Goal: Information Seeking & Learning: Learn about a topic

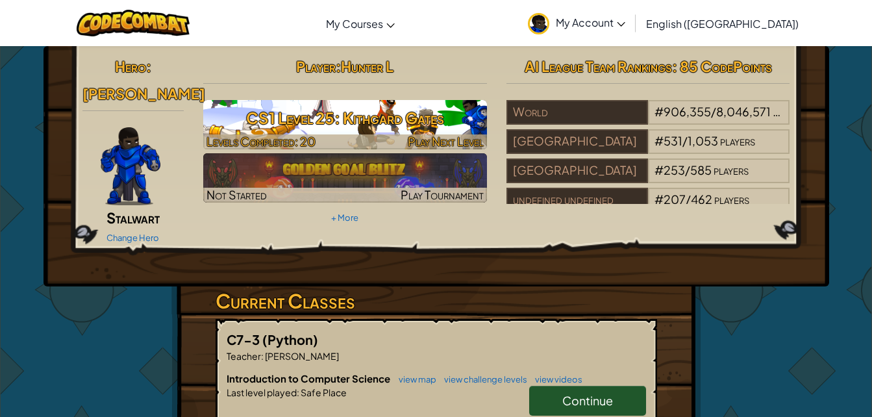
click at [431, 121] on h3 "CS1 Level 25: Kithgard Gates" at bounding box center [345, 117] width 284 height 29
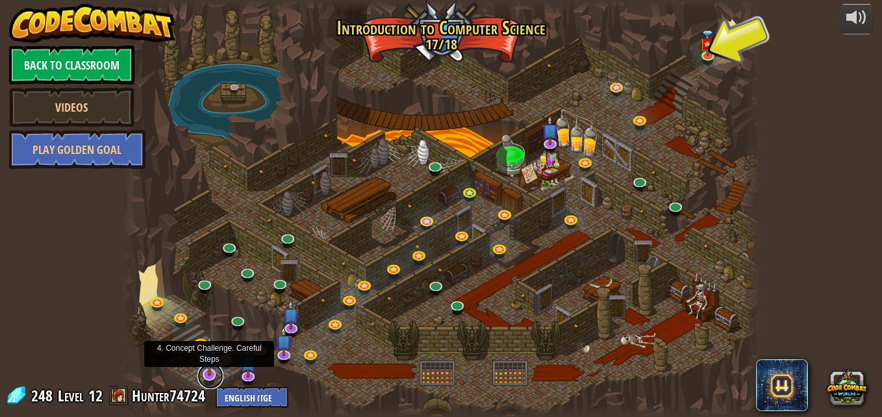
click at [211, 379] on link at bounding box center [210, 376] width 26 height 26
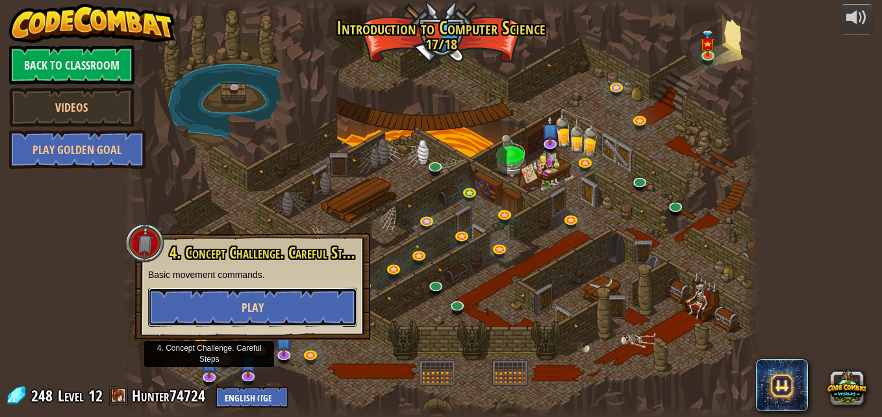
click at [244, 314] on span "Play" at bounding box center [253, 307] width 22 height 16
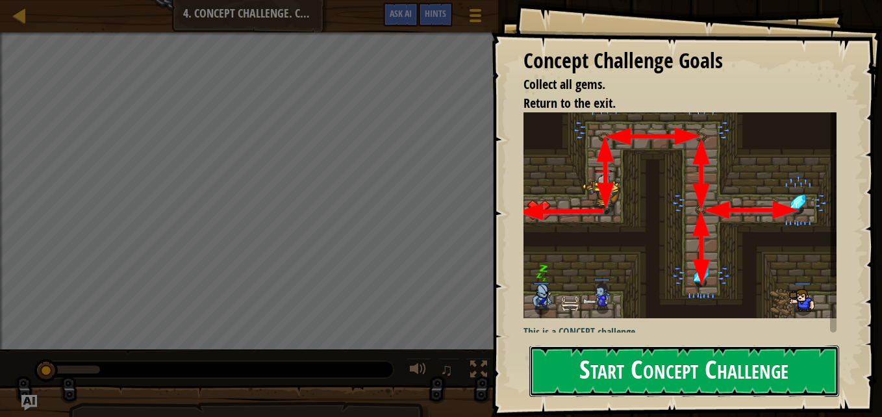
click at [611, 377] on button "Start Concept Challenge" at bounding box center [684, 371] width 310 height 51
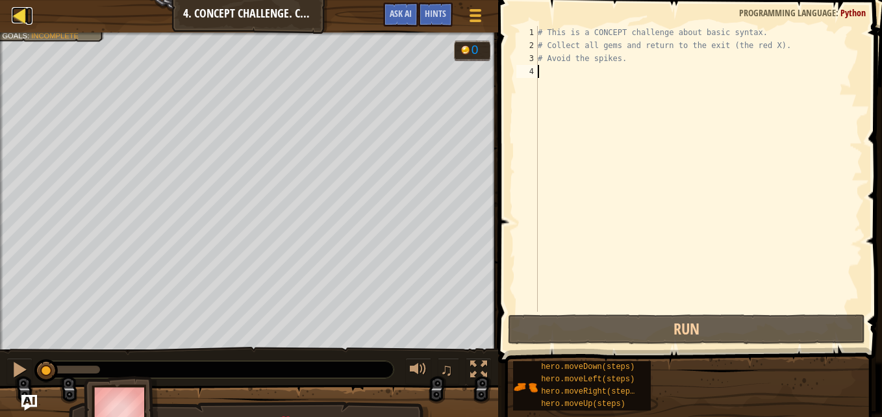
click at [19, 18] on div at bounding box center [20, 15] width 16 height 16
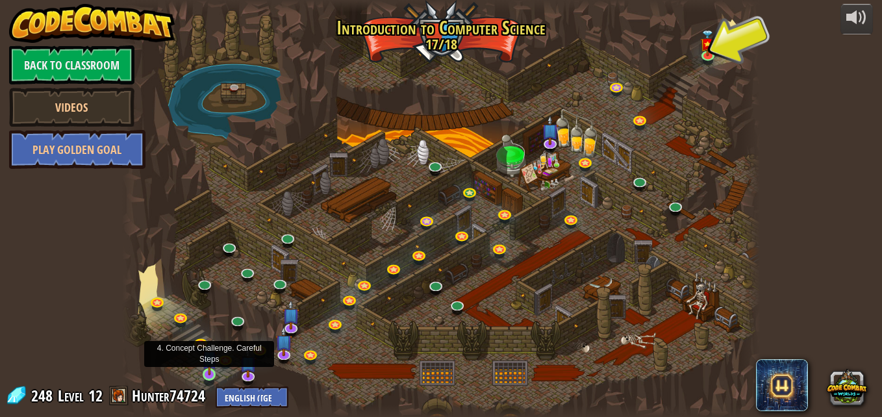
click at [207, 373] on img at bounding box center [209, 358] width 15 height 34
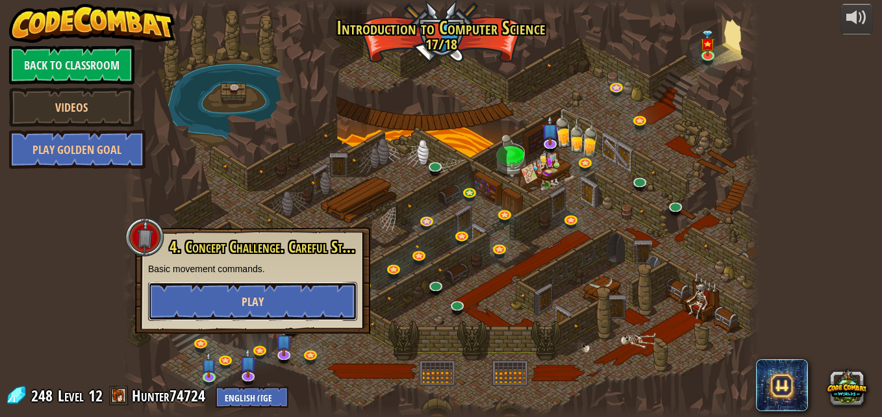
click at [320, 294] on button "Play" at bounding box center [252, 301] width 209 height 39
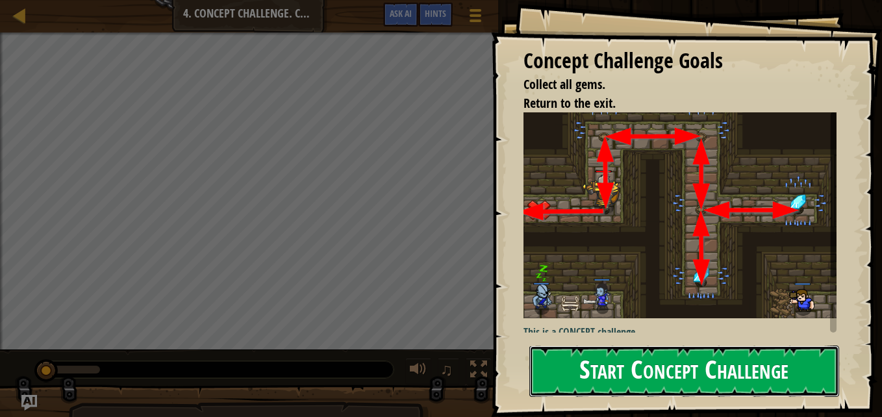
click at [683, 353] on button "Start Concept Challenge" at bounding box center [684, 371] width 310 height 51
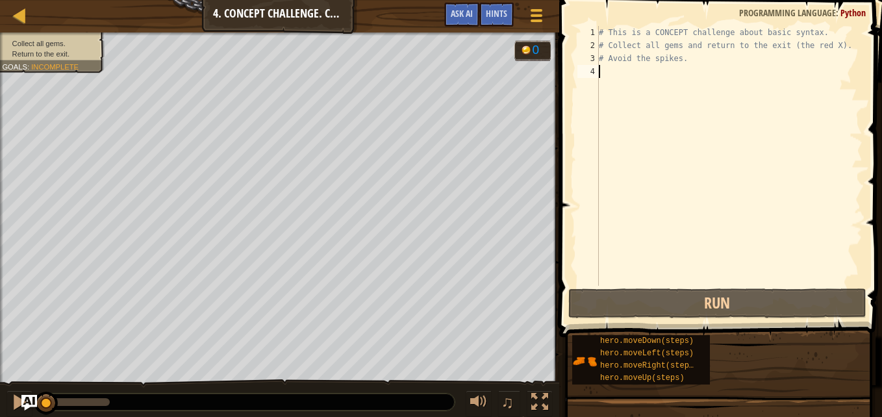
scroll to position [6, 0]
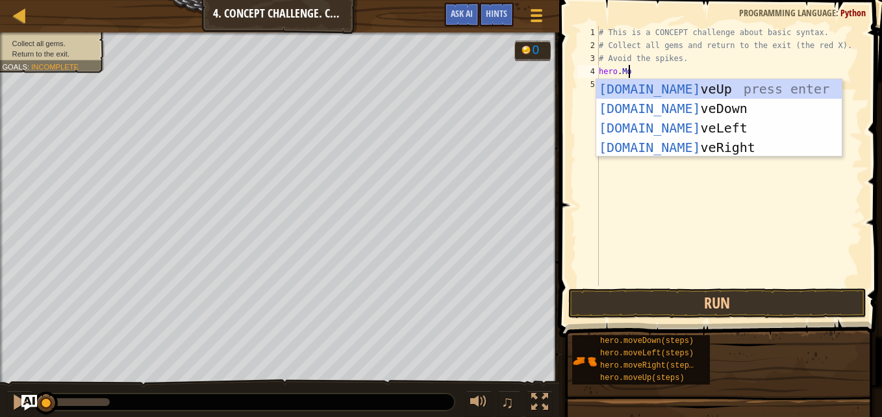
type textarea "hero.Move"
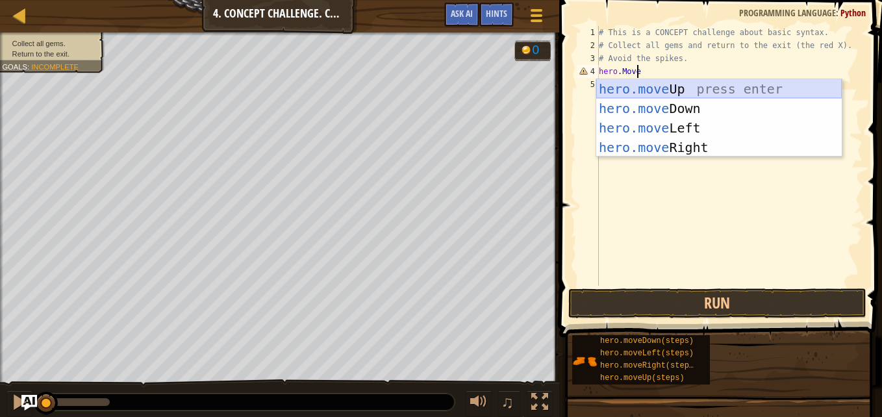
click at [685, 89] on div "hero.move Up press enter hero.move Down press enter hero.move Left press enter …" at bounding box center [719, 137] width 246 height 117
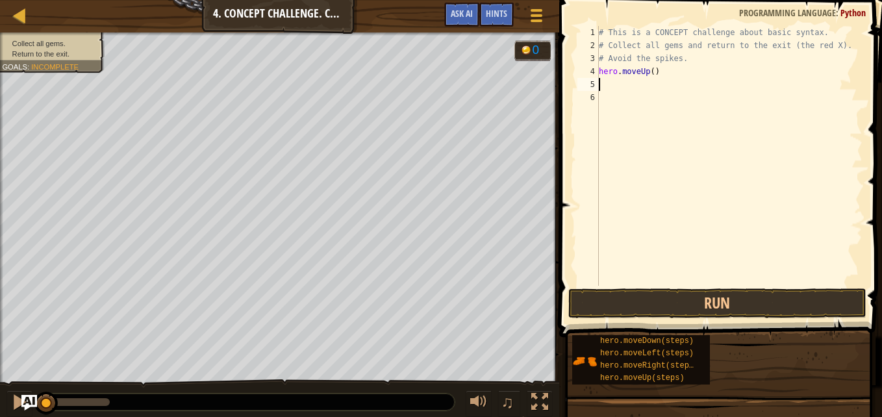
scroll to position [6, 0]
type textarea "h"
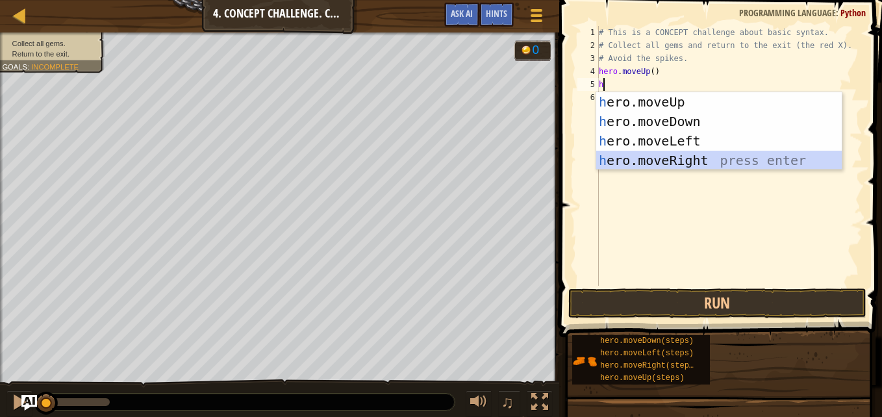
click at [664, 163] on div "h ero.moveUp press enter h ero.moveDown press enter h ero.moveLeft press enter …" at bounding box center [719, 150] width 246 height 117
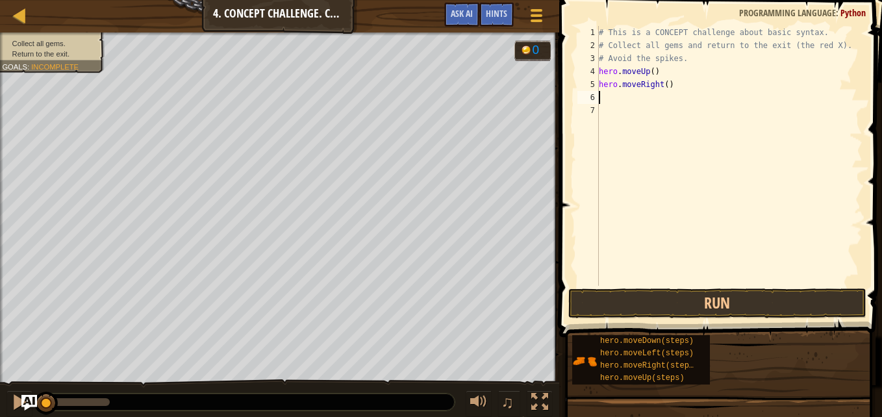
type textarea "h"
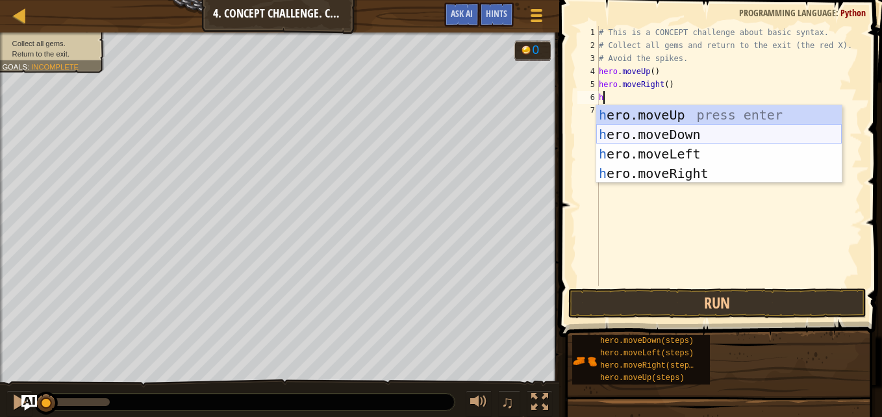
click at [647, 131] on div "h ero.moveUp press enter h ero.moveDown press enter h ero.moveLeft press enter …" at bounding box center [719, 163] width 246 height 117
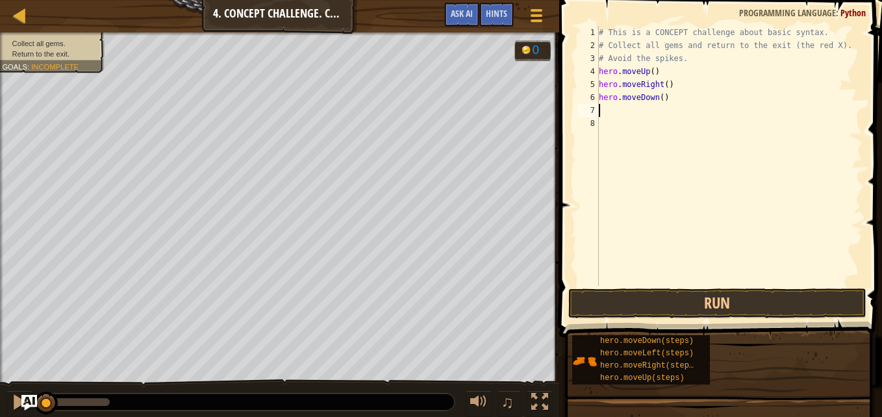
type textarea "h"
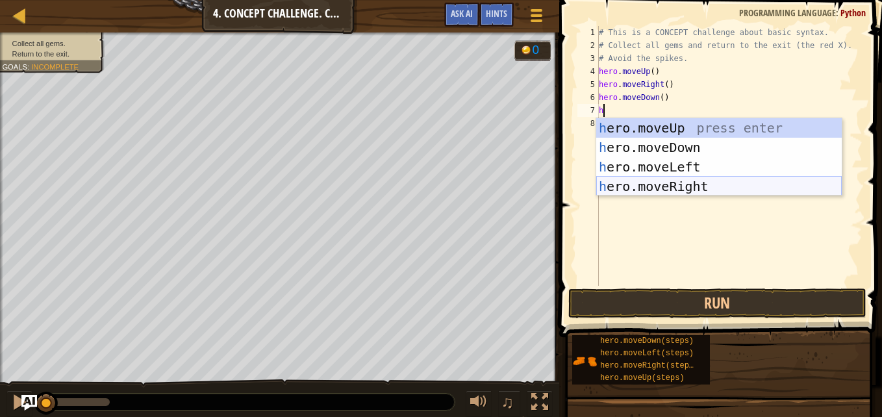
click at [657, 186] on div "h ero.moveUp press enter h ero.moveDown press enter h ero.moveLeft press enter …" at bounding box center [719, 176] width 246 height 117
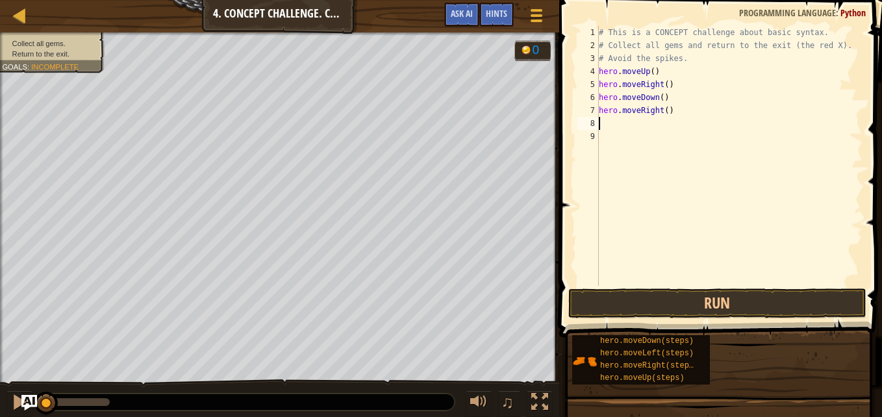
type textarea "h"
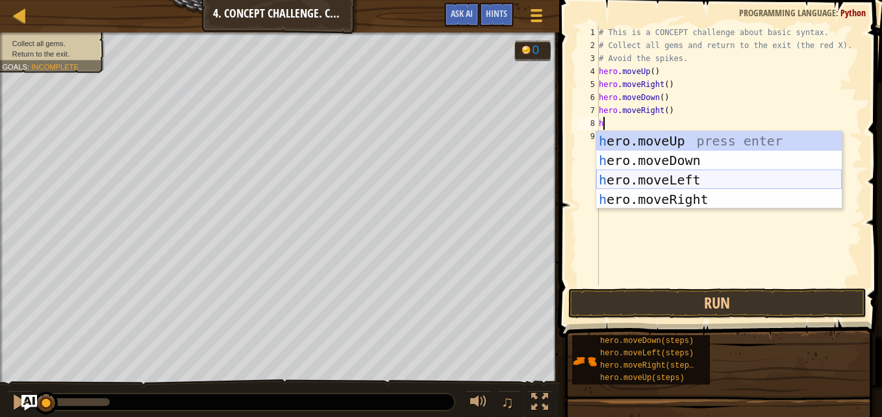
click at [658, 181] on div "h ero.moveUp press enter h ero.moveDown press enter h ero.moveLeft press enter …" at bounding box center [719, 189] width 246 height 117
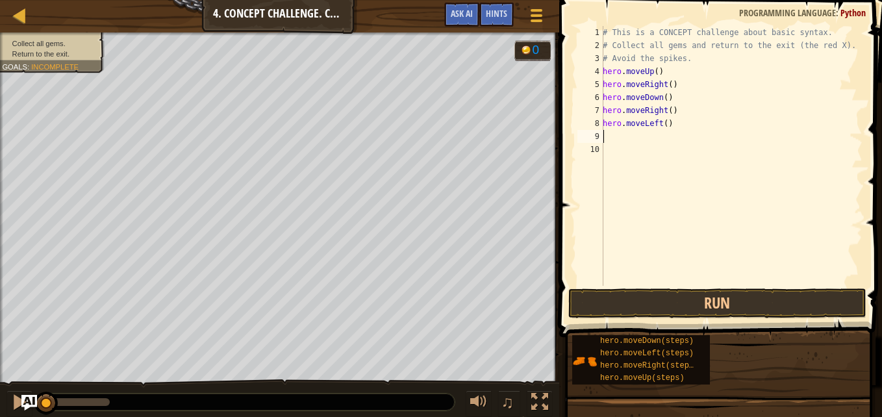
type textarea "h"
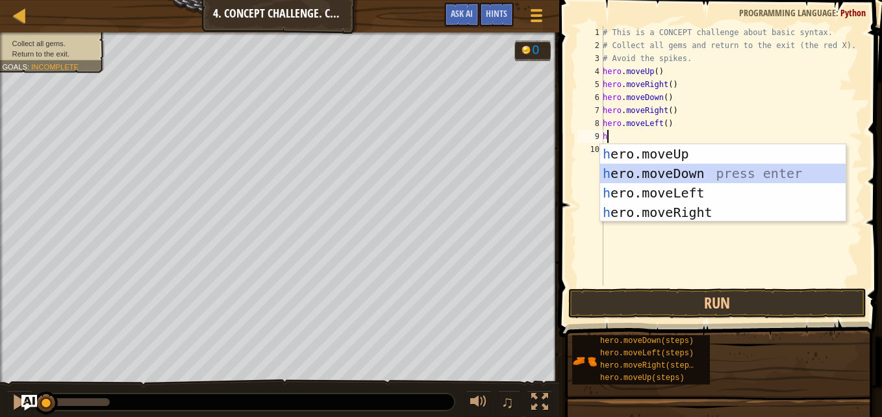
click at [672, 176] on div "h ero.moveUp press enter h ero.moveDown press enter h ero.moveLeft press enter …" at bounding box center [723, 202] width 246 height 117
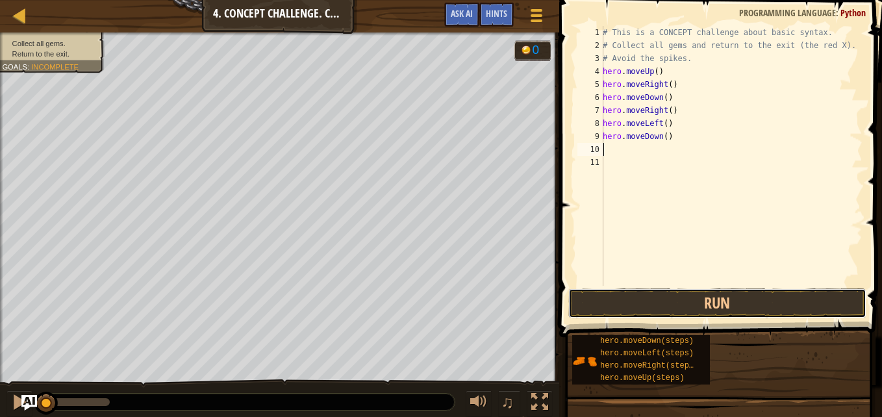
click at [726, 306] on button "Run" at bounding box center [717, 303] width 298 height 30
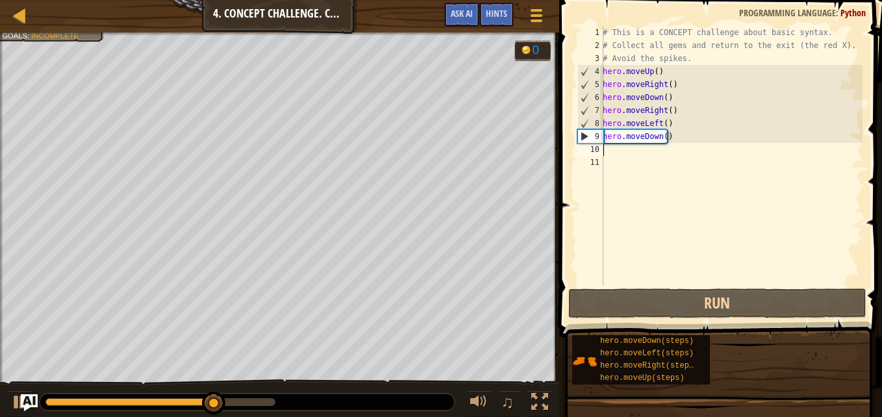
click at [27, 396] on img "Ask AI" at bounding box center [29, 402] width 17 height 17
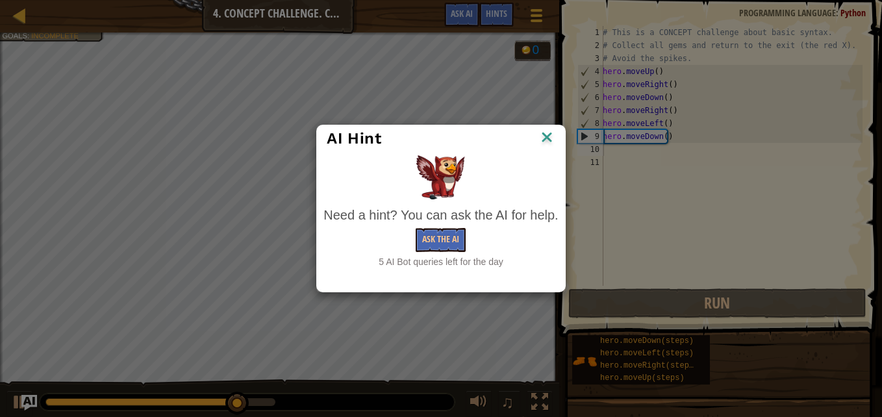
click at [546, 138] on img at bounding box center [546, 138] width 17 height 19
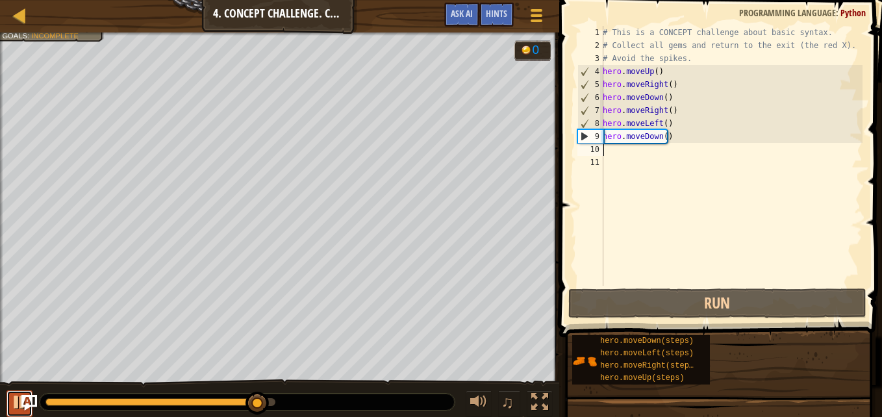
click at [12, 407] on div at bounding box center [19, 402] width 17 height 17
click at [620, 153] on div "# This is a CONCEPT challenge about basic syntax. # Collect all gems and return…" at bounding box center [731, 169] width 262 height 286
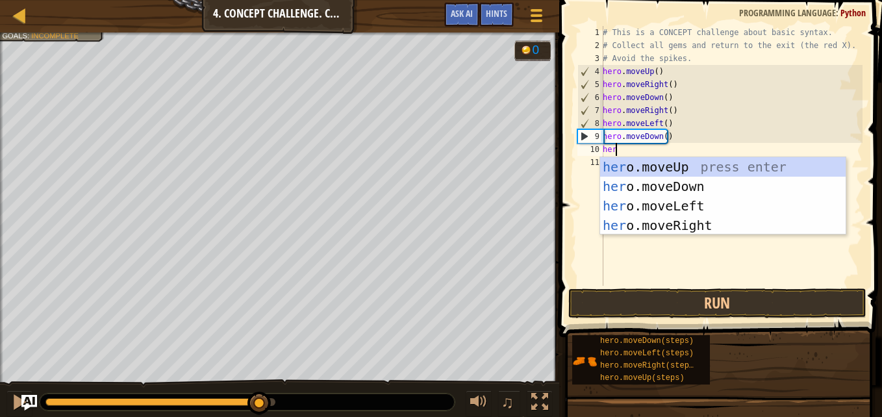
type textarea "hero"
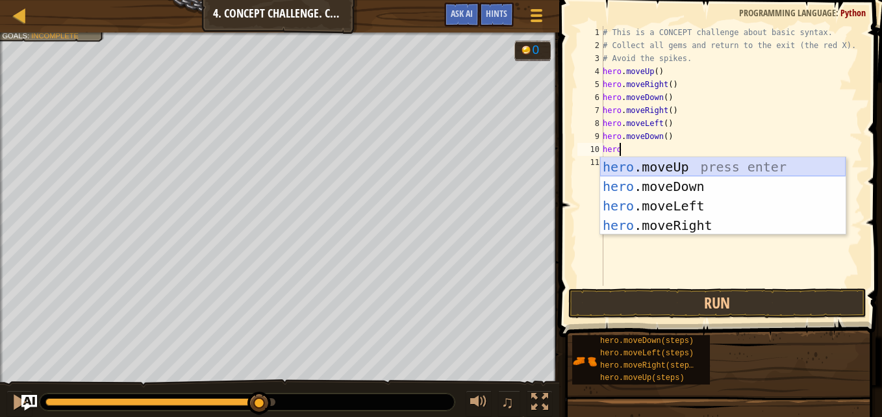
click at [630, 172] on div "hero .moveUp press enter hero .moveDown press enter hero .moveLeft press enter …" at bounding box center [723, 215] width 246 height 117
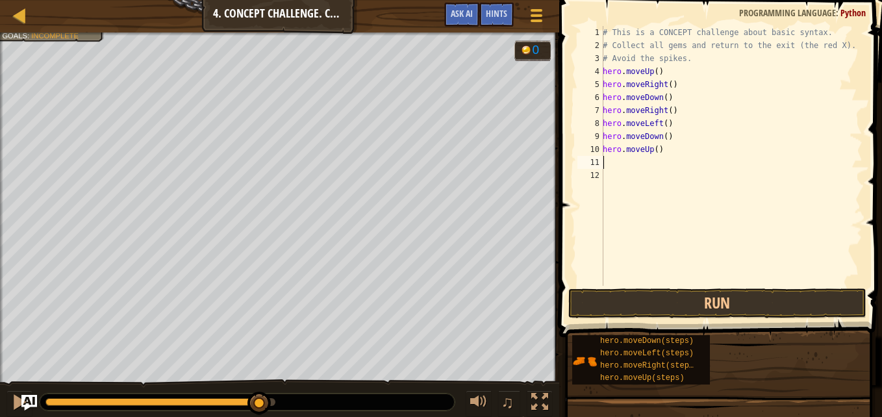
click at [651, 152] on div "# This is a CONCEPT challenge about basic syntax. # Collect all gems and return…" at bounding box center [731, 169] width 262 height 286
click at [651, 151] on div "# This is a CONCEPT challenge about basic syntax. # Collect all gems and return…" at bounding box center [731, 169] width 262 height 286
click at [654, 151] on div "# This is a CONCEPT challenge about basic syntax. # Collect all gems and return…" at bounding box center [731, 169] width 262 height 286
type textarea "hero.moveUp(2)"
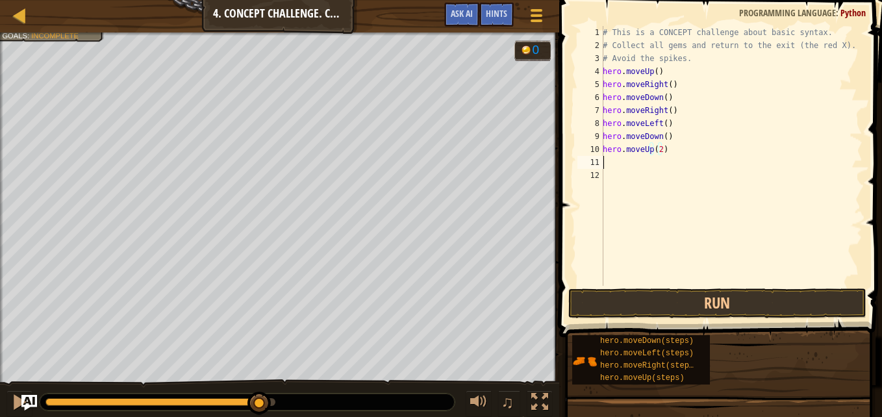
click at [612, 162] on div "# This is a CONCEPT challenge about basic syntax. # Collect all gems and return…" at bounding box center [731, 169] width 262 height 286
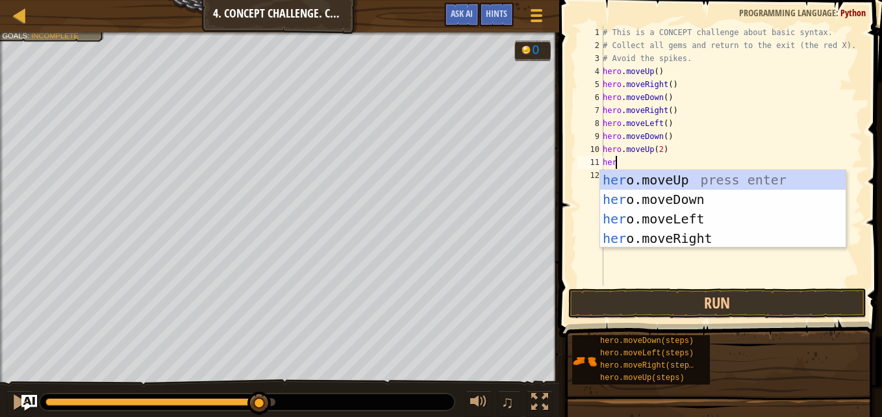
type textarea "hero"
click at [642, 219] on div "hero .moveUp press enter hero .moveDown press enter hero .moveLeft press enter …" at bounding box center [723, 228] width 246 height 117
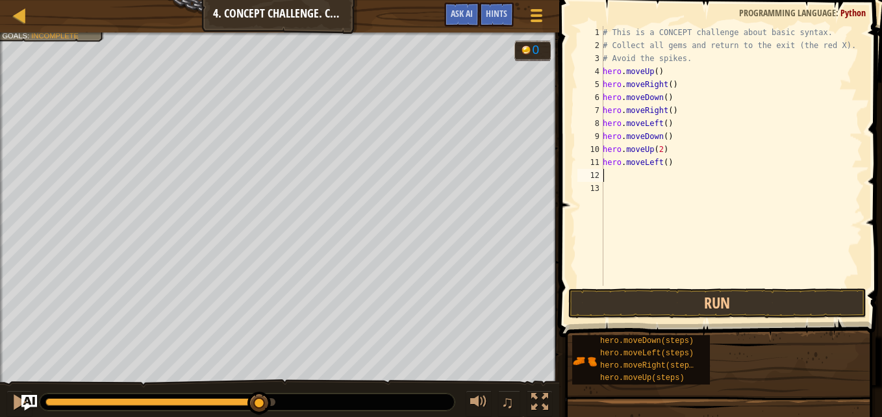
scroll to position [6, 0]
click at [614, 177] on div "# This is a CONCEPT challenge about basic syntax. # Collect all gems and return…" at bounding box center [731, 169] width 262 height 286
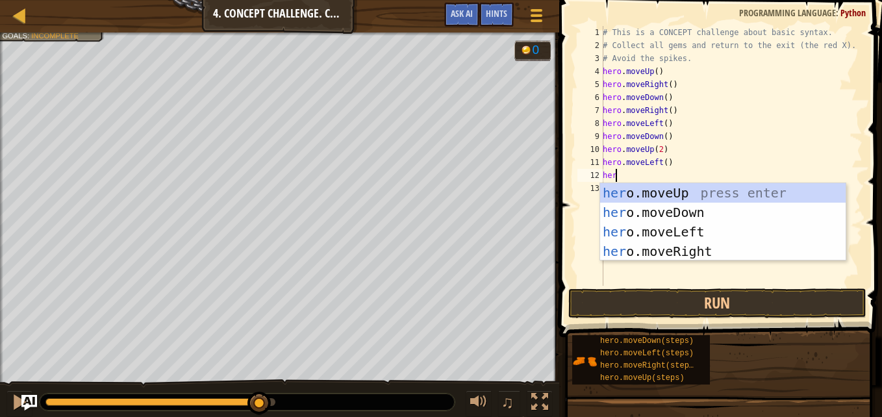
scroll to position [6, 1]
type textarea "hero."
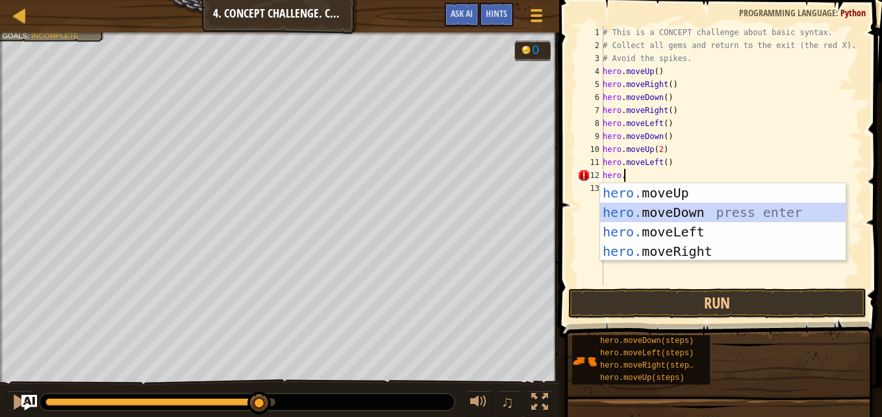
click at [651, 213] on div "hero. moveUp press enter hero. moveDown press enter hero. moveLeft press enter …" at bounding box center [723, 241] width 246 height 117
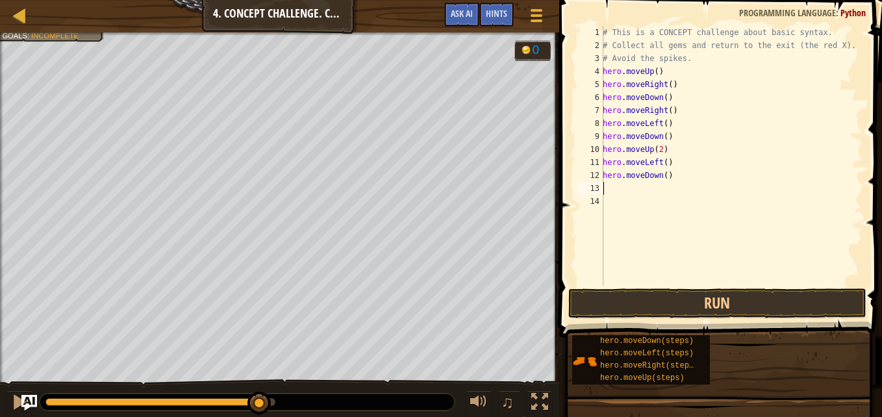
type textarea "h"
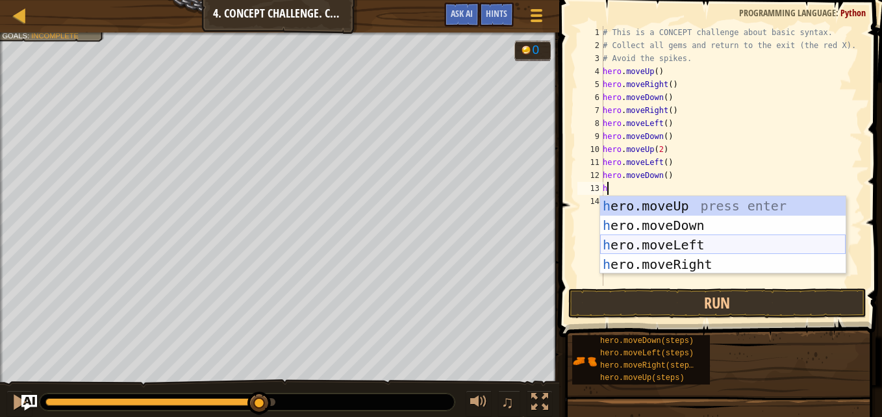
click at [643, 251] on div "h ero.moveUp press enter h ero.moveDown press enter h ero.moveLeft press enter …" at bounding box center [723, 254] width 246 height 117
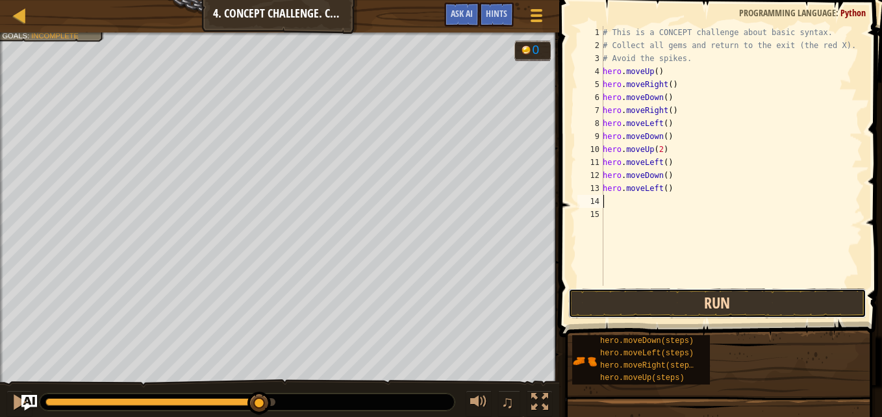
click at [654, 297] on button "Run" at bounding box center [717, 303] width 298 height 30
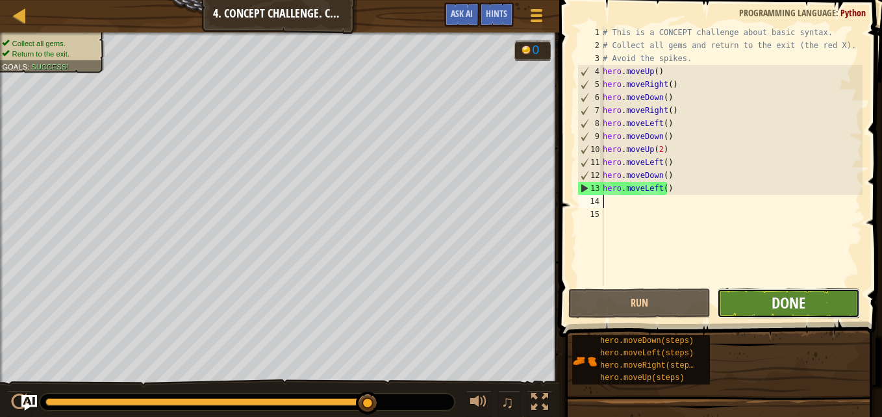
click at [787, 305] on span "Done" at bounding box center [789, 302] width 34 height 21
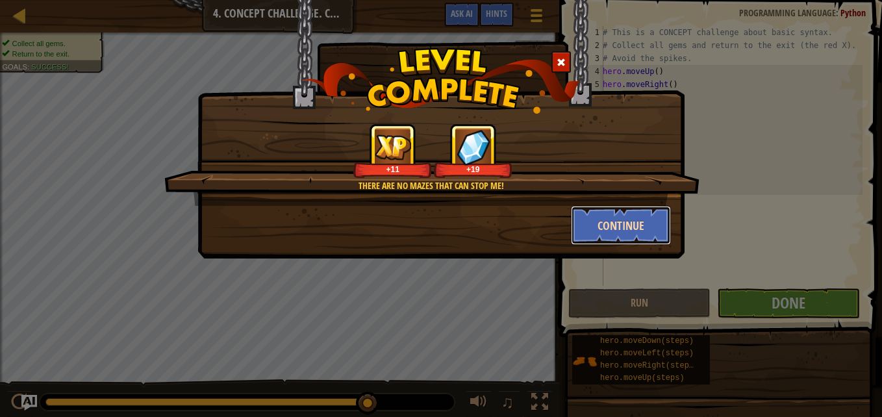
click at [614, 219] on button "Continue" at bounding box center [621, 225] width 101 height 39
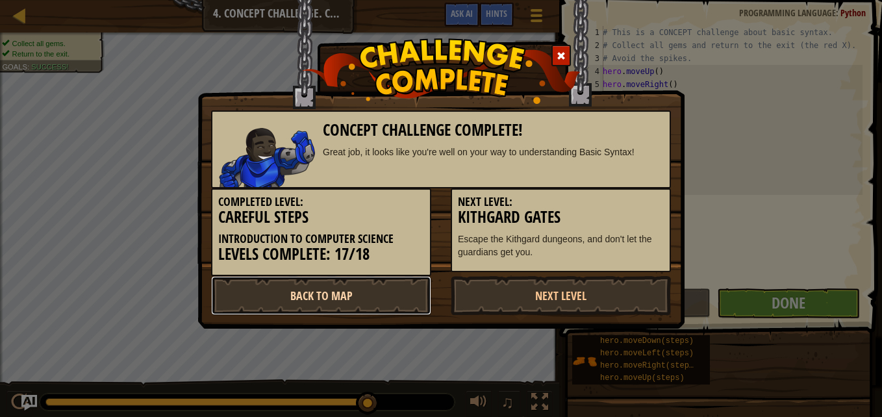
click at [374, 283] on link "Back to Map" at bounding box center [321, 295] width 220 height 39
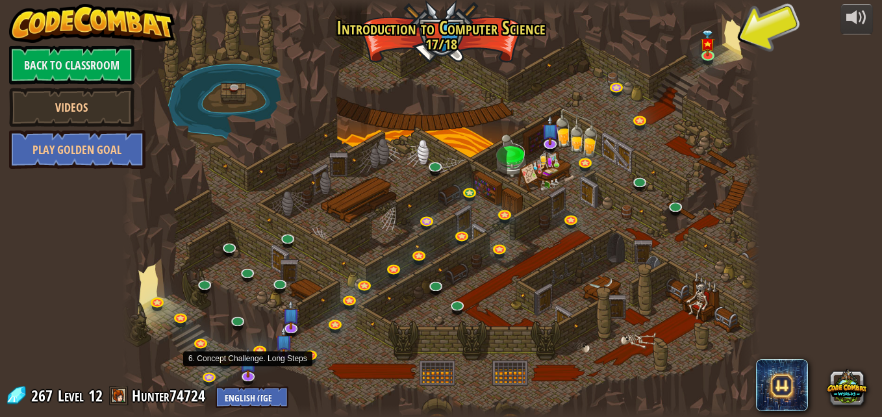
click at [248, 372] on img at bounding box center [248, 363] width 18 height 30
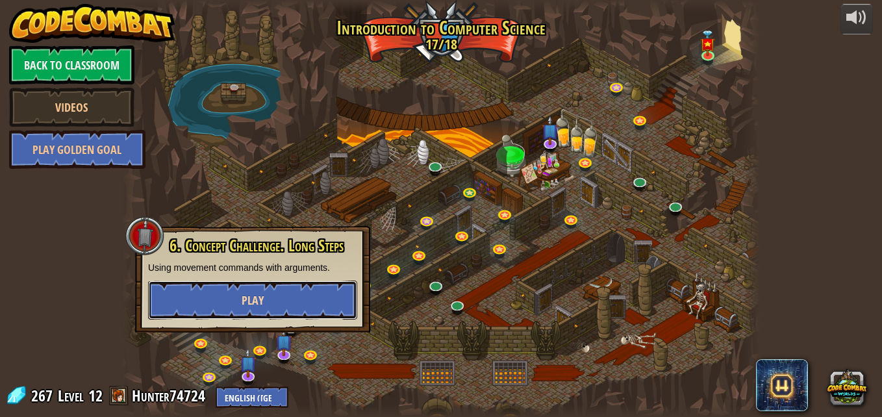
click at [271, 300] on button "Play" at bounding box center [252, 300] width 209 height 39
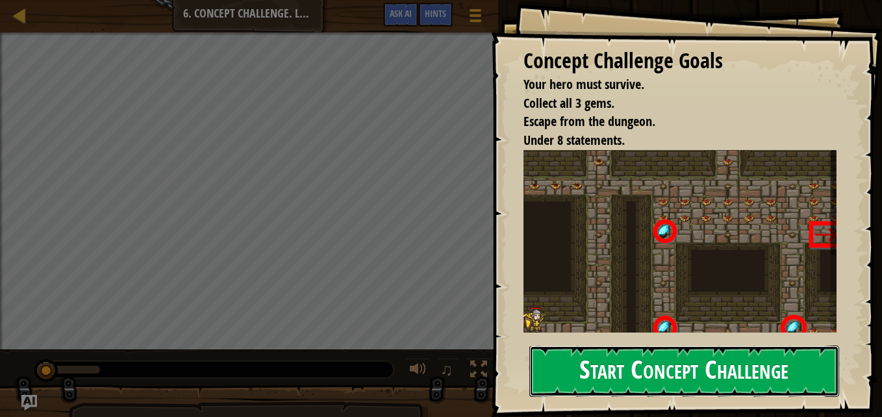
click at [583, 361] on button "Start Concept Challenge" at bounding box center [684, 371] width 310 height 51
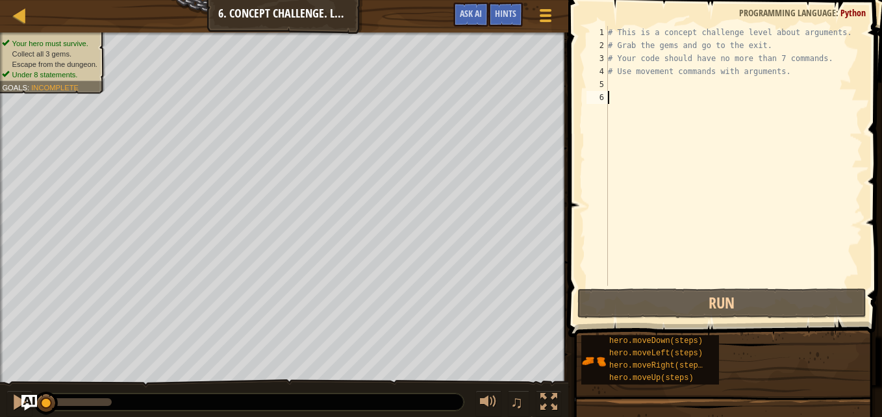
click at [629, 86] on div "# This is a concept challenge level about arguments. # Grab the gems and go to …" at bounding box center [733, 169] width 257 height 286
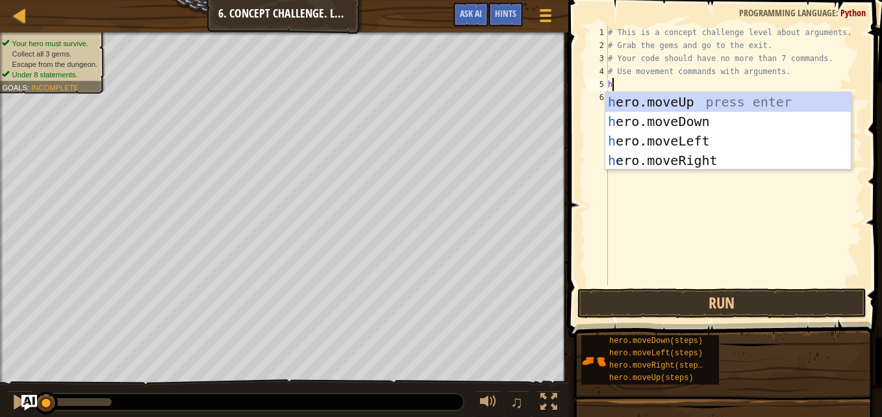
click at [658, 0] on body "Map Introduction to Computer Science 6. Concept Challenge. Long Steps Game Menu…" at bounding box center [441, 0] width 882 height 0
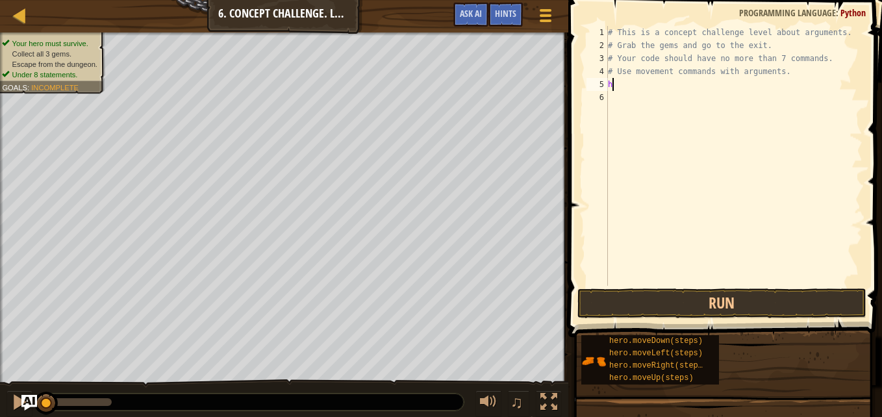
click at [628, 84] on div "# This is a concept challenge level about arguments. # Grab the gems and go to …" at bounding box center [733, 169] width 257 height 286
type textarea "he"
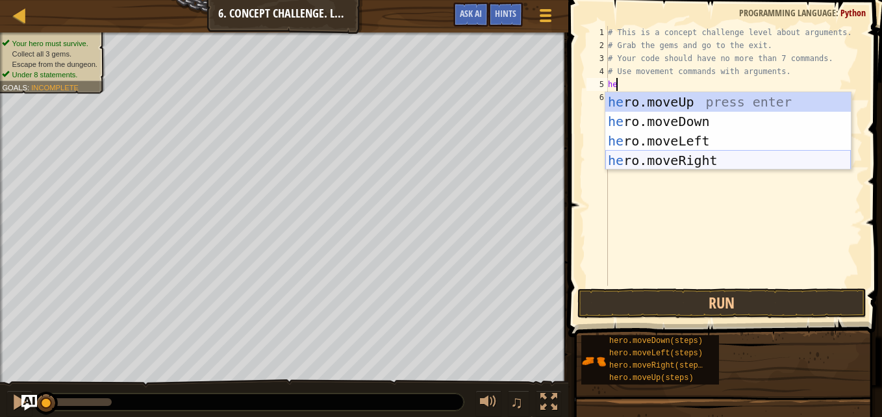
click at [664, 162] on div "he ro.moveUp press enter he ro.moveDown press enter he ro.moveLeft press enter …" at bounding box center [728, 150] width 246 height 117
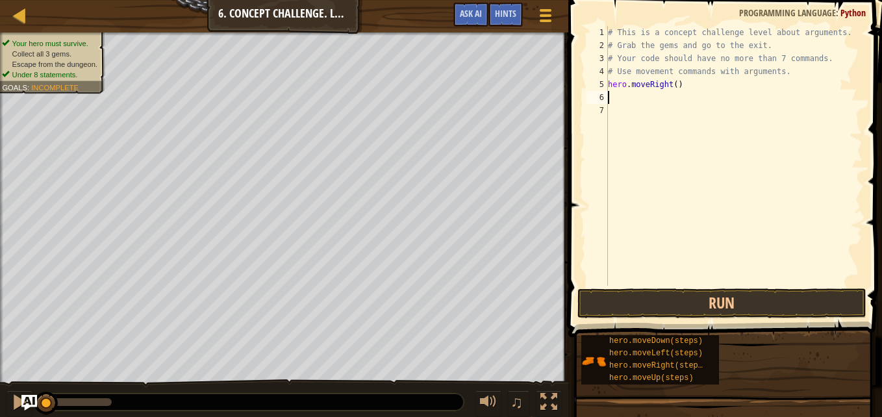
type textarea "h"
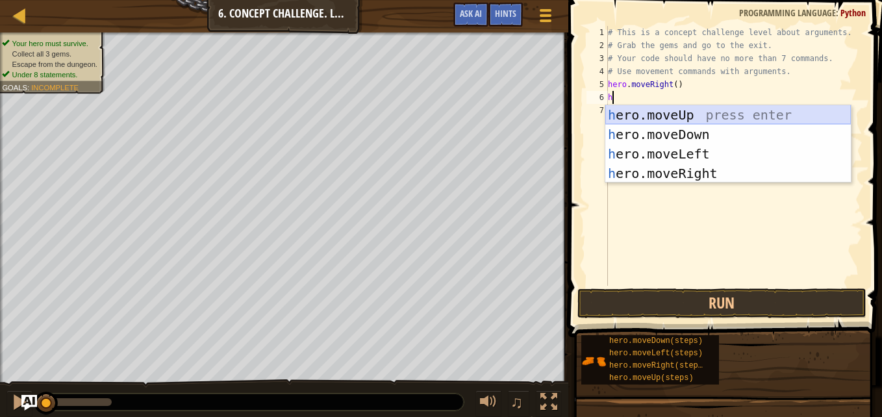
click at [642, 113] on div "h ero.moveUp press enter h ero.moveDown press enter h ero.moveLeft press enter …" at bounding box center [728, 163] width 246 height 117
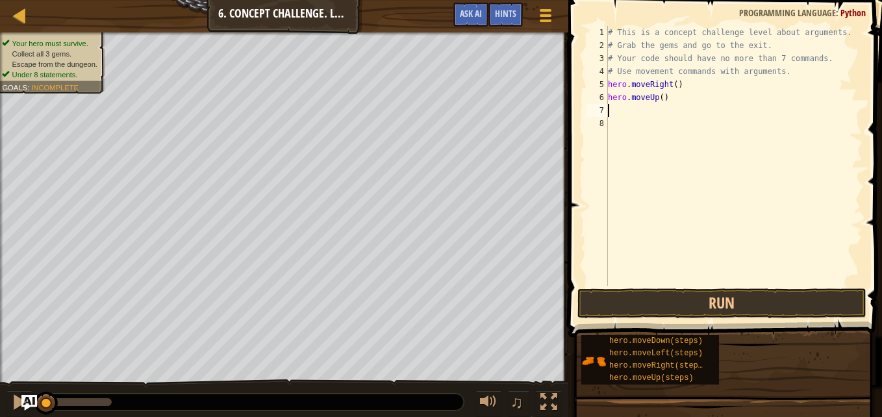
click at [659, 99] on div "# This is a concept challenge level about arguments. # Grab the gems and go to …" at bounding box center [733, 169] width 257 height 286
type textarea "hero.moveUp(3)"
click at [618, 113] on div "# This is a concept challenge level about arguments. # Grab the gems and go to …" at bounding box center [733, 169] width 257 height 286
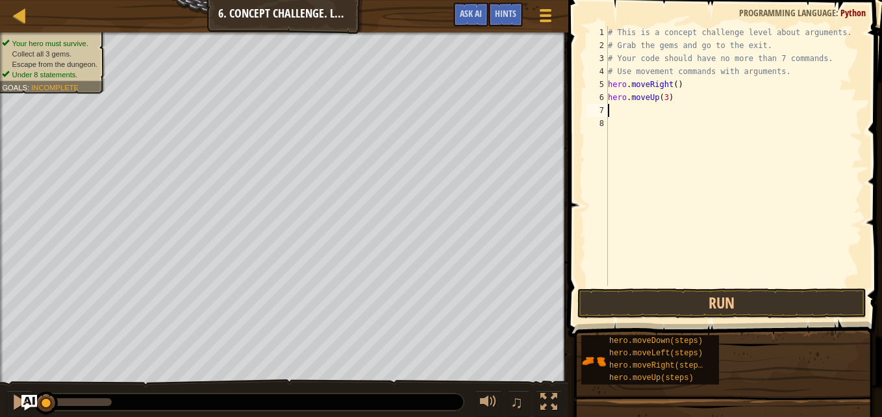
type textarea "h"
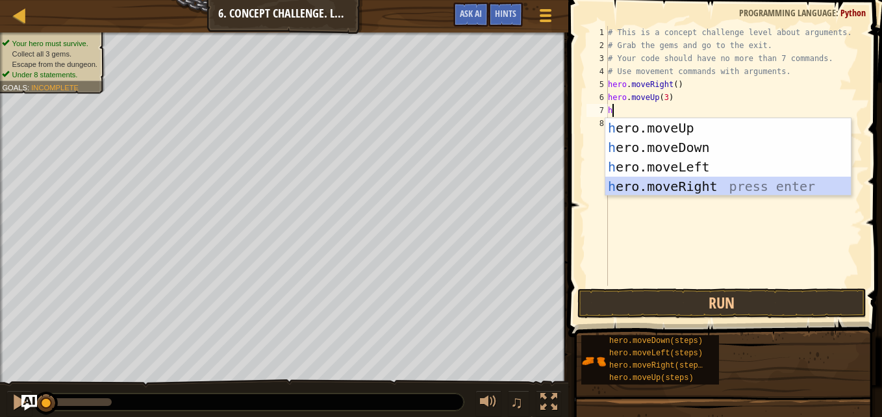
click at [689, 184] on div "h ero.moveUp press enter h ero.moveDown press enter h ero.moveLeft press enter …" at bounding box center [728, 176] width 246 height 117
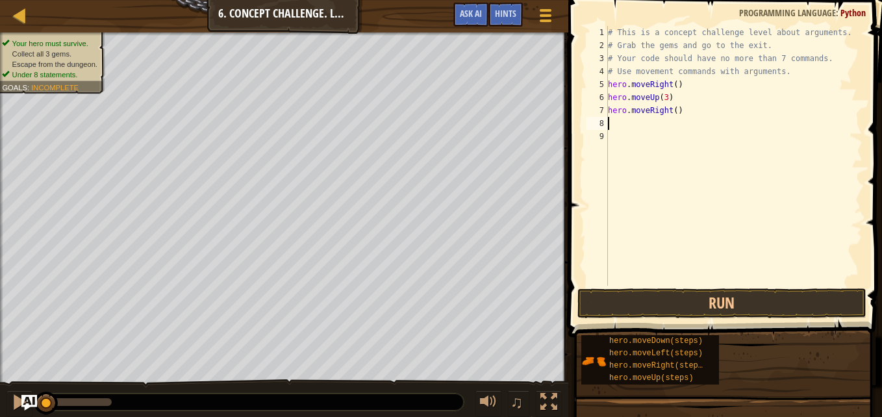
click at [627, 125] on div "# This is a concept challenge level about arguments. # Grab the gems and go to …" at bounding box center [733, 169] width 257 height 286
click at [673, 110] on div "# This is a concept challenge level about arguments. # Grab the gems and go to …" at bounding box center [733, 169] width 257 height 286
type textarea "hero.moveRight(2)"
click at [640, 122] on div "# This is a concept challenge level about arguments. # Grab the gems and go to …" at bounding box center [733, 169] width 257 height 286
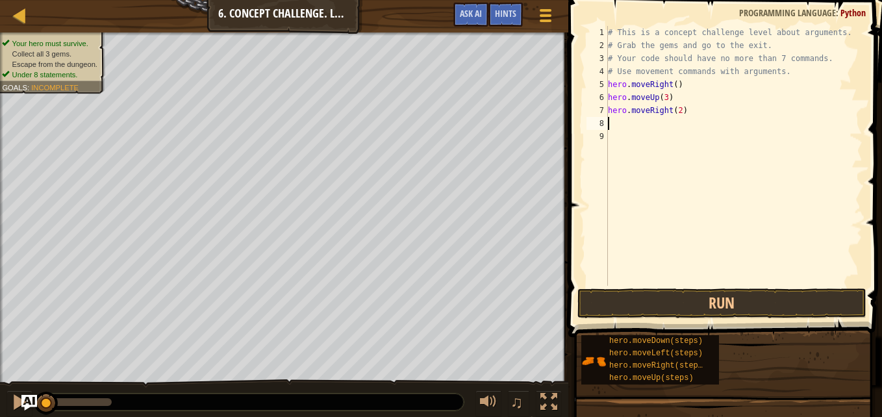
scroll to position [6, 0]
type textarea "h"
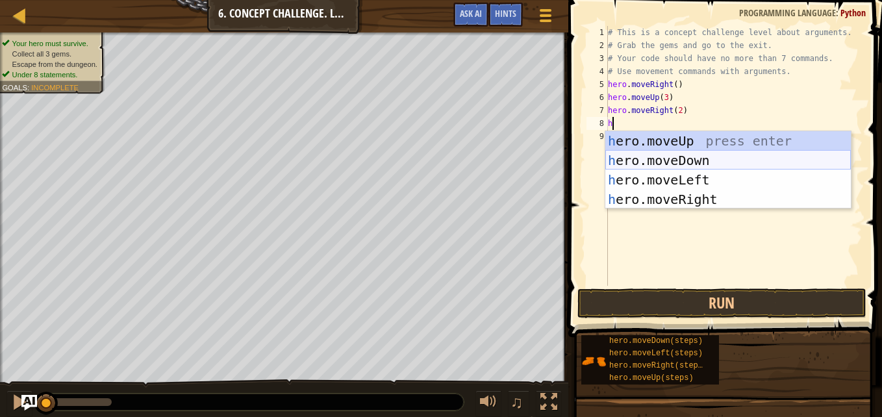
click at [649, 160] on div "h ero.moveUp press enter h ero.moveDown press enter h ero.moveLeft press enter …" at bounding box center [728, 189] width 246 height 117
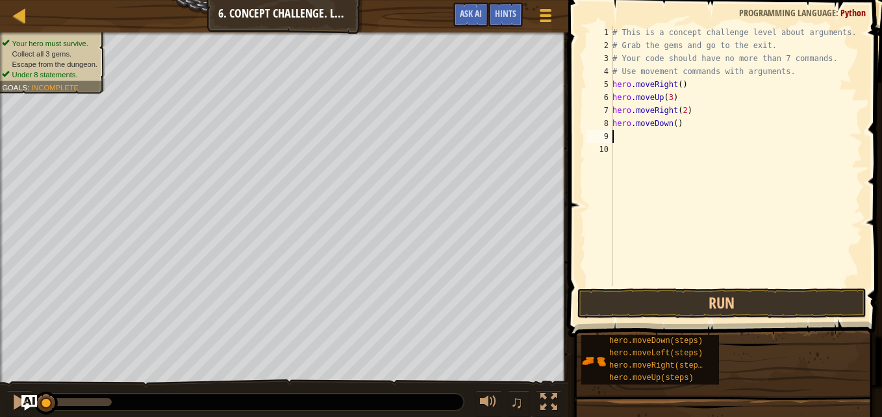
click at [672, 127] on div "# This is a concept challenge level about arguments. # Grab the gems and go to …" at bounding box center [736, 169] width 253 height 286
type textarea "hero.moveDown(3)"
click at [633, 136] on div "# This is a concept challenge level about arguments. # Grab the gems and go to …" at bounding box center [736, 169] width 253 height 286
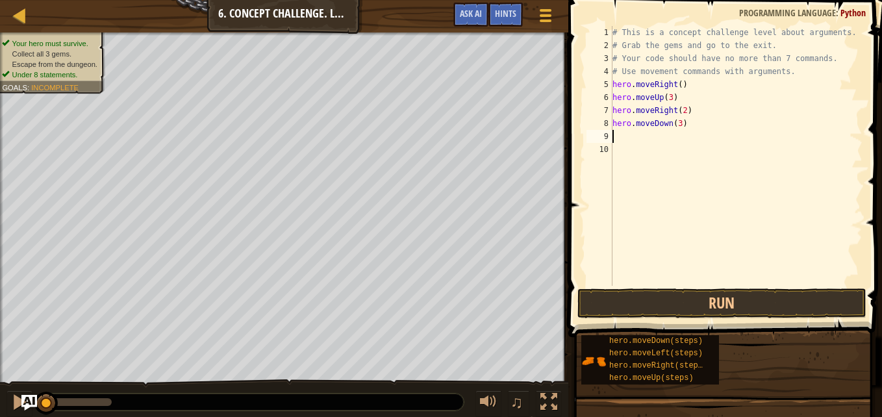
type textarea "h"
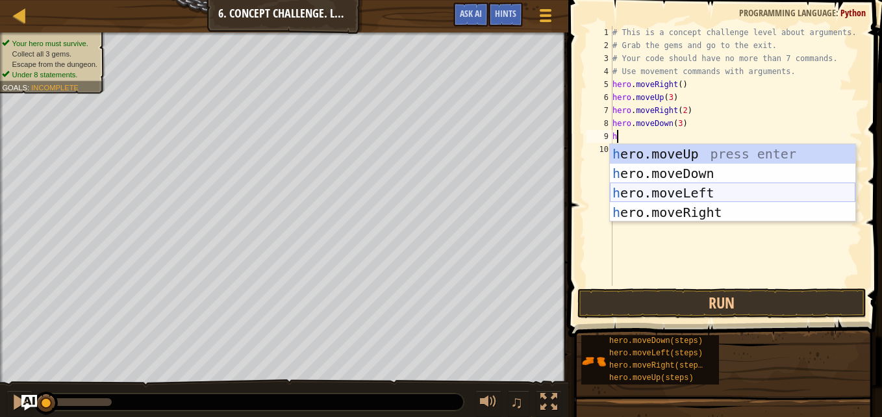
click at [646, 195] on div "h ero.moveUp press enter h ero.moveDown press enter h ero.moveLeft press enter …" at bounding box center [733, 202] width 246 height 117
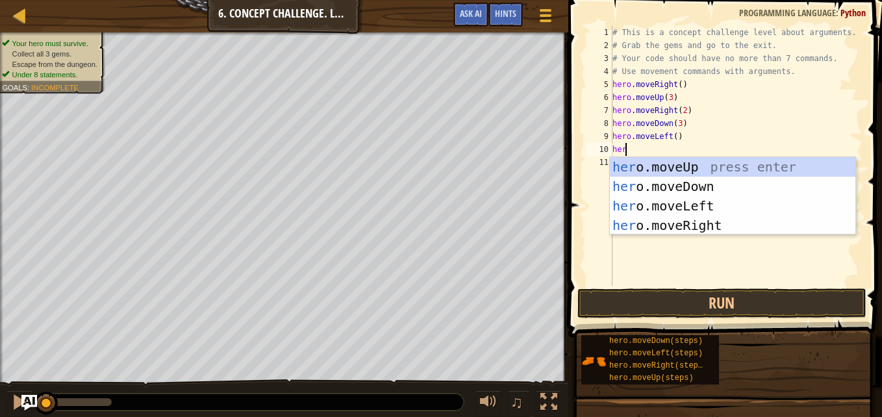
scroll to position [6, 1]
type textarea "hero."
click at [670, 166] on div "hero. moveUp press enter hero. moveDown press enter hero. moveLeft press enter …" at bounding box center [733, 215] width 246 height 117
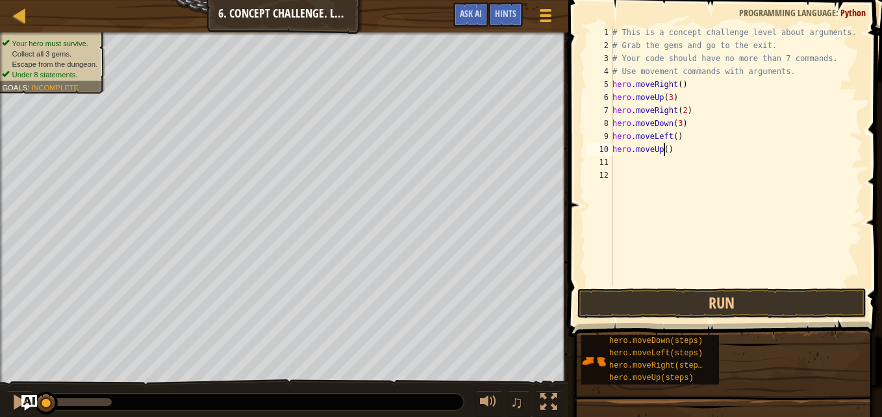
click at [663, 154] on div "# This is a concept challenge level about arguments. # Grab the gems and go to …" at bounding box center [736, 169] width 253 height 286
type textarea "hero.moveUp(2)"
click at [625, 165] on div "# This is a concept challenge level about arguments. # Grab the gems and go to …" at bounding box center [736, 169] width 253 height 286
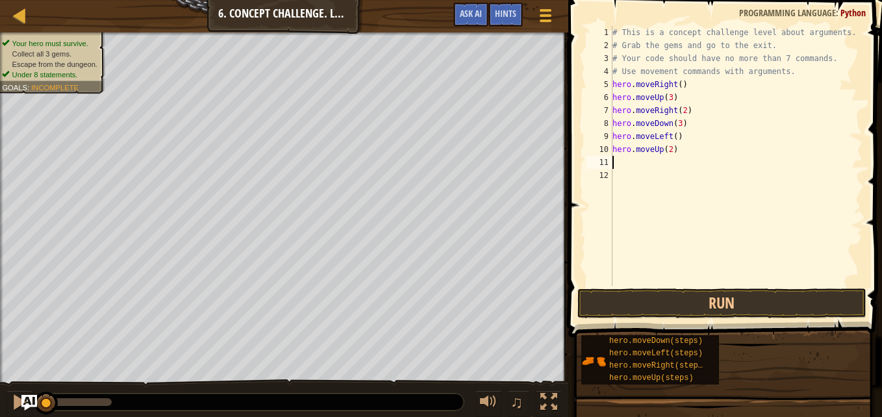
type textarea "h"
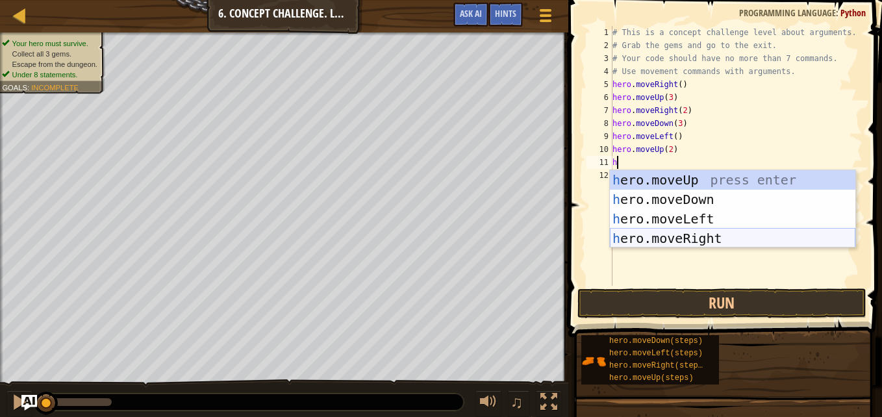
click at [679, 234] on div "h ero.moveUp press enter h ero.moveDown press enter h ero.moveLeft press enter …" at bounding box center [733, 228] width 246 height 117
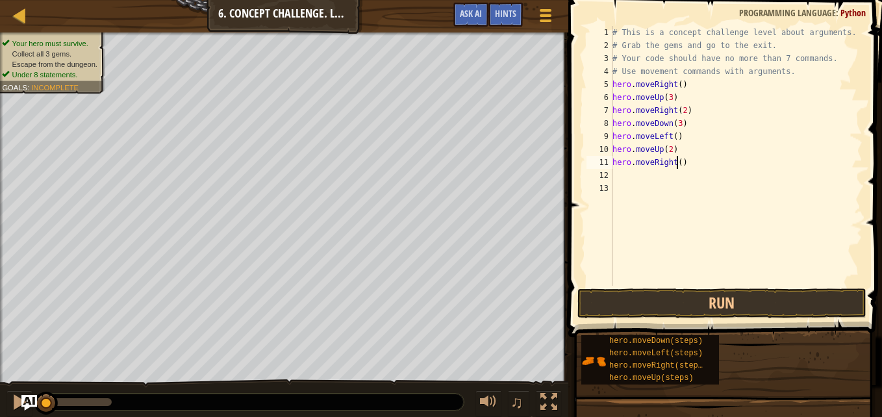
click at [677, 166] on div "# This is a concept challenge level about arguments. # Grab the gems and go to …" at bounding box center [736, 169] width 253 height 286
type textarea "hero.moveRight(3)"
click at [720, 310] on button "Run" at bounding box center [721, 303] width 289 height 30
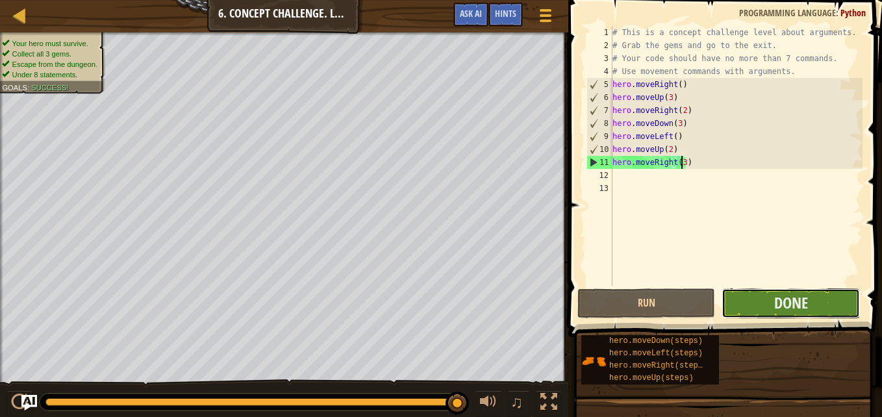
click at [818, 310] on button "Done" at bounding box center [791, 303] width 138 height 30
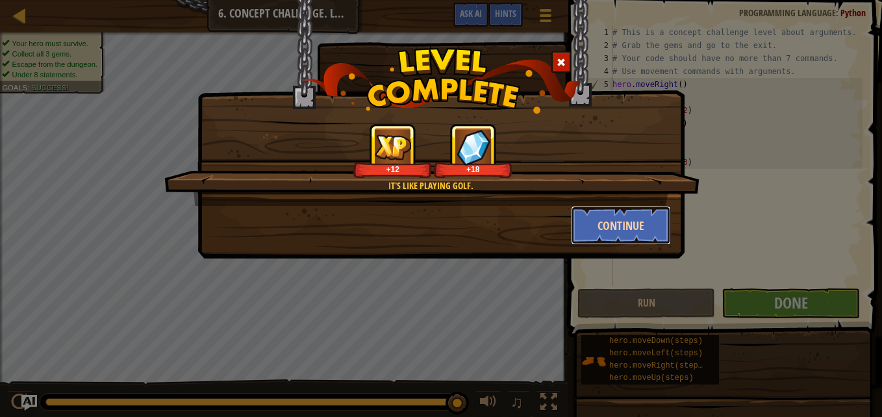
click at [626, 219] on button "Continue" at bounding box center [621, 225] width 101 height 39
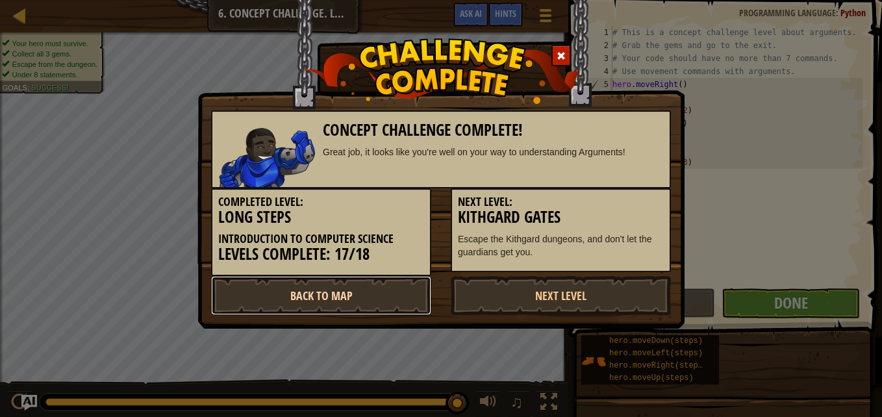
click at [371, 299] on link "Back to Map" at bounding box center [321, 295] width 220 height 39
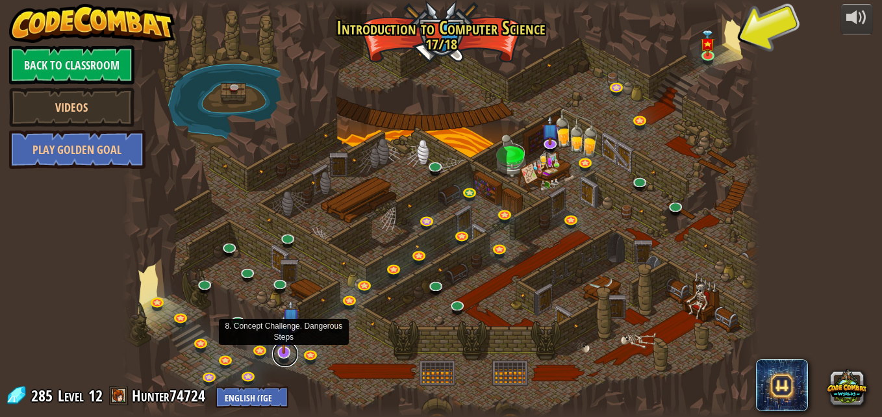
click at [282, 355] on link at bounding box center [285, 354] width 26 height 26
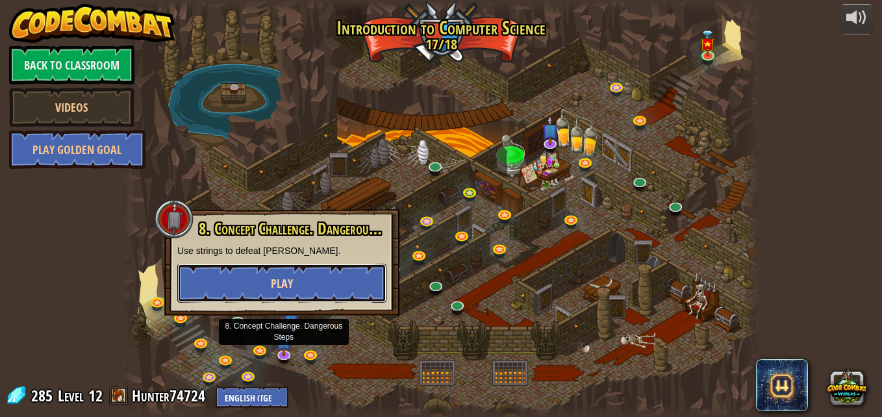
click at [344, 289] on button "Play" at bounding box center [281, 283] width 209 height 39
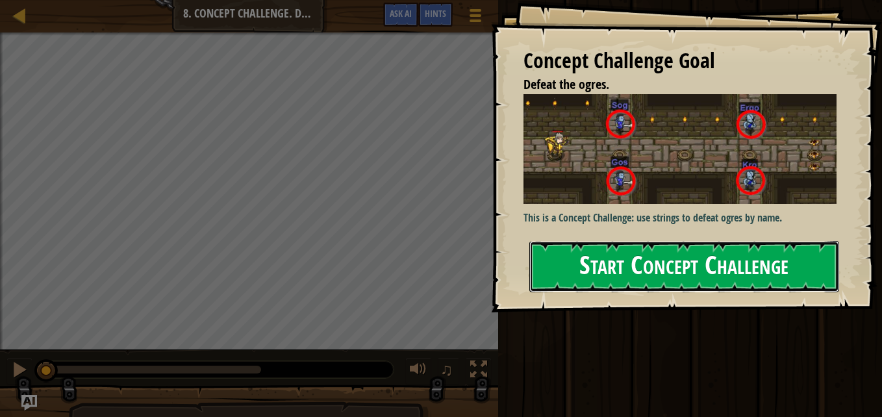
click at [585, 241] on button "Start Concept Challenge" at bounding box center [684, 266] width 310 height 51
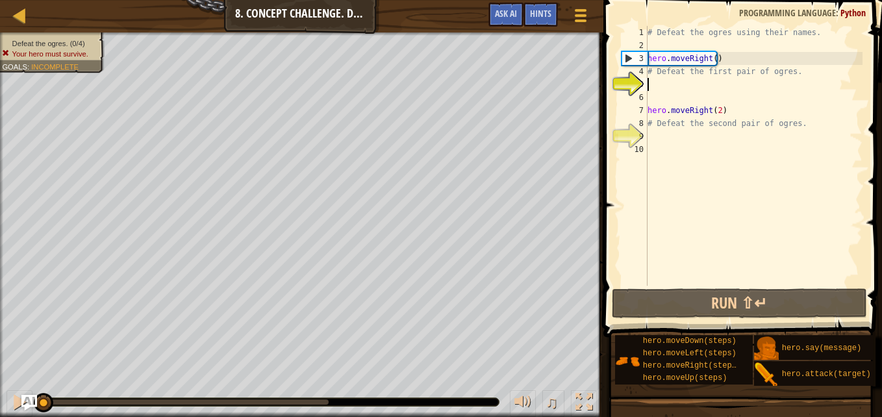
click at [672, 84] on div "# Defeat the ogres using their names. hero . moveRight ( ) # Defeat the first p…" at bounding box center [754, 169] width 218 height 286
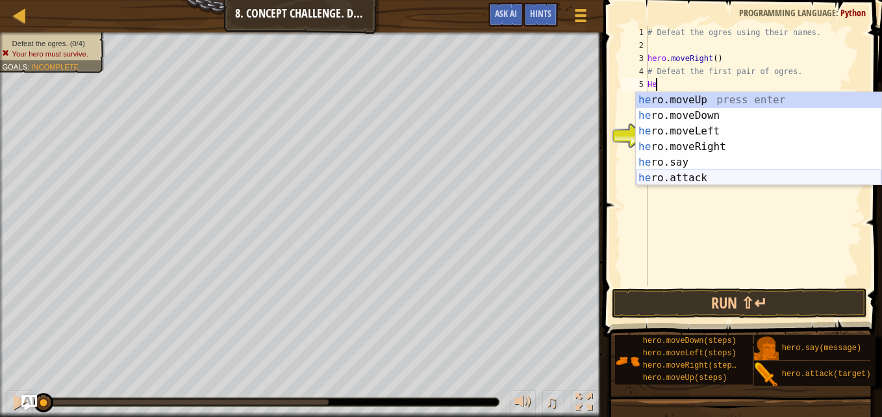
click at [687, 176] on div "he ro.moveUp press enter he ro.moveDown press enter he ro.moveLeft press enter …" at bounding box center [759, 154] width 246 height 125
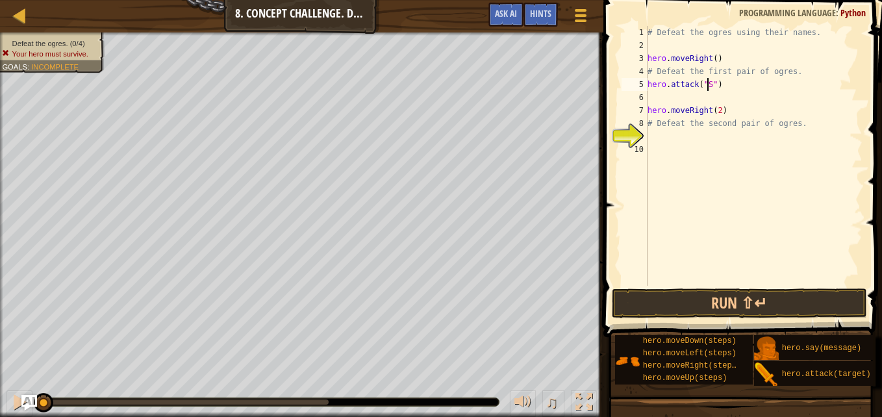
scroll to position [6, 5]
type textarea "hero.attack("Sog")"
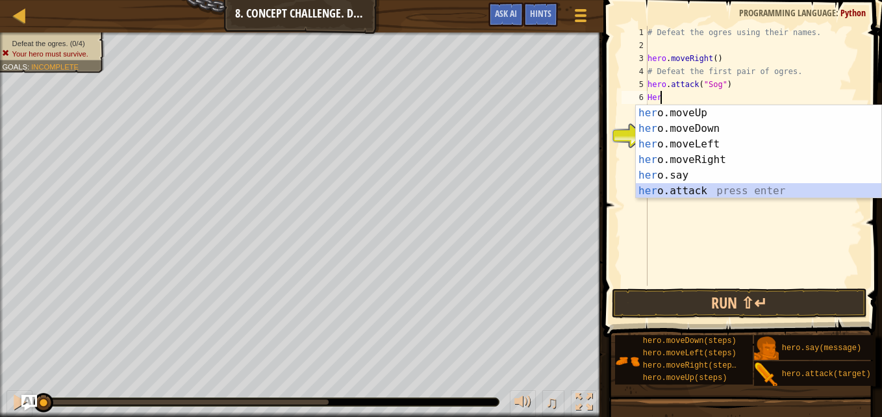
click at [674, 190] on div "her o.moveUp press enter her o.moveDown press enter her o.moveLeft press enter …" at bounding box center [759, 167] width 246 height 125
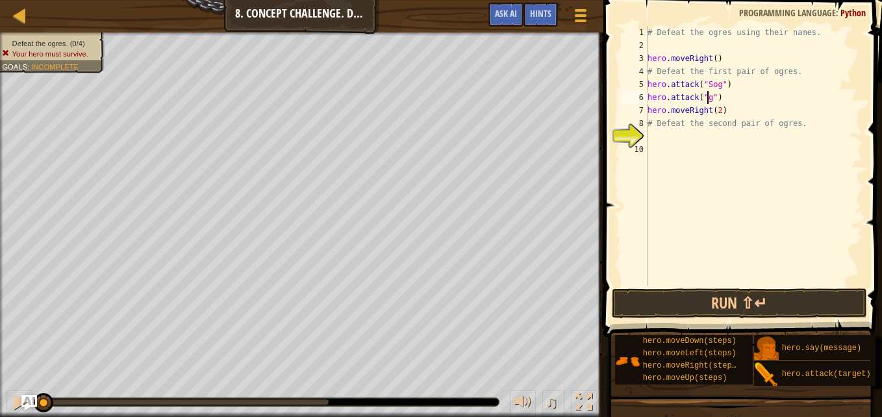
scroll to position [6, 5]
type textarea "hero.attack("Gos")"
click at [658, 135] on div "# Defeat the ogres using their names. hero . moveRight ( ) # Defeat the first p…" at bounding box center [754, 169] width 218 height 286
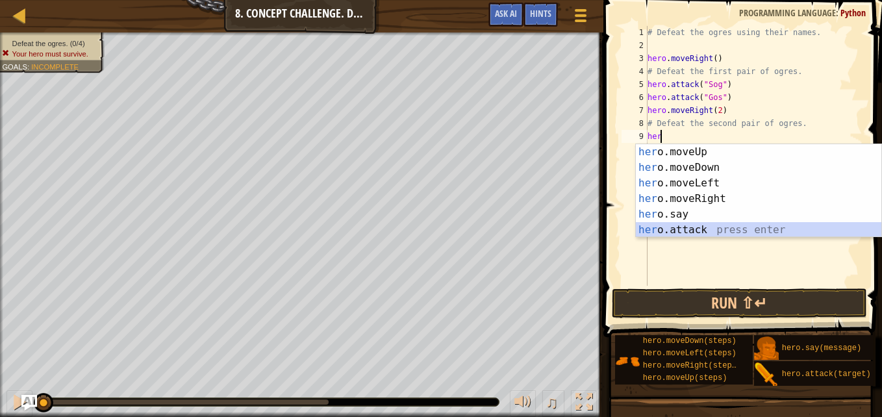
click at [670, 225] on div "her o.moveUp press enter her o.moveDown press enter her o.moveLeft press enter …" at bounding box center [759, 206] width 246 height 125
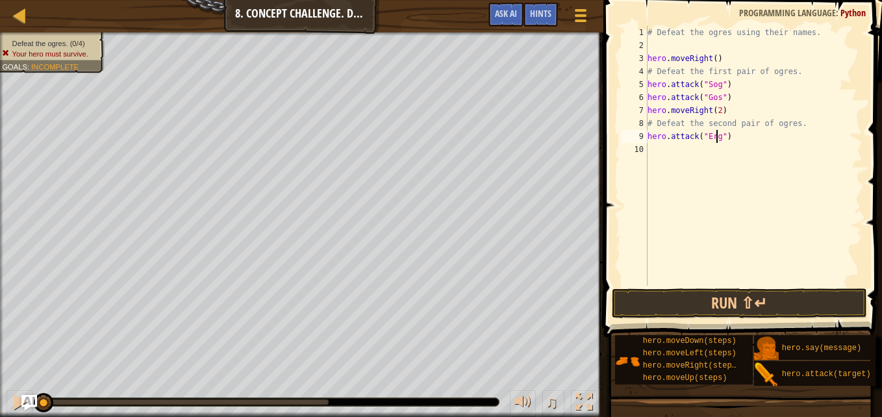
type textarea "hero.attack("Ergo")"
click at [676, 149] on div "# Defeat the ogres using their names. hero . moveRight ( ) # Defeat the first p…" at bounding box center [754, 169] width 218 height 286
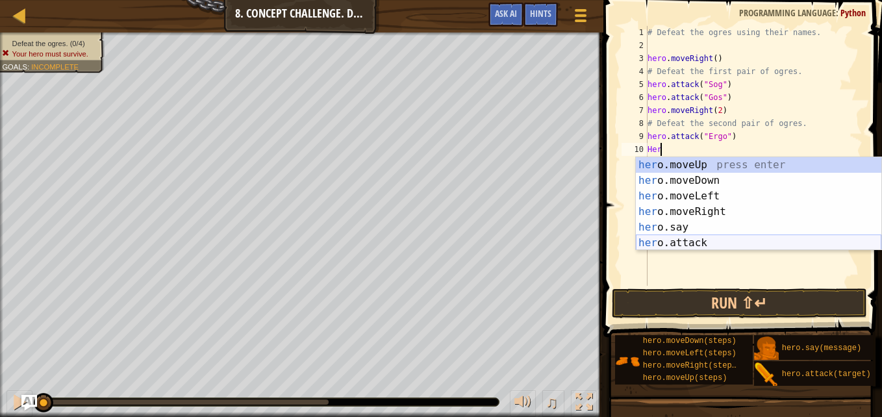
click at [670, 240] on div "her o.moveUp press enter her o.moveDown press enter her o.moveLeft press enter …" at bounding box center [759, 219] width 246 height 125
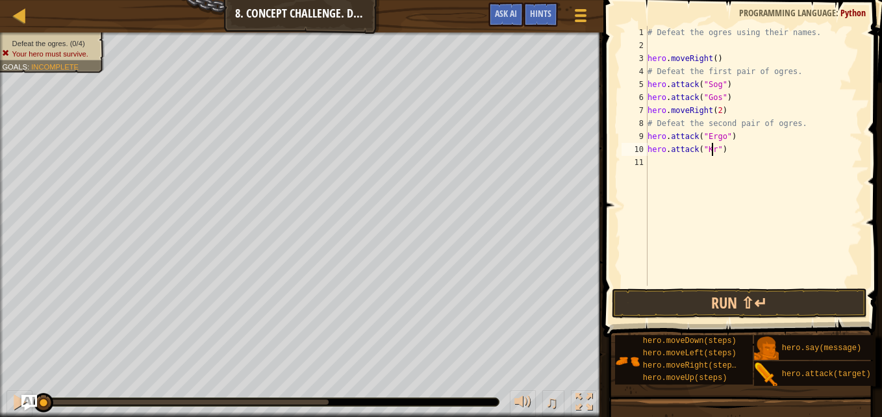
scroll to position [6, 5]
click at [709, 297] on button "Run ⇧↵" at bounding box center [739, 303] width 255 height 30
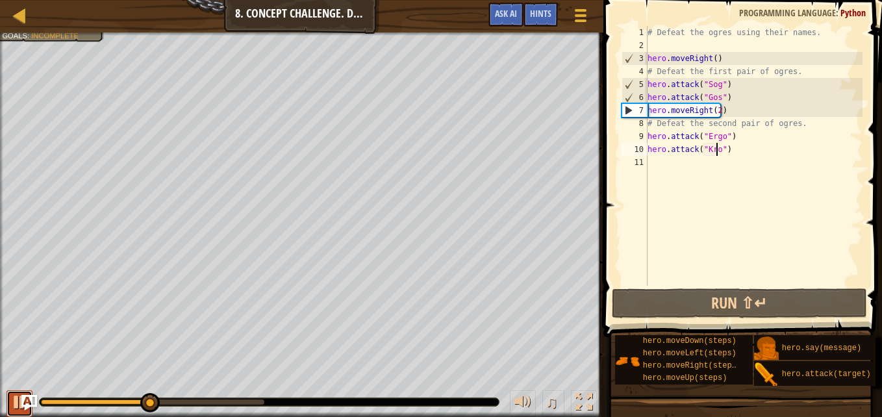
click at [12, 402] on div at bounding box center [19, 402] width 17 height 17
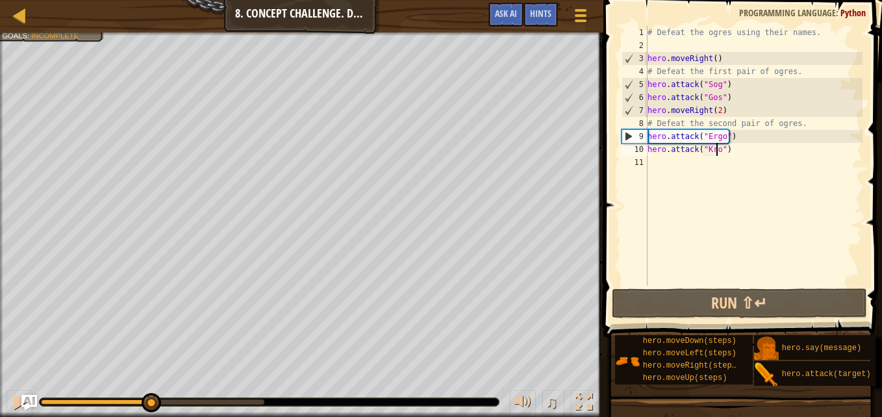
click at [725, 99] on div "# Defeat the ogres using their names. hero . moveRight ( ) # Defeat the first p…" at bounding box center [754, 169] width 218 height 286
click at [725, 87] on div "# Defeat the ogres using their names. hero . moveRight ( ) # Defeat the first p…" at bounding box center [754, 169] width 218 height 286
type textarea "hero.attack("Sog")"
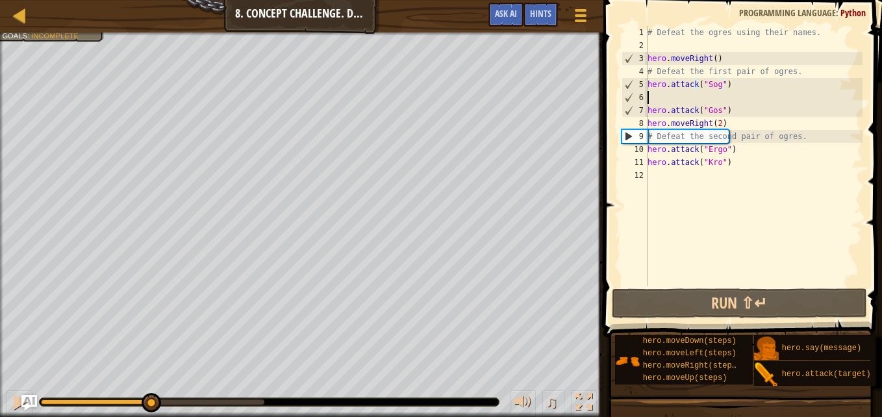
scroll to position [6, 0]
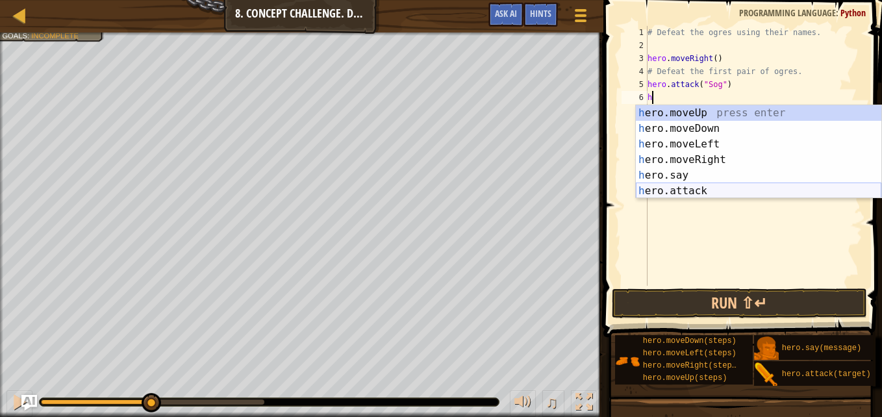
click at [705, 190] on div "h ero.moveUp press enter h ero.moveDown press enter h ero.moveLeft press enter …" at bounding box center [759, 167] width 246 height 125
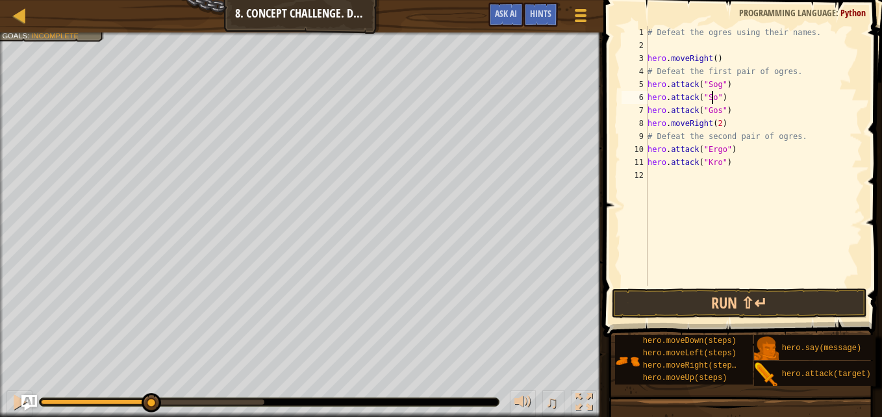
scroll to position [6, 5]
click at [726, 109] on div "# Defeat the ogres using their names. hero . moveRight ( ) # Defeat the first p…" at bounding box center [754, 169] width 218 height 286
type textarea "hero.attack("Gos")"
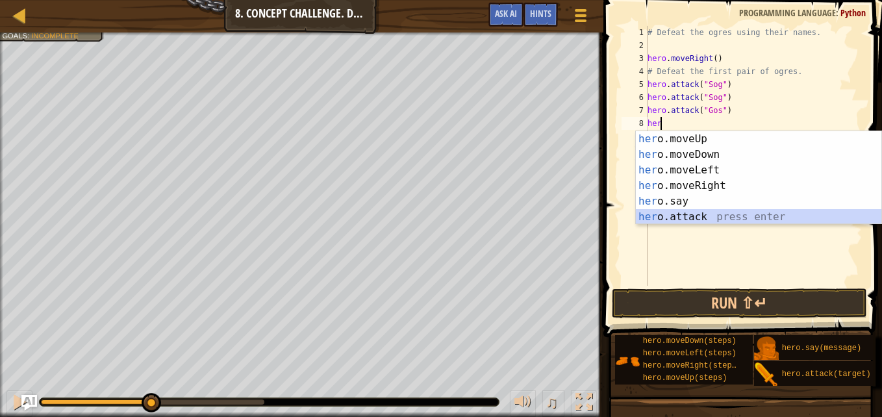
click at [697, 212] on div "her o.moveUp press enter her o.moveDown press enter her o.moveLeft press enter …" at bounding box center [759, 193] width 246 height 125
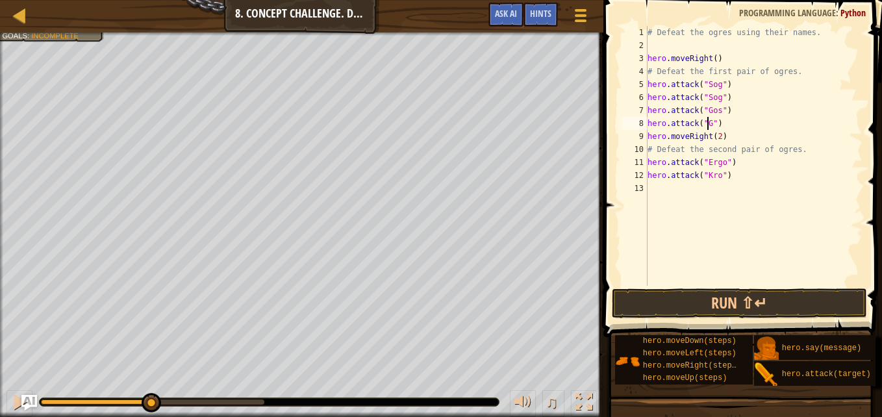
scroll to position [6, 5]
click at [732, 164] on div "# Defeat the ogres using their names. hero . moveRight ( ) # Defeat the first p…" at bounding box center [754, 169] width 218 height 286
drag, startPoint x: 734, startPoint y: 166, endPoint x: 633, endPoint y: 164, distance: 100.7
click at [633, 164] on div "hero.attack("Ergo") 1 2 3 4 5 6 7 8 9 10 11 12 13 # Defeat the ogres using thei…" at bounding box center [741, 156] width 244 height 260
type textarea "hero.attack("Ergo")"
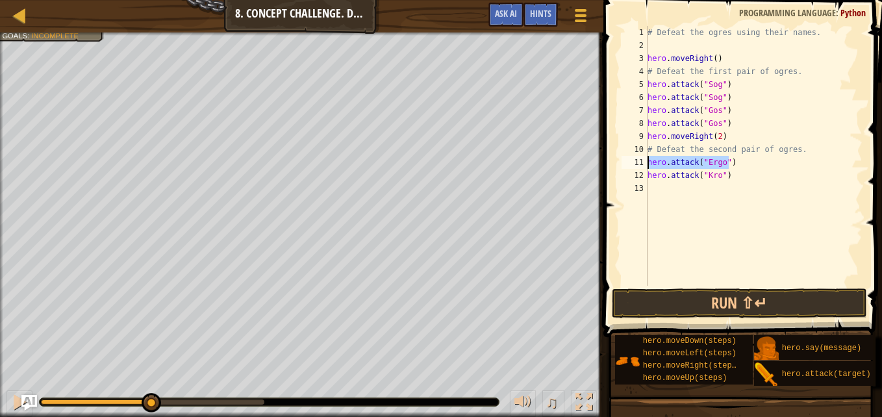
click at [731, 158] on div "# Defeat the ogres using their names. hero . moveRight ( ) # Defeat the first p…" at bounding box center [754, 156] width 218 height 260
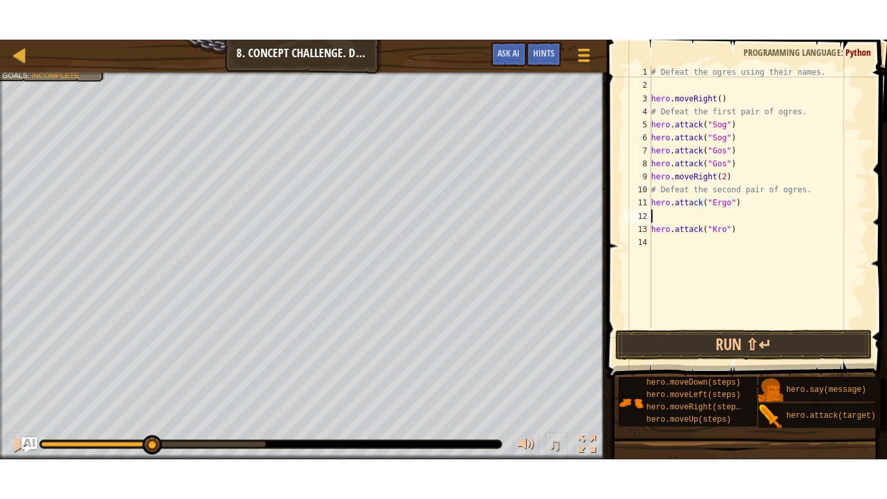
scroll to position [6, 0]
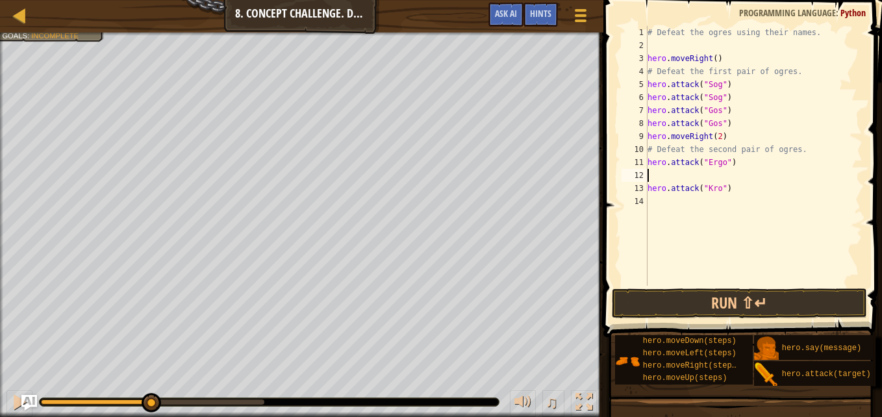
paste textarea "hero.attack("Ergo")"
drag, startPoint x: 730, startPoint y: 186, endPoint x: 629, endPoint y: 190, distance: 100.8
click at [629, 190] on div "hero.attack("Ergo") 1 2 3 4 5 6 7 8 9 10 11 12 13 14 # Defeat the ogres using t…" at bounding box center [741, 156] width 244 height 260
type textarea "hero.attack("Kro")"
click at [733, 194] on div "# Defeat the ogres using their names. hero . moveRight ( ) # Defeat the first p…" at bounding box center [754, 156] width 218 height 260
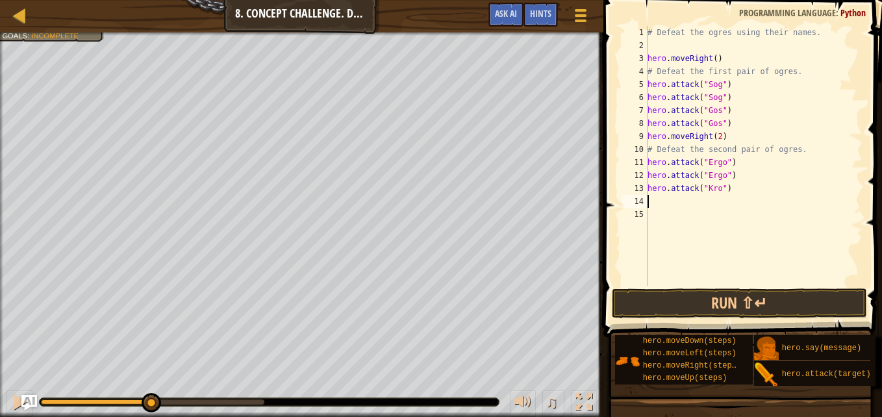
paste textarea "hero.attack("Kro")"
click at [731, 131] on div "# Defeat the ogres using their names. hero . moveRight ( ) # Defeat the first p…" at bounding box center [754, 169] width 218 height 286
click at [729, 122] on div "# Defeat the ogres using their names. hero . moveRight ( ) # Defeat the first p…" at bounding box center [754, 169] width 218 height 286
type textarea "hero.attack("Gos")"
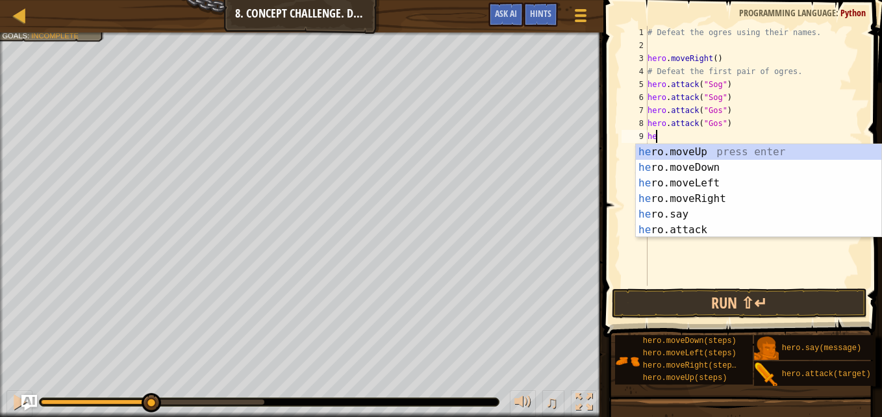
type textarea "her"
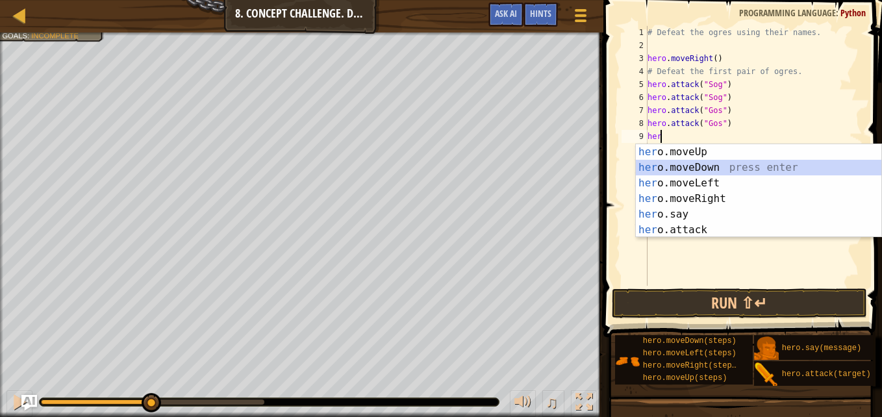
click at [716, 168] on div "her o.moveUp press enter her o.moveDown press enter her o.moveLeft press enter …" at bounding box center [759, 206] width 246 height 125
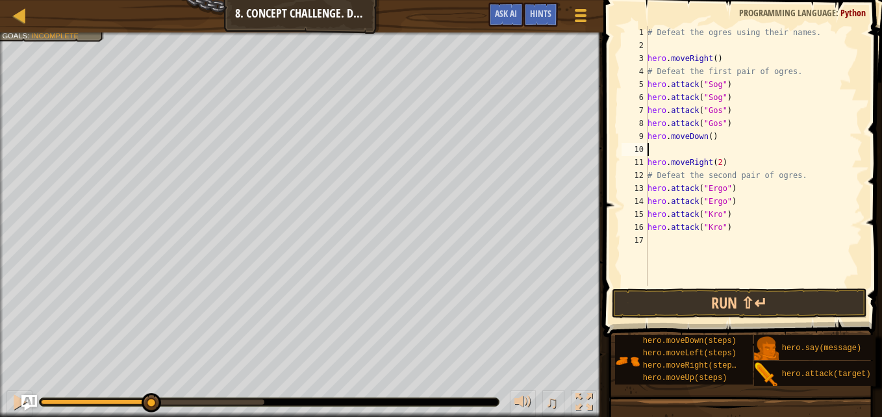
type textarea "h"
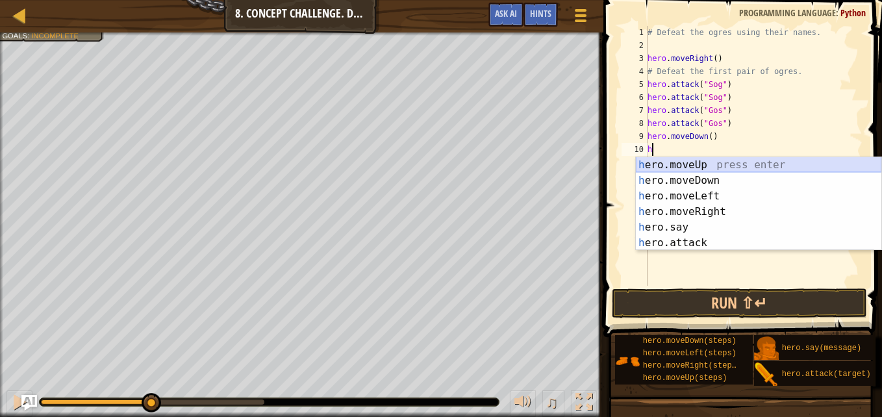
click at [680, 162] on div "h ero.moveUp press enter h ero.moveDown press enter h ero.moveLeft press enter …" at bounding box center [759, 219] width 246 height 125
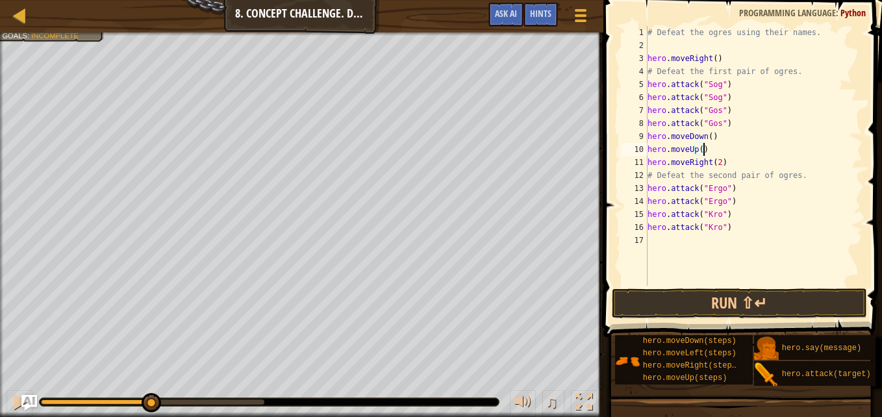
click at [729, 231] on div "# Defeat the ogres using their names. hero . moveRight ( ) # Defeat the first p…" at bounding box center [754, 169] width 218 height 286
type textarea "hero.attack("Kro")"
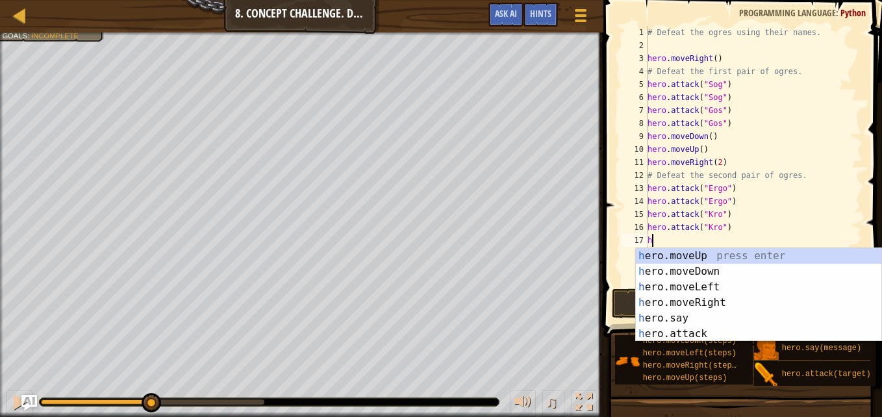
type textarea "her"
click at [690, 275] on div "her o.moveUp press enter her o.moveDown press enter her o.moveLeft press enter …" at bounding box center [759, 310] width 246 height 125
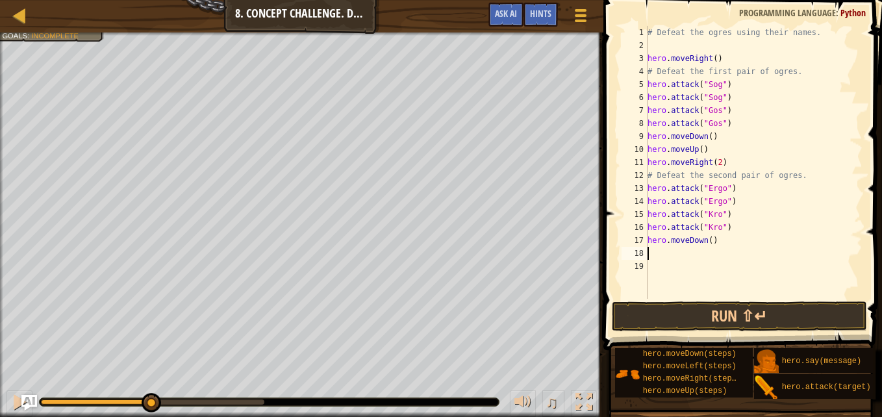
type textarea "h"
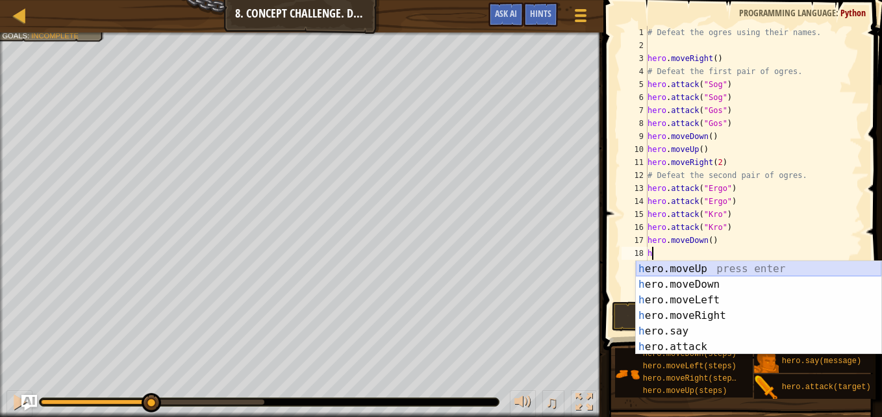
click at [703, 271] on div "h ero.moveUp press enter h ero.moveDown press enter h ero.moveLeft press enter …" at bounding box center [759, 323] width 246 height 125
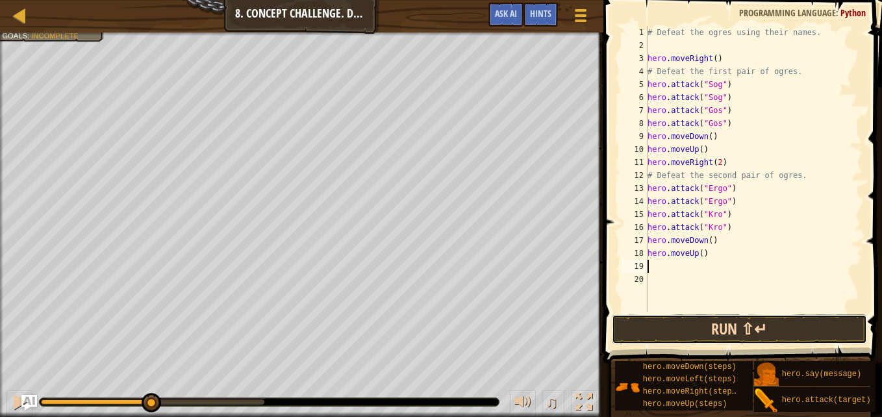
click at [710, 331] on button "Run ⇧↵" at bounding box center [739, 329] width 255 height 30
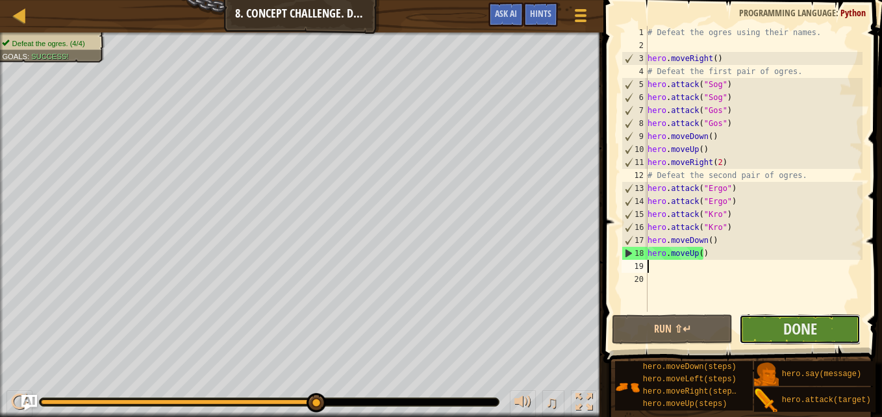
click at [817, 326] on button "Done" at bounding box center [799, 329] width 121 height 30
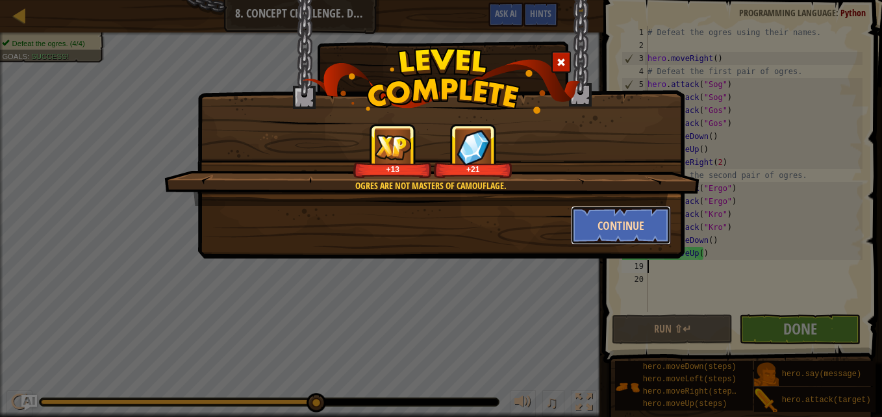
click at [592, 234] on button "Continue" at bounding box center [621, 225] width 101 height 39
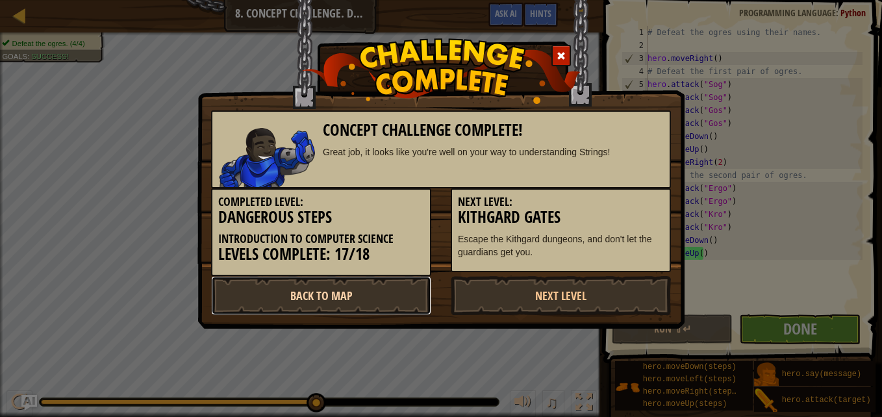
click at [405, 294] on link "Back to Map" at bounding box center [321, 295] width 220 height 39
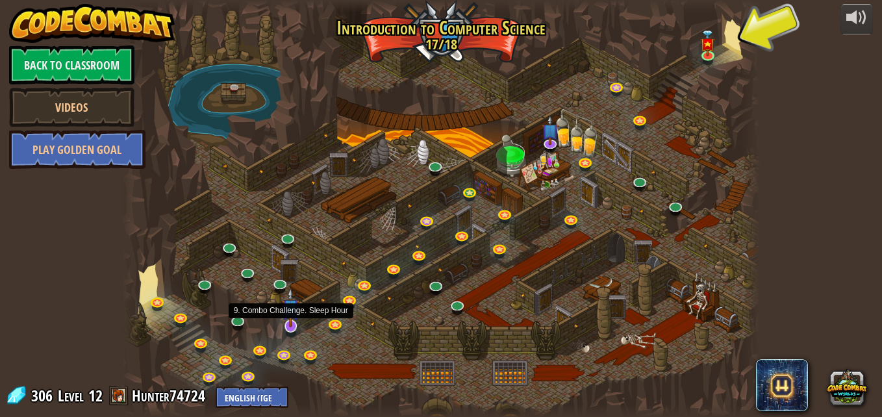
click at [292, 327] on img at bounding box center [291, 308] width 18 height 40
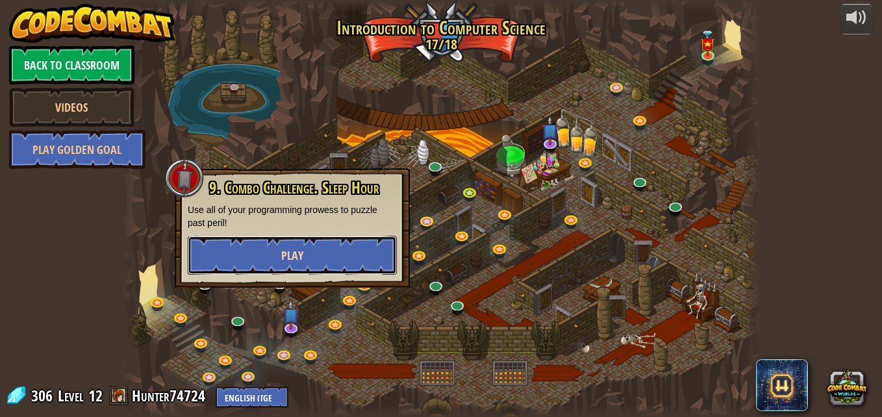
click at [338, 244] on button "Play" at bounding box center [292, 255] width 209 height 39
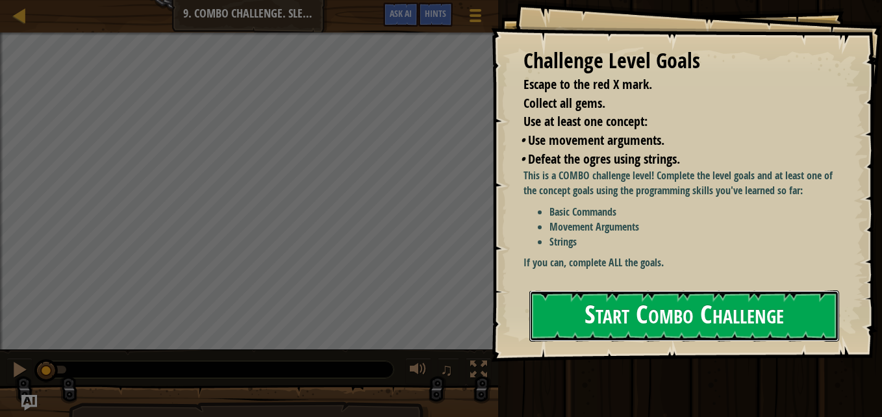
click at [628, 296] on button "Start Combo Challenge" at bounding box center [684, 315] width 310 height 51
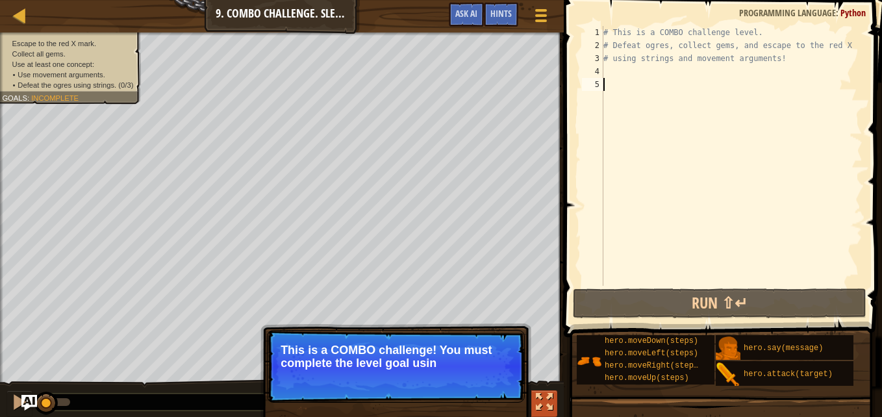
click at [553, 403] on div at bounding box center [544, 402] width 17 height 17
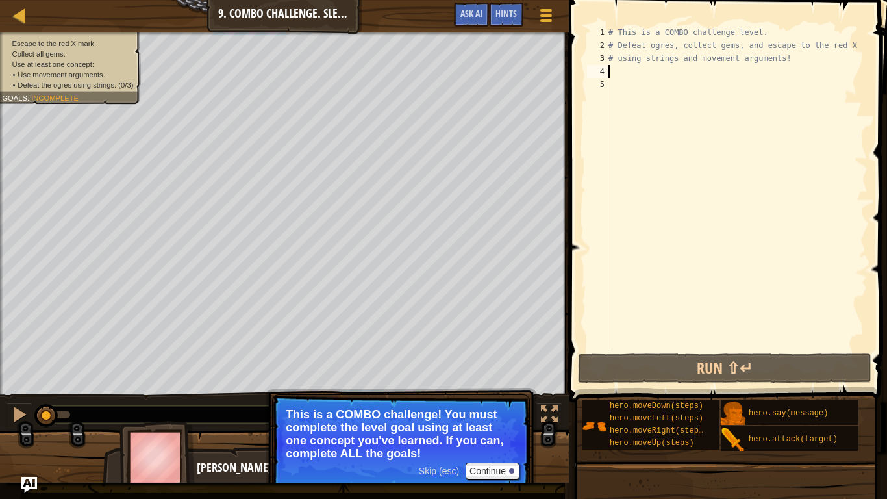
click at [623, 71] on div "# This is a COMBO challenge level. # Defeat [PERSON_NAME], collect gems, and es…" at bounding box center [737, 201] width 262 height 351
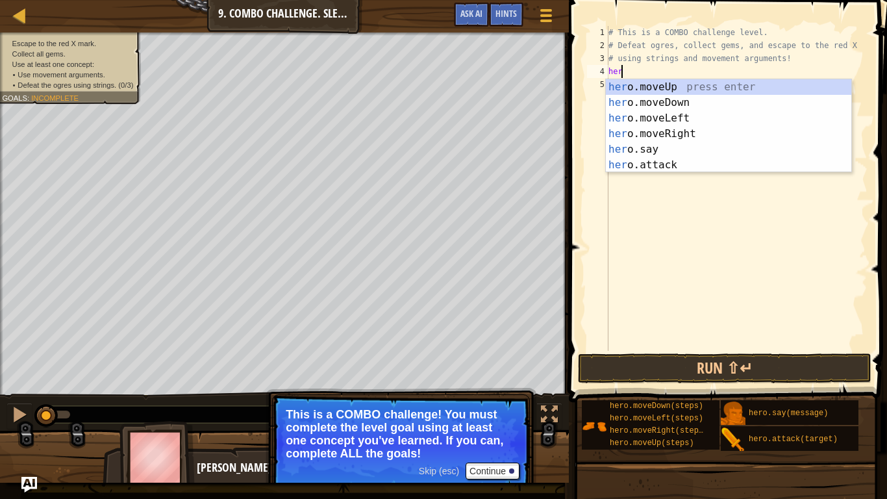
scroll to position [6, 1]
type textarea "hero"
click at [662, 86] on div "hero .moveUp press enter hero .moveDown press enter hero .moveLeft press enter …" at bounding box center [729, 141] width 246 height 125
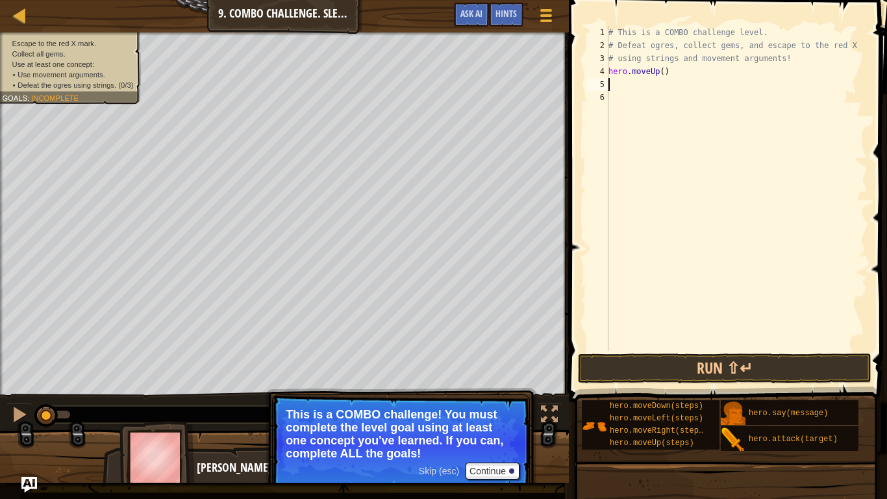
scroll to position [6, 0]
click at [626, 87] on div "# This is a COMBO challenge level. # Defeat [PERSON_NAME], collect gems, and es…" at bounding box center [737, 201] width 262 height 351
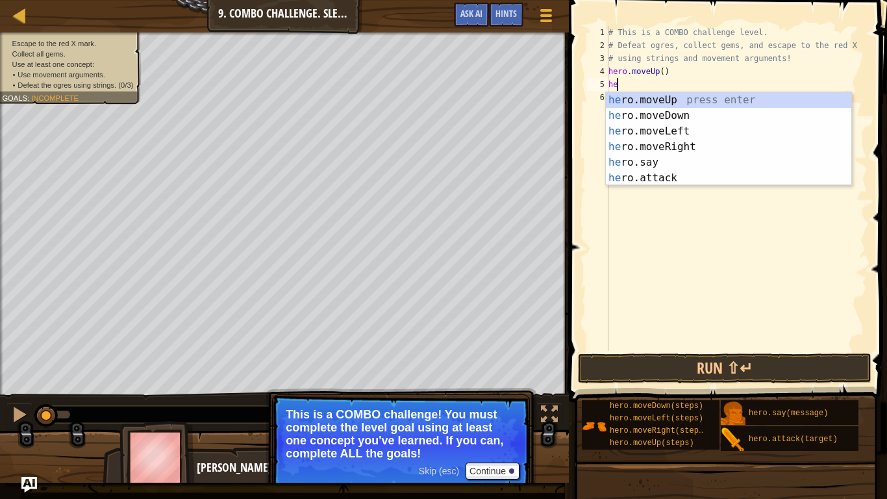
scroll to position [6, 1]
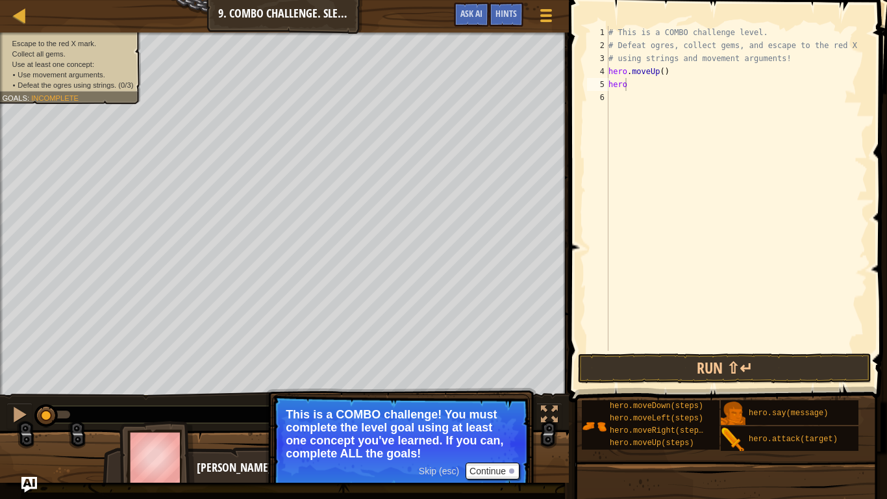
click at [97, 49] on li "Collect all gems." at bounding box center [67, 54] width 131 height 10
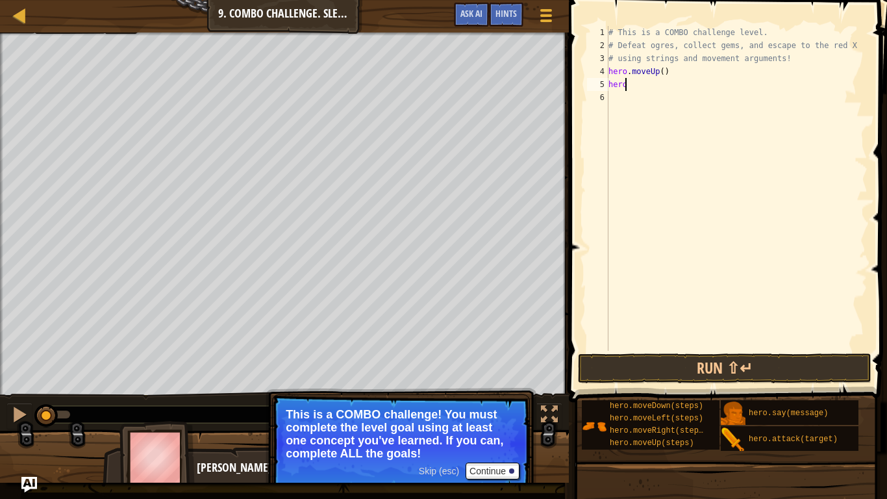
click at [648, 84] on div "# This is a COMBO challenge level. # Defeat [PERSON_NAME], collect gems, and es…" at bounding box center [737, 201] width 262 height 351
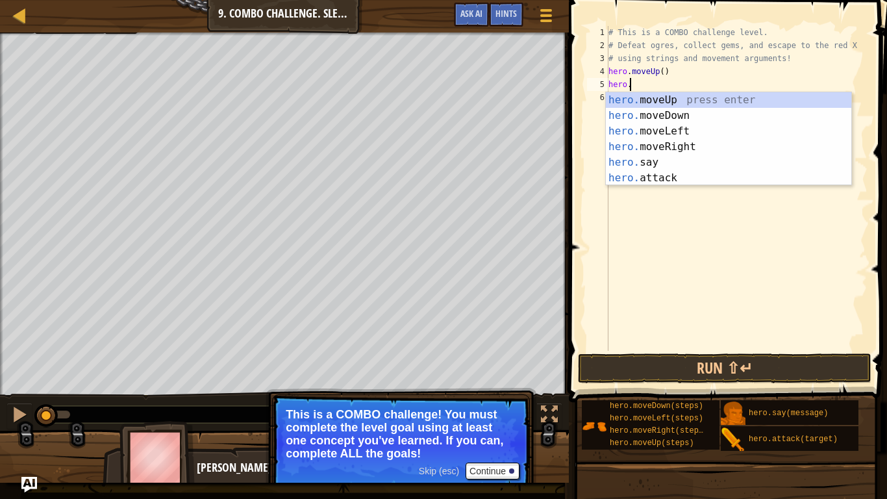
scroll to position [6, 1]
click at [651, 178] on div "hero. moveUp press enter hero. moveDown press enter hero. moveLeft press enter …" at bounding box center [729, 154] width 246 height 125
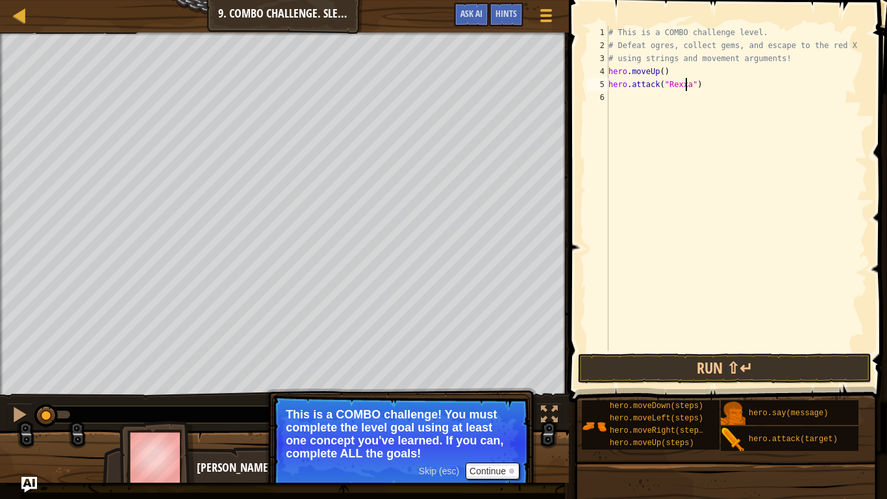
type textarea "hero.attack("Rexxar")"
click at [628, 95] on div "# This is a COMBO challenge level. # Defeat [PERSON_NAME], collect gems, and es…" at bounding box center [737, 201] width 262 height 351
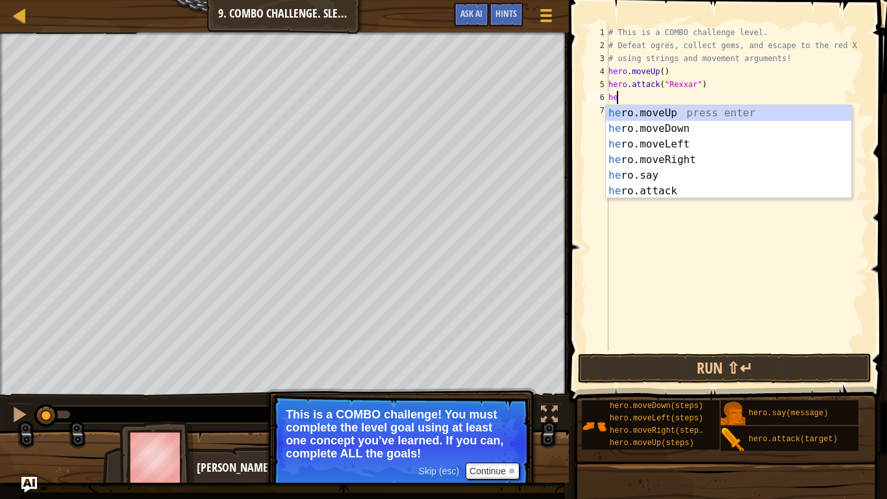
scroll to position [6, 1]
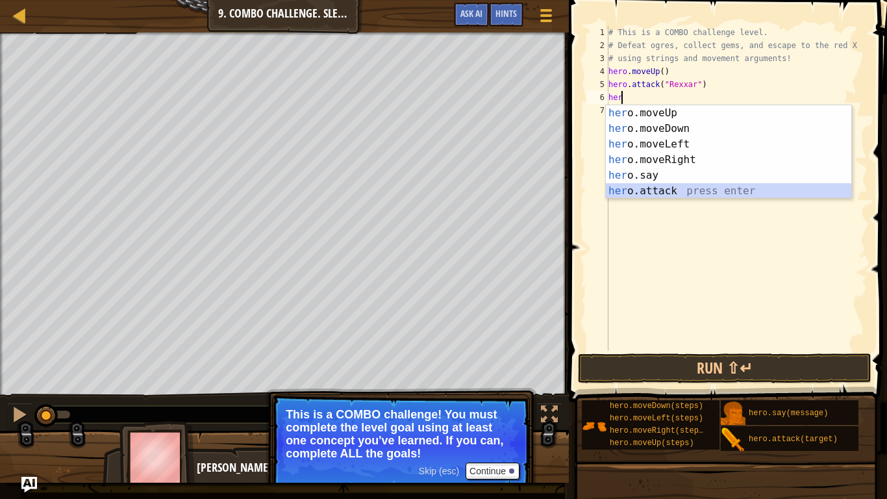
click at [635, 189] on div "her o.moveUp press enter her o.moveDown press enter her o.moveLeft press enter …" at bounding box center [729, 167] width 246 height 125
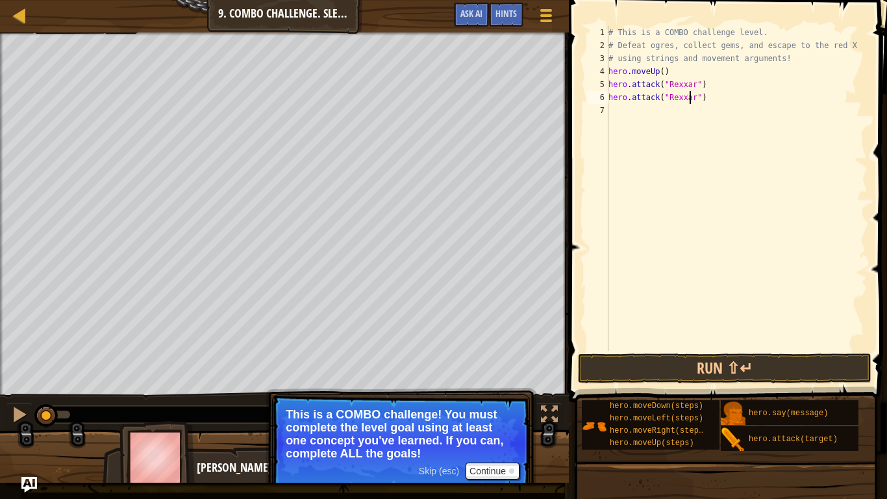
type textarea "hero.attack("Rexxar")"
click at [631, 112] on div "# This is a COMBO challenge level. # Defeat [PERSON_NAME], collect gems, and es…" at bounding box center [737, 201] width 262 height 351
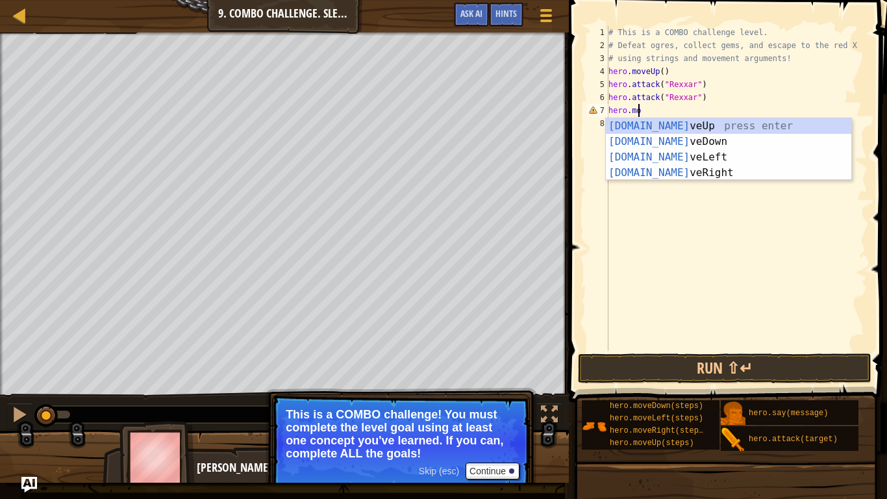
scroll to position [6, 1]
type textarea "hero.move"
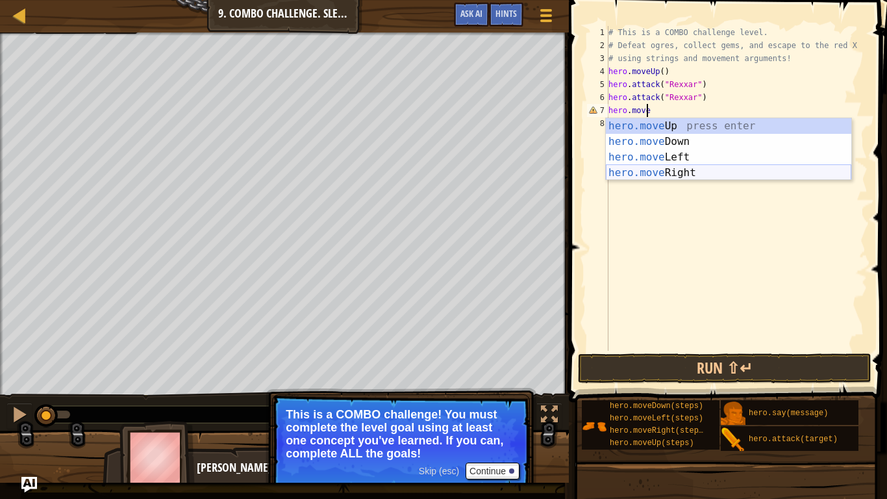
click at [669, 171] on div "hero.move Up press enter hero.move Down press enter hero.move Left press enter …" at bounding box center [729, 165] width 246 height 94
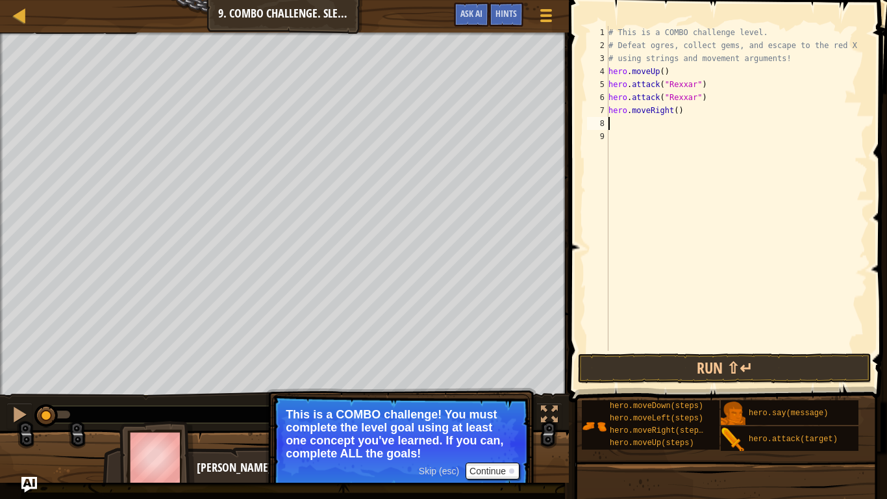
scroll to position [6, 0]
click at [674, 115] on div "# This is a COMBO challenge level. # Defeat [PERSON_NAME], collect gems, and es…" at bounding box center [737, 201] width 262 height 351
type textarea "hero.moveRight(2)"
click at [622, 125] on div "# This is a COMBO challenge level. # Defeat [PERSON_NAME], collect gems, and es…" at bounding box center [737, 201] width 262 height 351
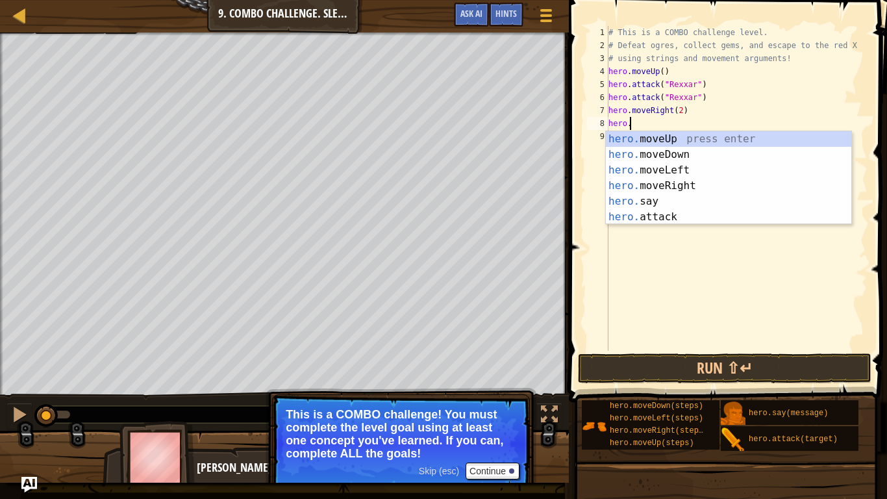
scroll to position [6, 1]
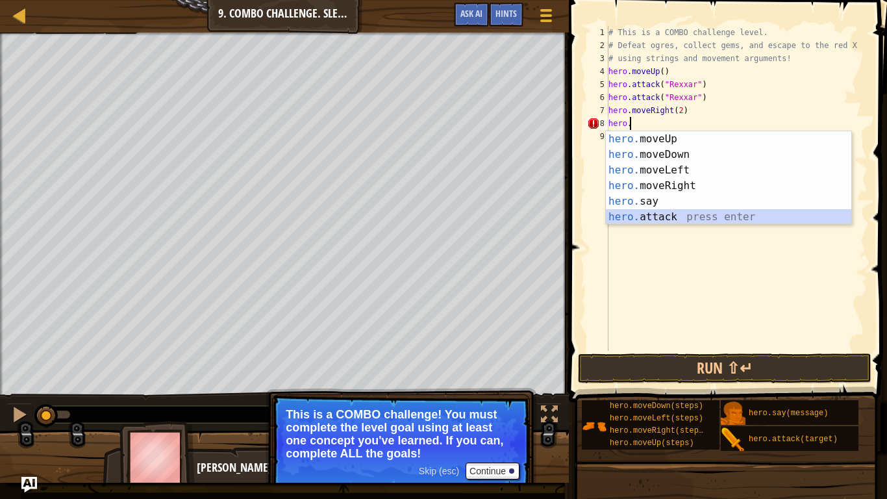
click at [658, 216] on div "hero. moveUp press enter hero. moveDown press enter hero. moveLeft press enter …" at bounding box center [729, 193] width 246 height 125
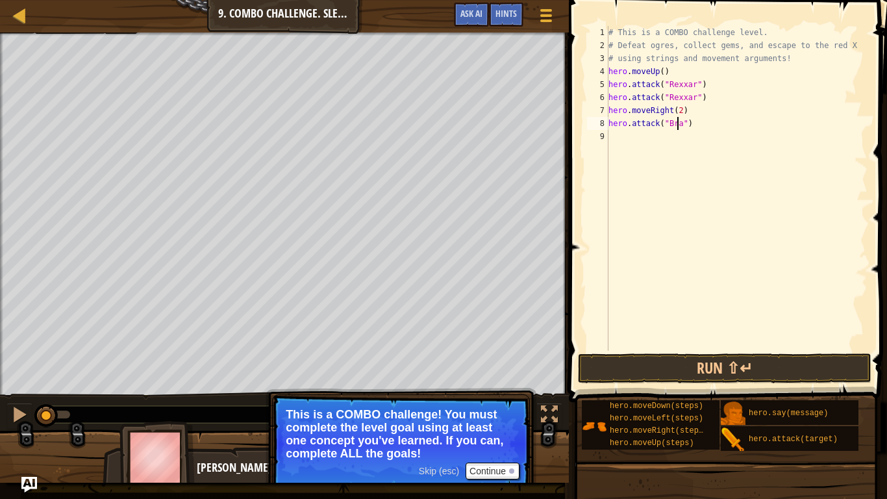
type textarea "hero.attack("Brack")"
drag, startPoint x: 698, startPoint y: 125, endPoint x: 572, endPoint y: 124, distance: 126.7
click at [572, 124] on div "hero.attack("[PERSON_NAME]") 1 2 3 4 5 6 7 8 9 # This is a COMBO challenge leve…" at bounding box center [726, 226] width 322 height 440
click at [627, 140] on div "# This is a COMBO challenge level. # Defeat [PERSON_NAME], collect gems, and es…" at bounding box center [737, 201] width 262 height 351
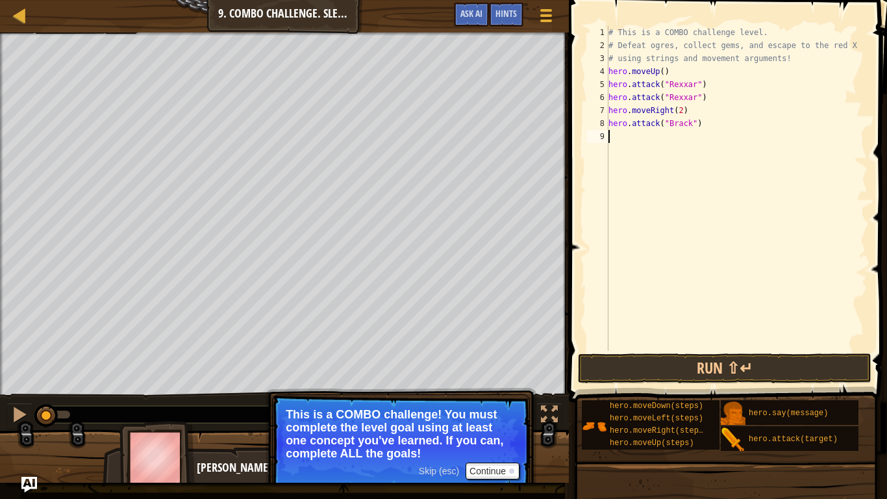
scroll to position [6, 0]
paste textarea "hero.attack("Brack")"
type textarea "hero.attack("Brack")"
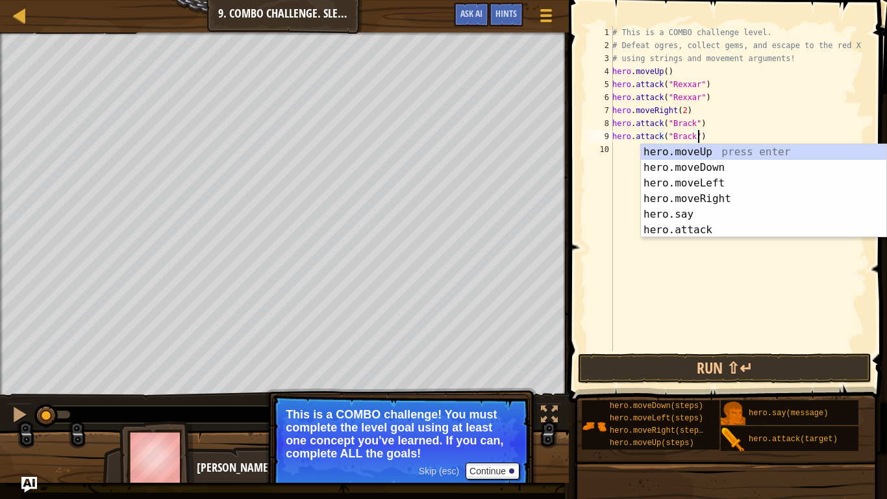
click at [615, 150] on div "# This is a COMBO challenge level. # Defeat [PERSON_NAME], collect gems, and es…" at bounding box center [739, 201] width 258 height 351
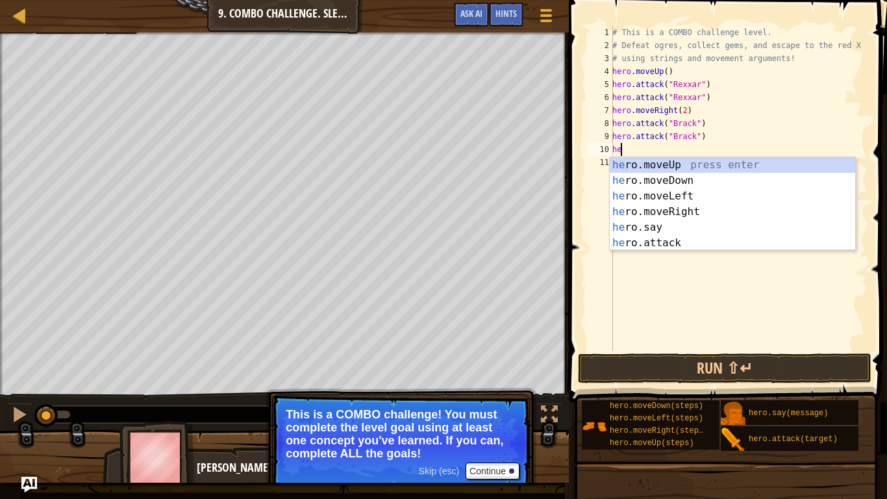
scroll to position [6, 1]
type textarea "hero"
click at [661, 208] on div "hero .moveUp press enter hero .moveDown press enter hero .moveLeft press enter …" at bounding box center [733, 219] width 246 height 125
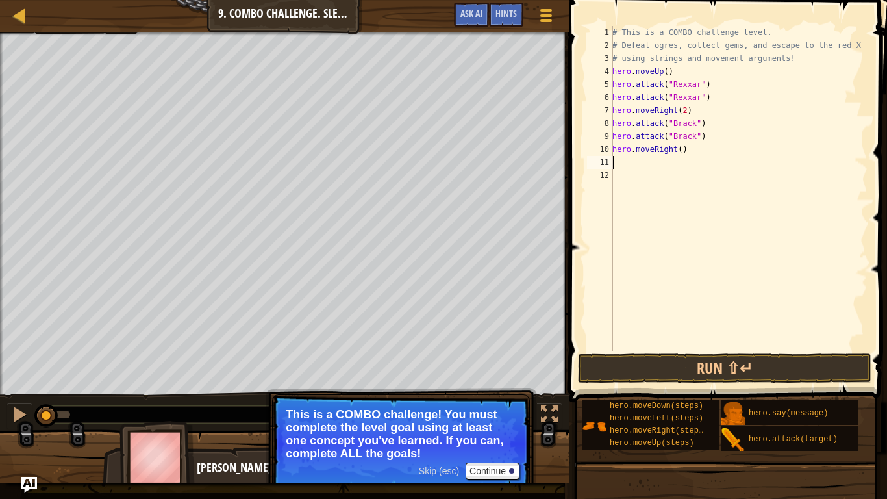
scroll to position [6, 0]
click at [678, 151] on div "# This is a COMBO challenge level. # Defeat [PERSON_NAME], collect gems, and es…" at bounding box center [739, 201] width 258 height 351
click at [683, 154] on div "# This is a COMBO challenge level. # Defeat [PERSON_NAME], collect gems, and es…" at bounding box center [739, 201] width 258 height 351
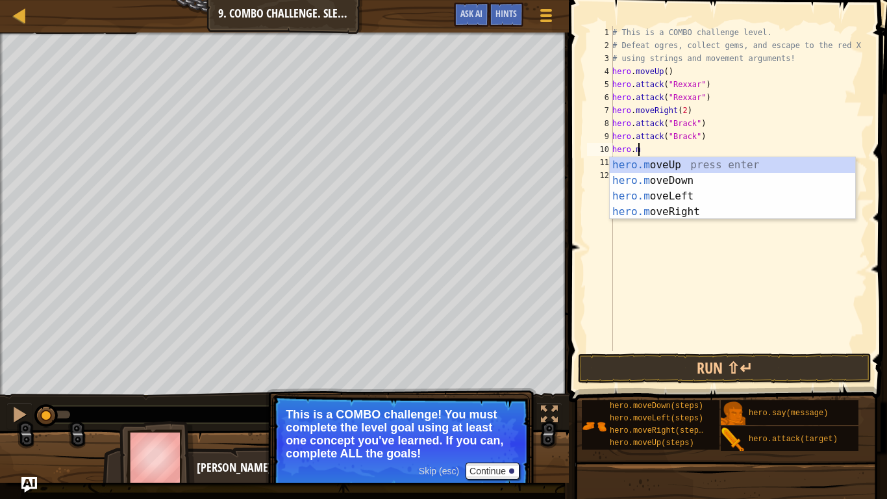
type textarea "h"
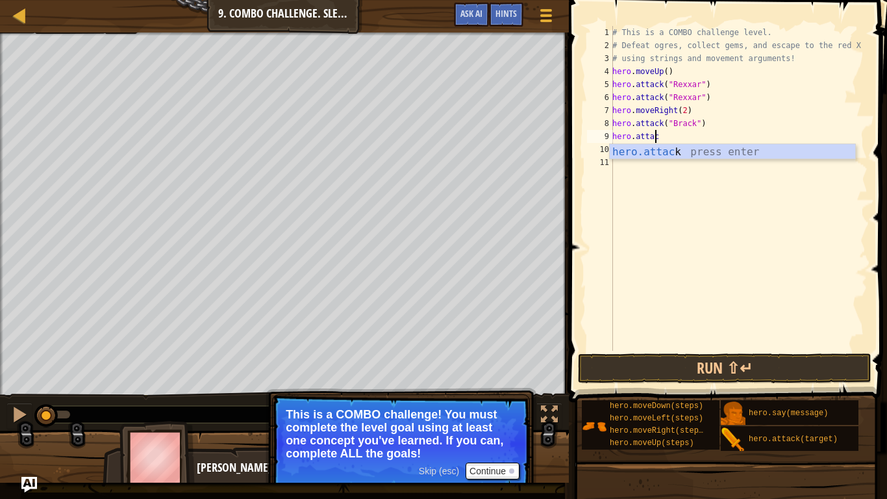
type textarea "h"
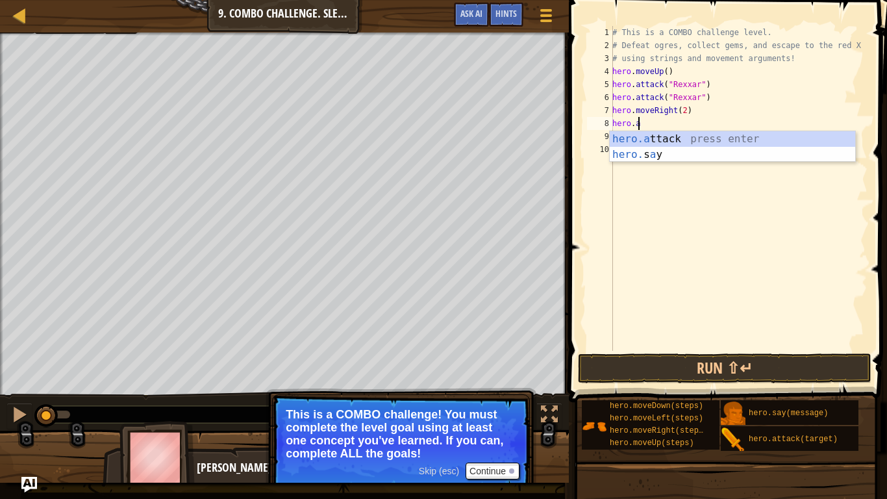
type textarea "h"
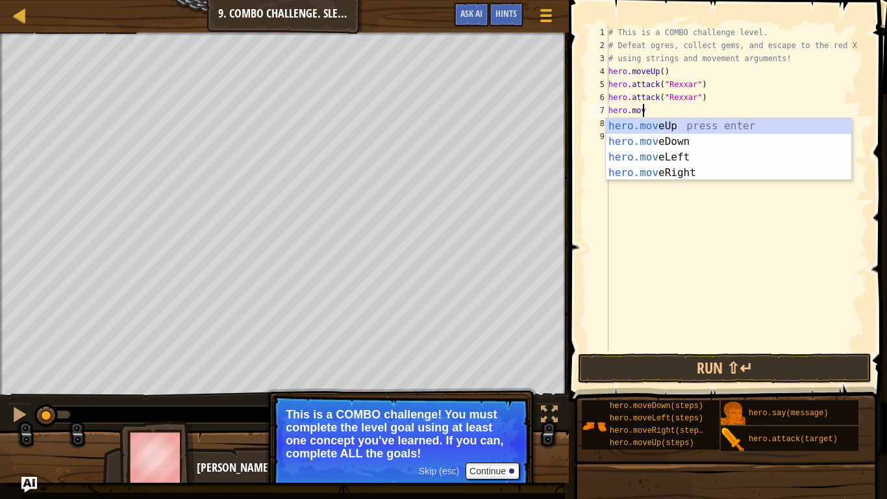
type textarea "h"
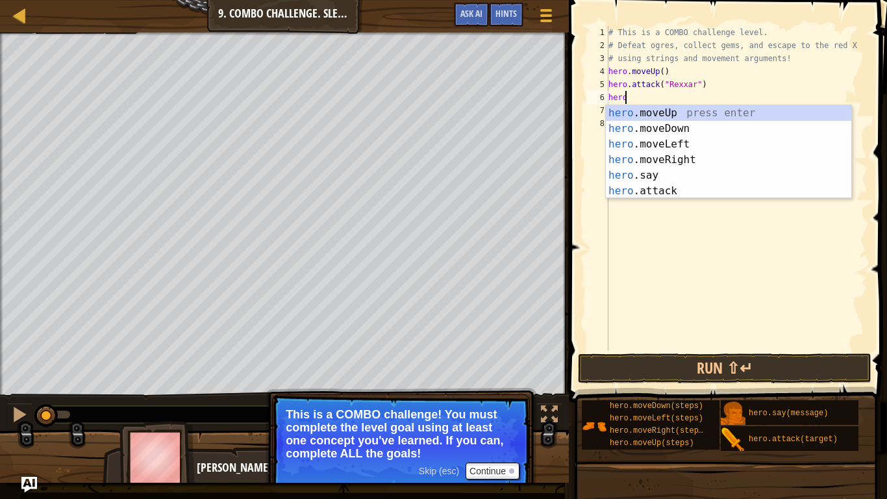
type textarea "h"
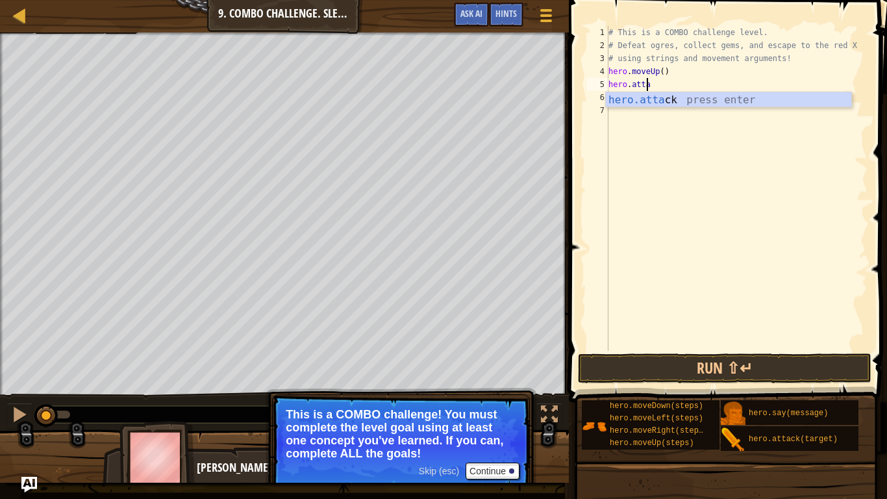
type textarea "h"
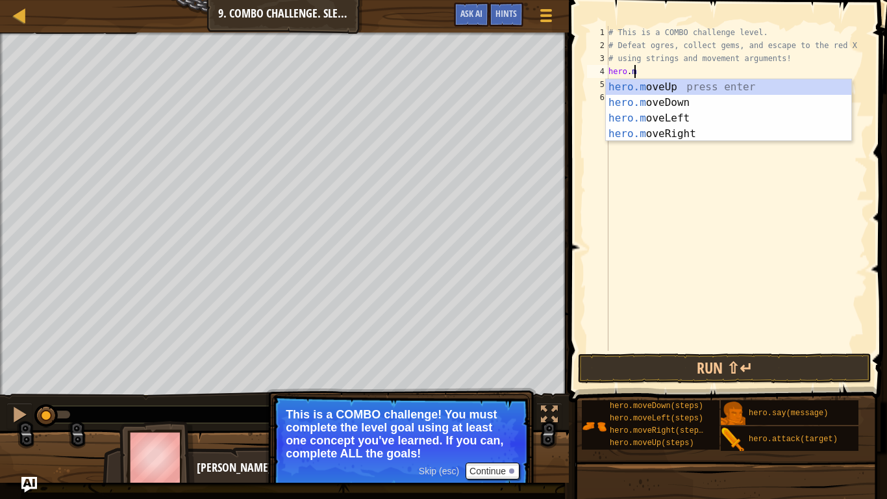
type textarea "h"
type textarea "# using strings and movement arguments"
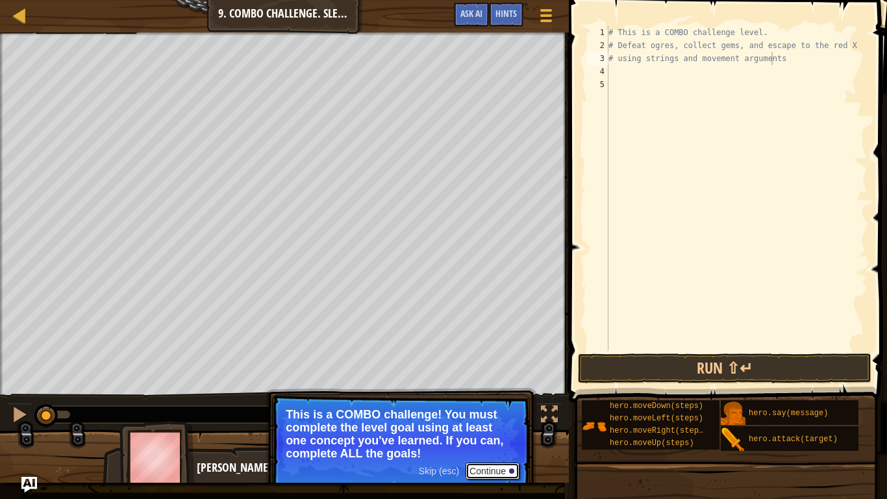
click at [487, 416] on button "Continue" at bounding box center [493, 470] width 54 height 17
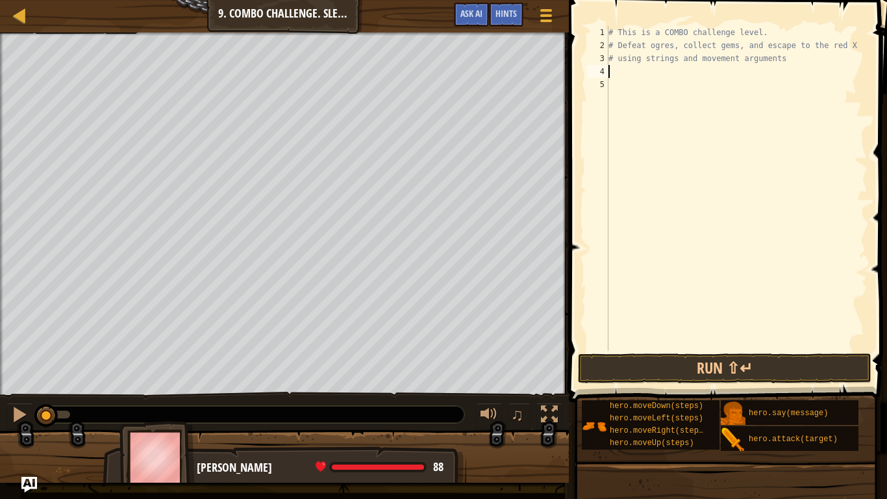
click at [616, 70] on div "# This is a COMBO challenge level. # Defeat [PERSON_NAME], collect gems, and es…" at bounding box center [737, 201] width 262 height 351
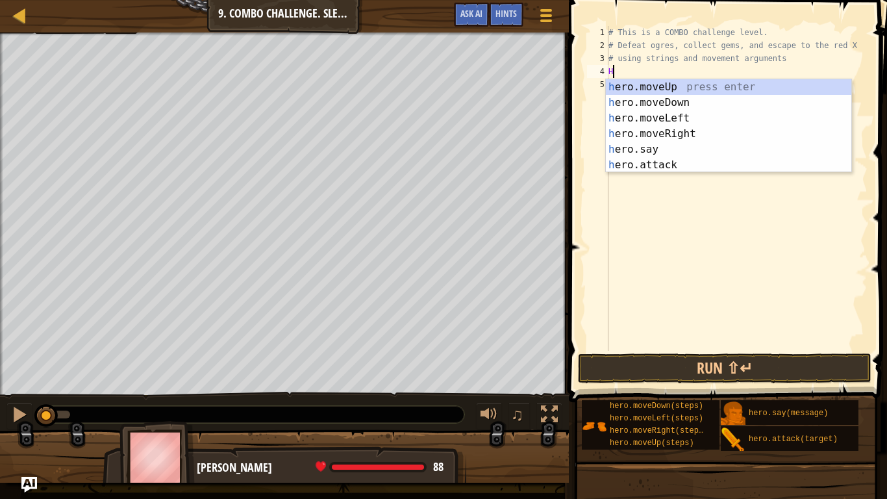
type textarea "H"
type textarea "hero"
click at [666, 134] on div "hero .moveUp press enter hero .moveDown press enter hero .moveLeft press enter …" at bounding box center [729, 141] width 246 height 125
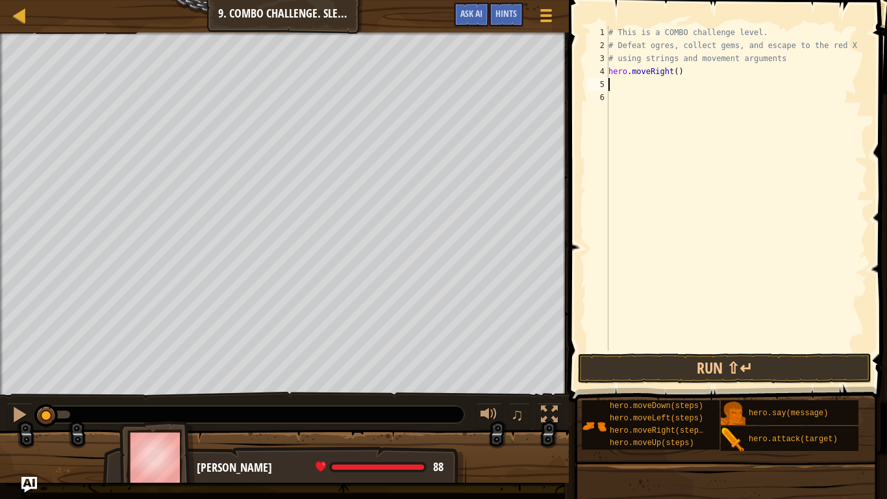
scroll to position [6, 0]
click at [624, 82] on div "# This is a COMBO challenge level. # Defeat [PERSON_NAME], collect gems, and es…" at bounding box center [737, 201] width 262 height 351
click at [674, 71] on div "# This is a COMBO challenge level. # Defeat [PERSON_NAME], collect gems, and es…" at bounding box center [737, 201] width 262 height 351
type textarea "hero.moveRight(2)"
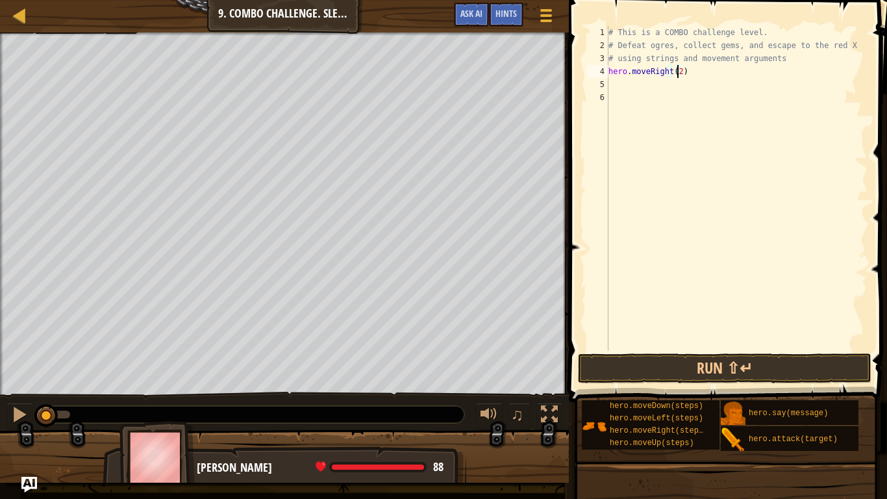
click at [628, 85] on div "# This is a COMBO challenge level. # Defeat [PERSON_NAME], collect gems, and es…" at bounding box center [737, 201] width 262 height 351
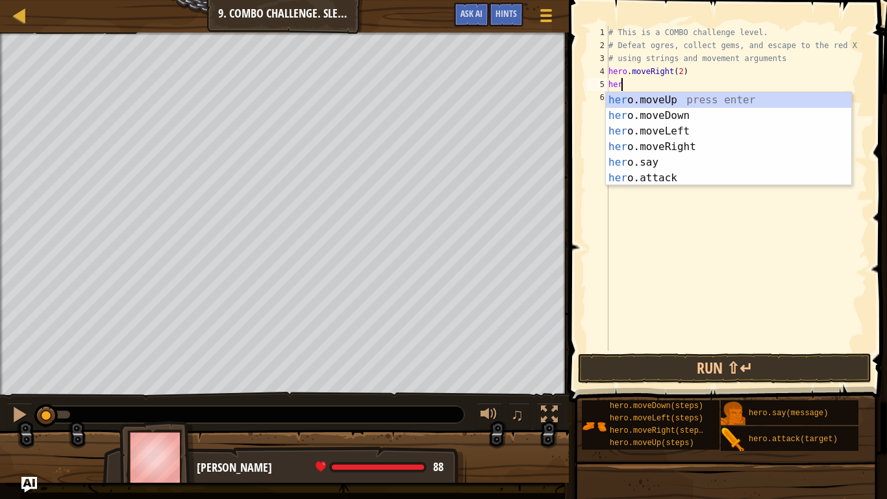
scroll to position [6, 1]
click at [648, 176] on div "hero .moveUp press enter hero .moveDown press enter hero .moveLeft press enter …" at bounding box center [729, 154] width 246 height 125
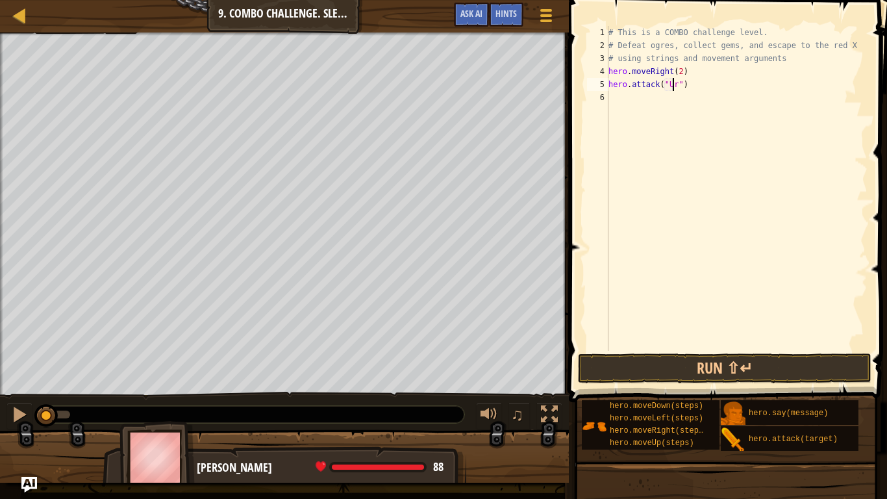
scroll to position [6, 6]
type textarea "hero.attack("Ursa")"
click at [683, 361] on button "Run ⇧↵" at bounding box center [725, 368] width 294 height 30
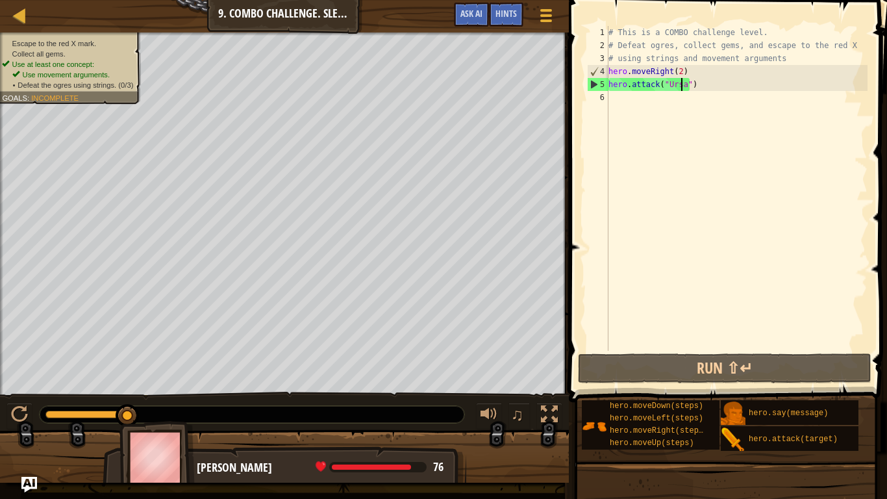
click at [624, 108] on div "# This is a COMBO challenge level. # Defeat [PERSON_NAME], collect gems, and es…" at bounding box center [737, 201] width 262 height 351
click at [551, 95] on div "Map Introduction to Computer Science 9. Combo Challenge. Sleep Hour Game Menu D…" at bounding box center [443, 249] width 887 height 499
type textarea "hero.attack("Ursa")"
click at [19, 416] on div at bounding box center [19, 414] width 17 height 17
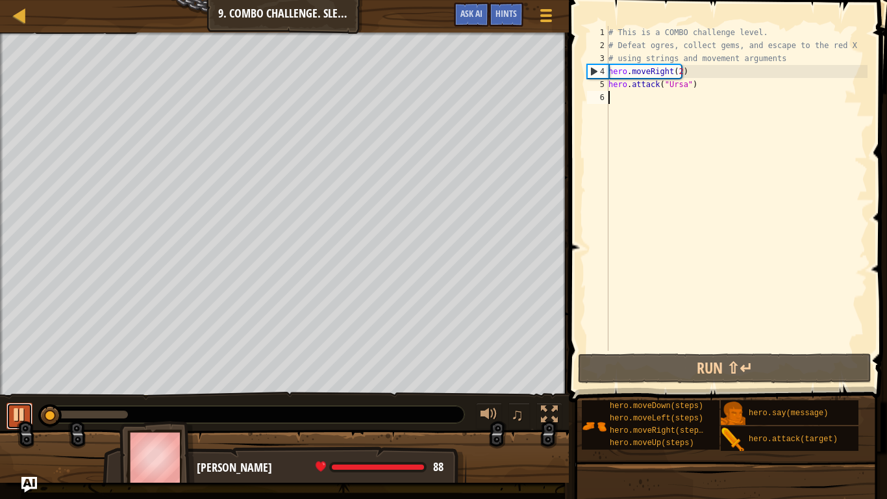
click at [19, 416] on div at bounding box center [19, 414] width 17 height 17
drag, startPoint x: 699, startPoint y: 84, endPoint x: 574, endPoint y: 91, distance: 125.6
click at [574, 91] on div "1 2 3 4 5 6 # This is a COMBO challenge level. # Defeat [PERSON_NAME], collect …" at bounding box center [726, 226] width 322 height 440
click at [714, 82] on div "# This is a COMBO challenge level. # Defeat [PERSON_NAME], collect gems, and es…" at bounding box center [737, 188] width 262 height 325
type textarea "hero.attack("Ursa")"
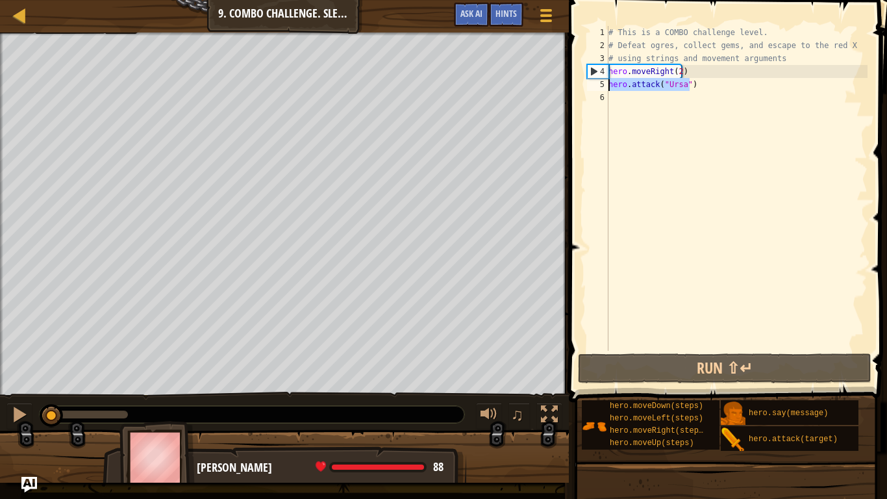
drag, startPoint x: 694, startPoint y: 85, endPoint x: 607, endPoint y: 85, distance: 86.4
click at [607, 85] on div "hero.attack("Ursa") 1 2 3 4 5 6 # This is a COMBO challenge level. # Defeat [PE…" at bounding box center [726, 188] width 283 height 325
click at [620, 96] on div "# This is a COMBO challenge level. # Defeat [PERSON_NAME], collect gems, and es…" at bounding box center [737, 201] width 262 height 351
paste textarea "hero.attack("Ursa")"
type textarea "hero.attack("Ursa")"
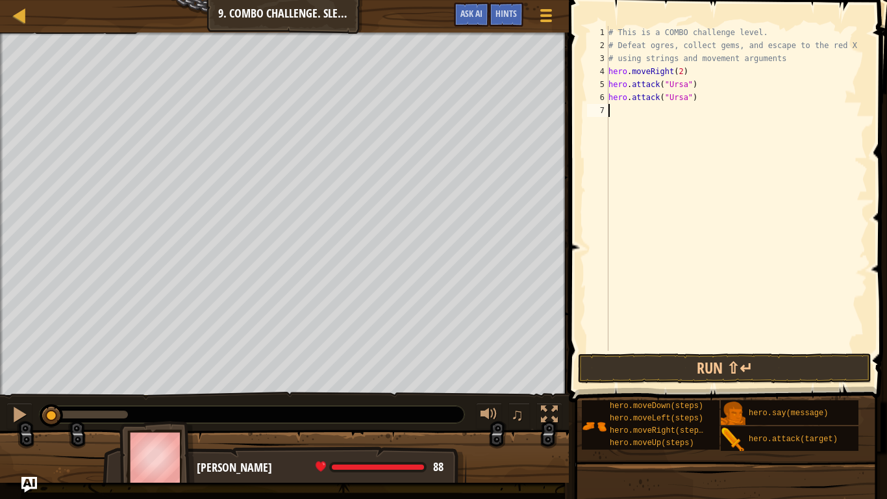
click at [620, 117] on div "# This is a COMBO challenge level. # Defeat [PERSON_NAME], collect gems, and es…" at bounding box center [737, 201] width 262 height 351
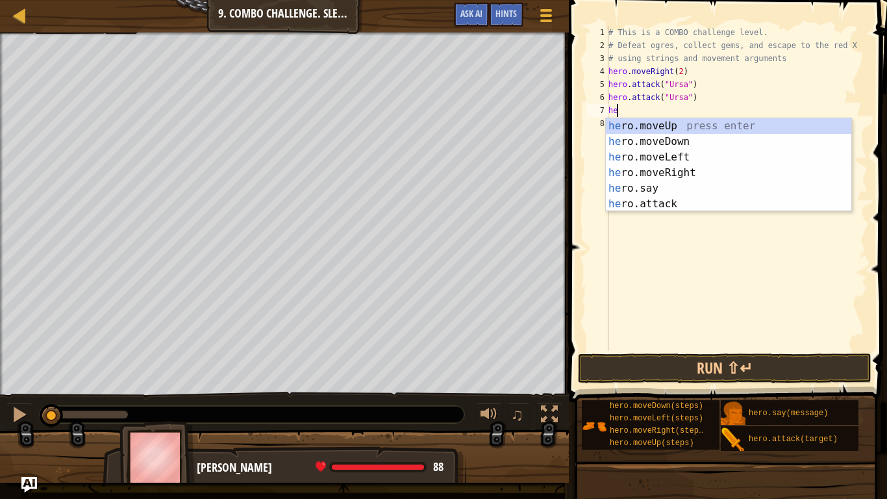
scroll to position [6, 1]
type textarea "hero"
click at [663, 147] on div "hero .moveUp press enter hero .moveDown press enter hero .moveLeft press enter …" at bounding box center [729, 180] width 246 height 125
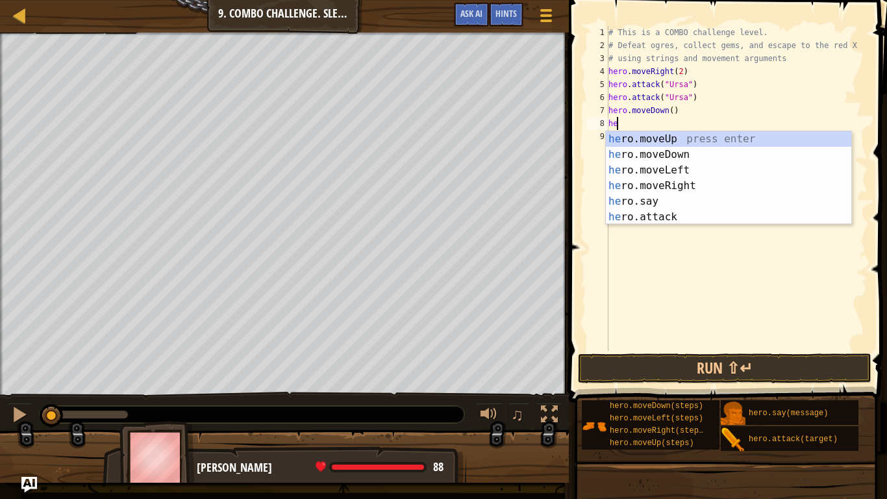
type textarea "hero"
click at [640, 169] on div "hero .moveUp press enter hero .moveDown press enter hero .moveLeft press enter …" at bounding box center [729, 193] width 246 height 125
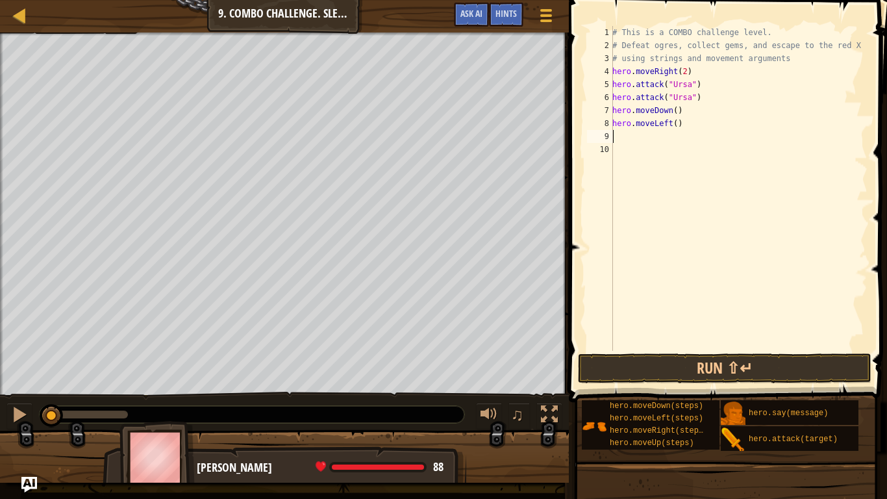
scroll to position [6, 0]
click at [674, 124] on div "# This is a COMBO challenge level. # Defeat [PERSON_NAME], collect gems, and es…" at bounding box center [739, 201] width 258 height 351
type textarea "hero.moveLeft(2)"
click at [627, 133] on div "# This is a COMBO challenge level. # Defeat [PERSON_NAME], collect gems, and es…" at bounding box center [739, 201] width 258 height 351
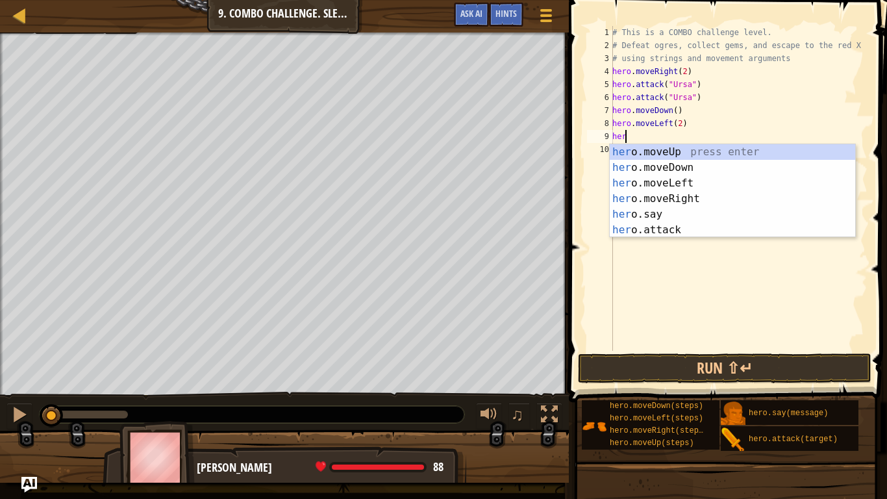
scroll to position [6, 1]
type textarea "hero"
click at [668, 150] on div "hero .moveUp press enter hero .moveDown press enter hero .moveLeft press enter …" at bounding box center [733, 206] width 246 height 125
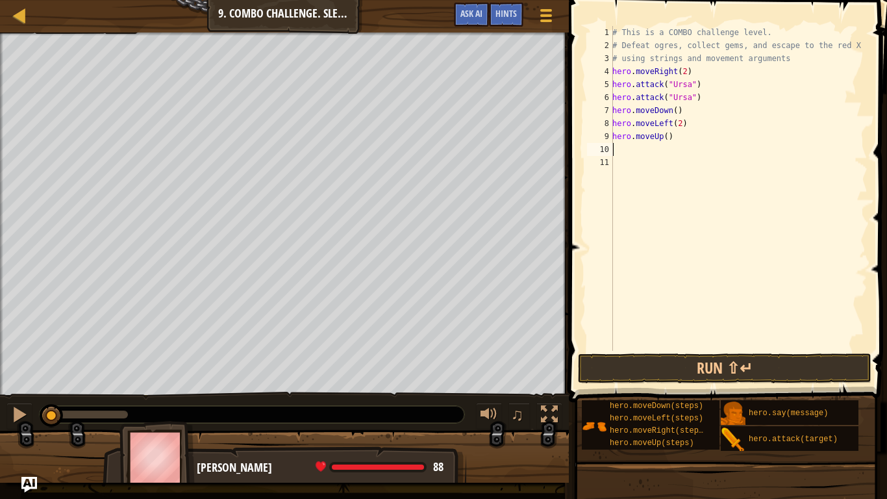
scroll to position [6, 0]
click at [663, 135] on div "# This is a COMBO challenge level. # Defeat [PERSON_NAME], collect gems, and es…" at bounding box center [739, 201] width 258 height 351
type textarea "hero.moveUp(2)"
click at [629, 149] on div "# This is a COMBO challenge level. # Defeat [PERSON_NAME], collect gems, and es…" at bounding box center [739, 201] width 258 height 351
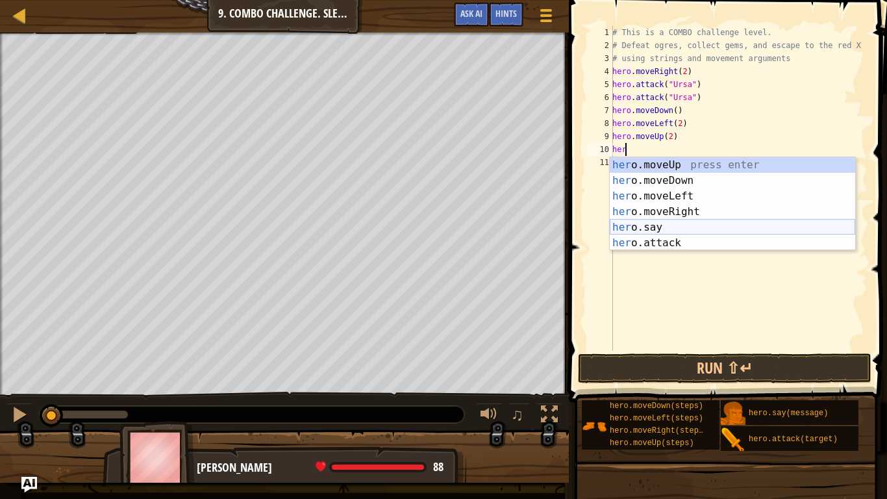
scroll to position [6, 1]
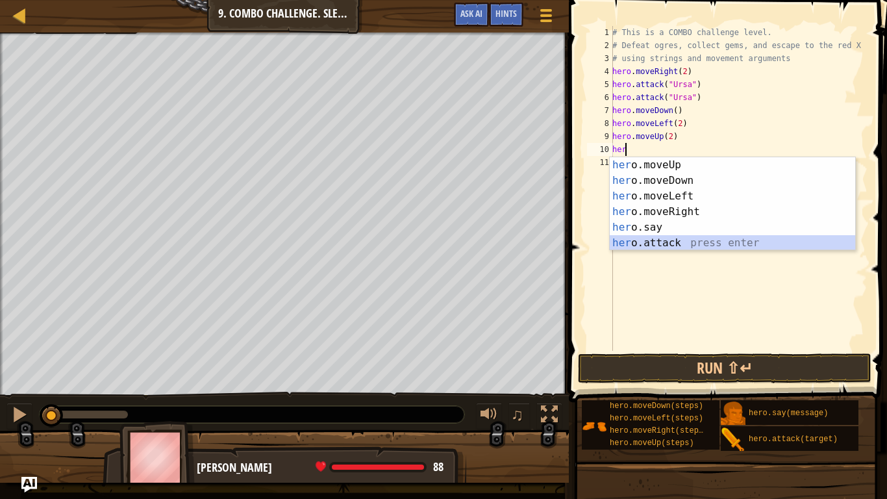
click at [679, 242] on div "her o.moveUp press enter her o.moveDown press enter her o.moveLeft press enter …" at bounding box center [733, 219] width 246 height 125
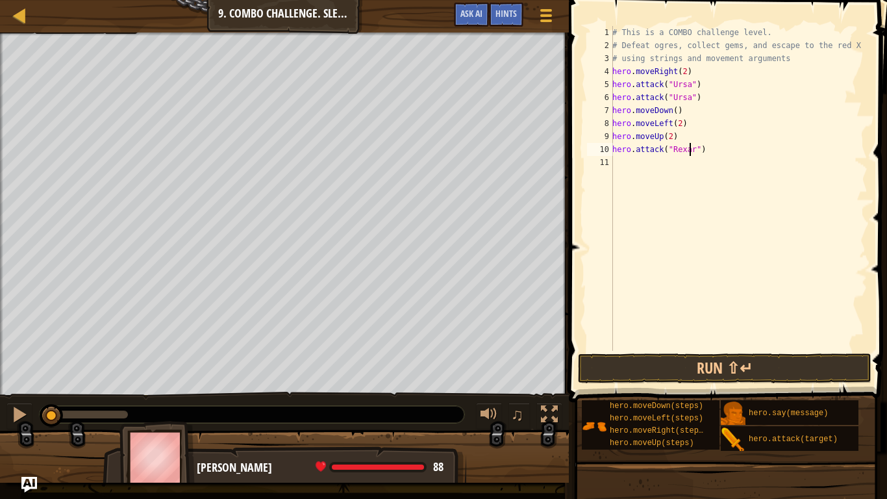
scroll to position [6, 6]
type textarea "hero.attack("Rexxar")"
drag, startPoint x: 702, startPoint y: 148, endPoint x: 592, endPoint y: 147, distance: 109.8
click at [592, 147] on div "hero.attack("Rexxar") 1 2 3 4 5 6 7 8 9 10 11 # This is a COMBO challenge level…" at bounding box center [726, 188] width 283 height 325
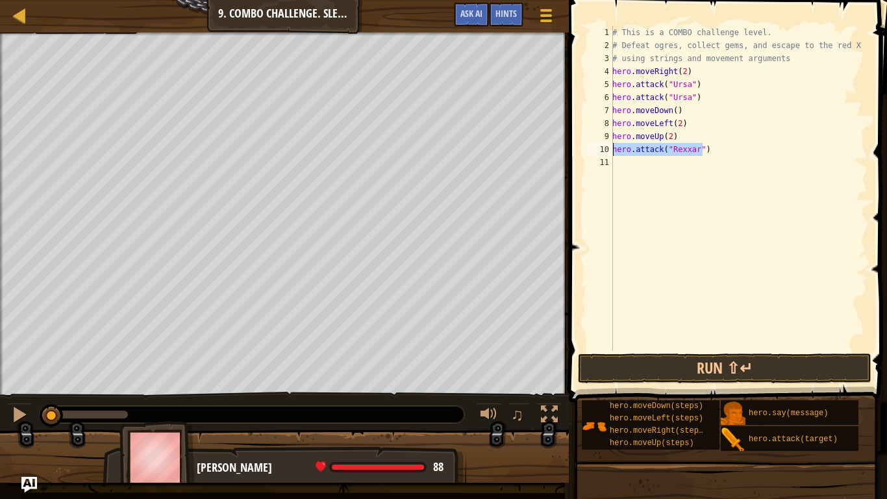
click at [636, 172] on div "# This is a COMBO challenge level. # Defeat [PERSON_NAME], collect gems, and es…" at bounding box center [739, 201] width 258 height 351
paste textarea "hero.attack("Rexxar")"
type textarea "hero.attack("Rexxar")"
click at [627, 175] on div "# This is a COMBO challenge level. # Defeat [PERSON_NAME], collect gems, and es…" at bounding box center [739, 201] width 258 height 351
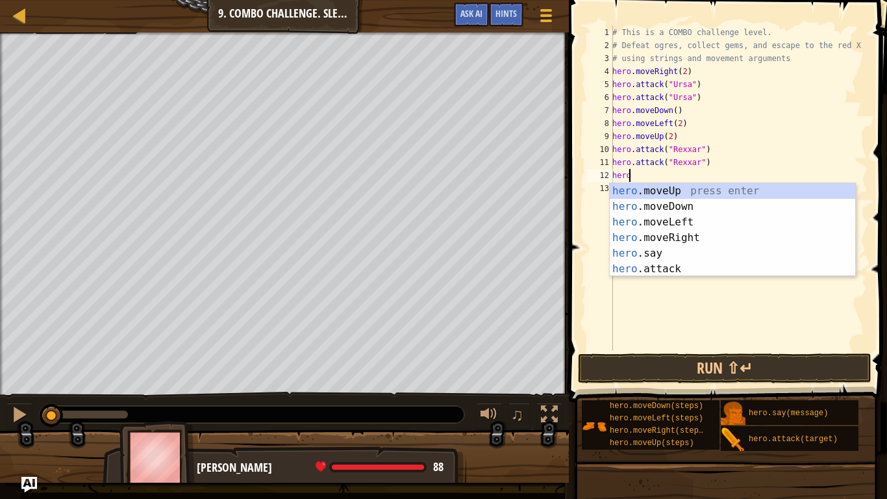
scroll to position [6, 1]
click at [661, 272] on div "hero .moveUp press enter hero .moveDown press enter hero .moveLeft press enter …" at bounding box center [733, 245] width 246 height 125
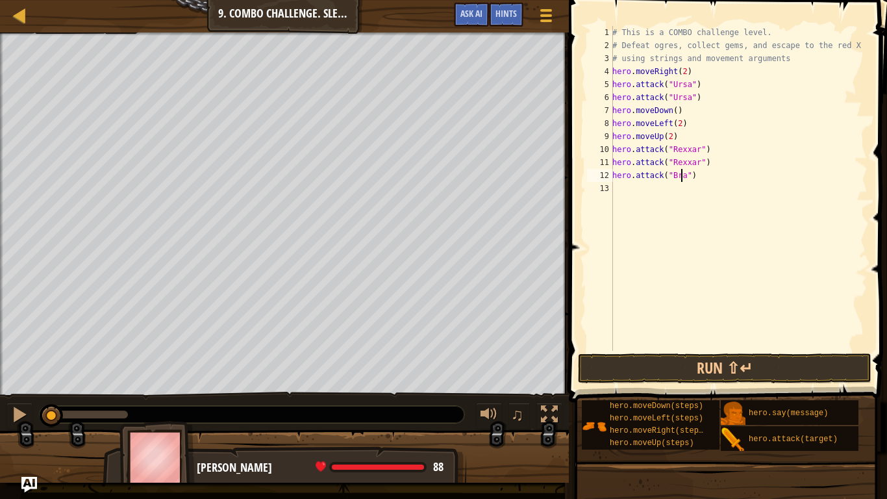
scroll to position [6, 6]
type textarea "hero.attack("Brack")"
drag, startPoint x: 701, startPoint y: 179, endPoint x: 605, endPoint y: 175, distance: 96.2
click at [605, 175] on div "hero.attack("[PERSON_NAME]") 1 2 3 4 5 6 7 8 9 10 11 12 13 # This is a COMBO ch…" at bounding box center [726, 188] width 283 height 325
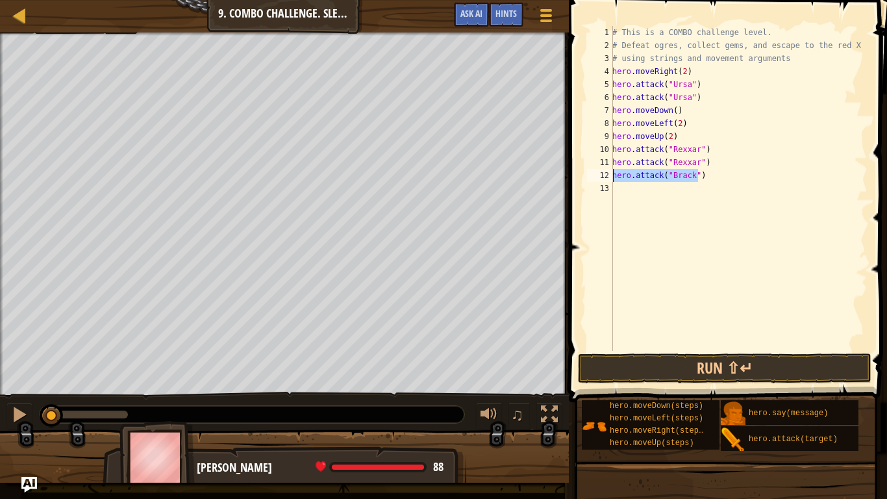
click at [627, 195] on div "# This is a COMBO challenge level. # Defeat [PERSON_NAME], collect gems, and es…" at bounding box center [739, 201] width 258 height 351
paste textarea "hero.attack("Brack")"
type textarea "hero.attack("Brack")"
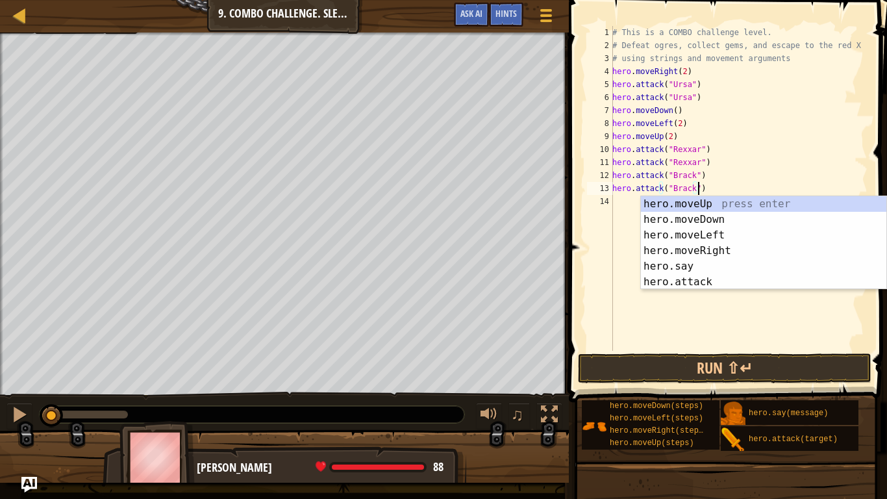
click at [629, 200] on div "# This is a COMBO challenge level. # Defeat [PERSON_NAME], collect gems, and es…" at bounding box center [739, 201] width 258 height 351
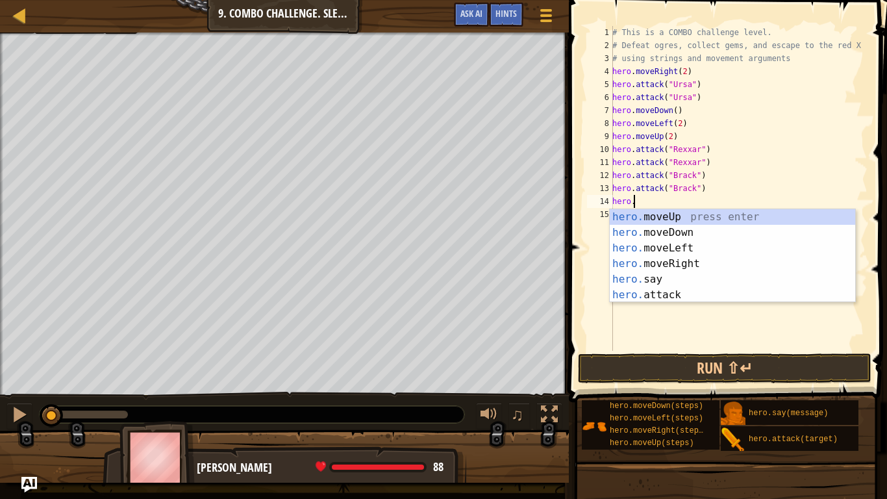
scroll to position [6, 1]
type textarea "hero.m"
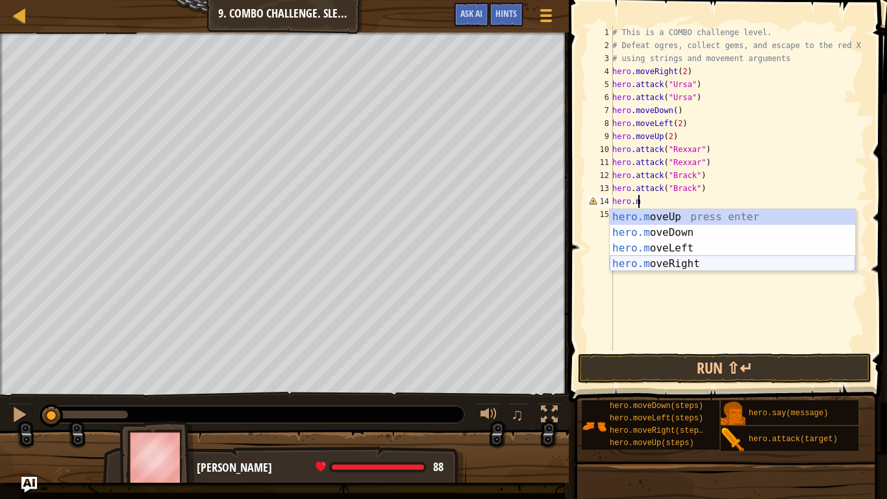
click at [671, 262] on div "hero.m oveUp press enter hero.m oveDown press enter hero.m oveLeft press enter …" at bounding box center [733, 256] width 246 height 94
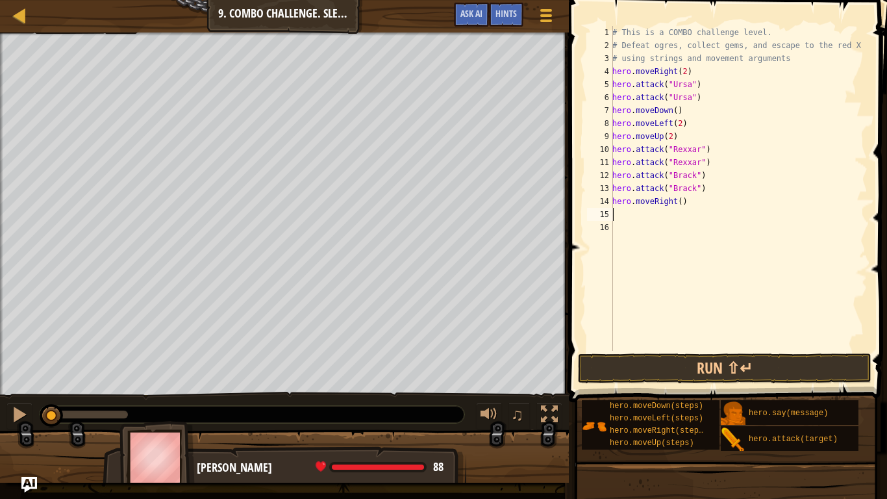
scroll to position [6, 0]
click at [674, 201] on div "# This is a COMBO challenge level. # Defeat [PERSON_NAME], collect gems, and es…" at bounding box center [739, 201] width 258 height 351
click at [677, 202] on div "# This is a COMBO challenge level. # Defeat [PERSON_NAME], collect gems, and es…" at bounding box center [739, 201] width 258 height 351
type textarea "hero.moveRight(3)"
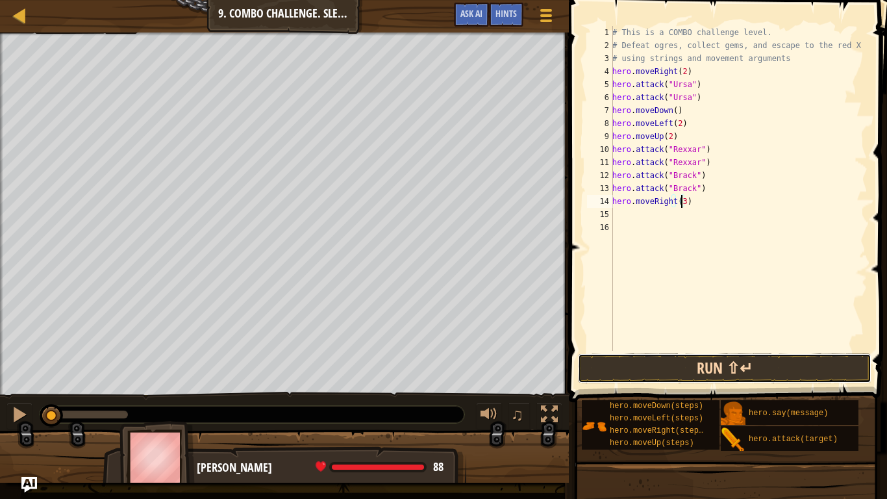
click at [697, 363] on button "Run ⇧↵" at bounding box center [725, 368] width 294 height 30
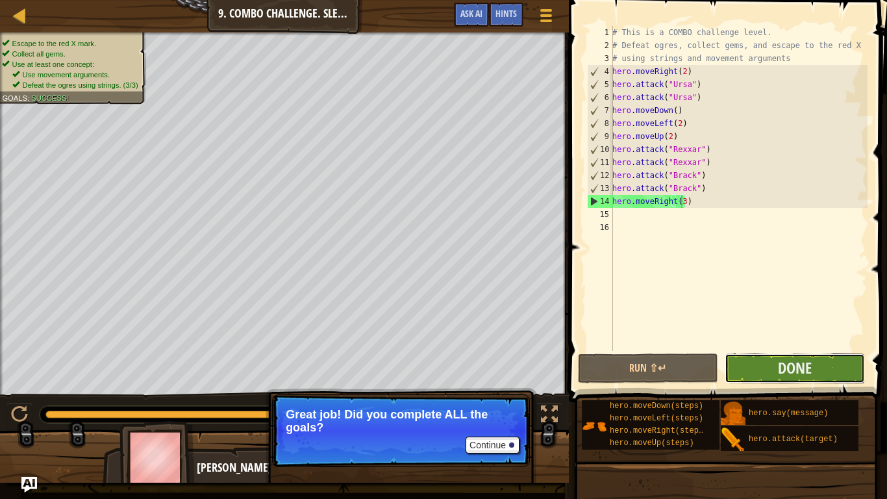
click at [767, 365] on button "Done" at bounding box center [795, 368] width 140 height 30
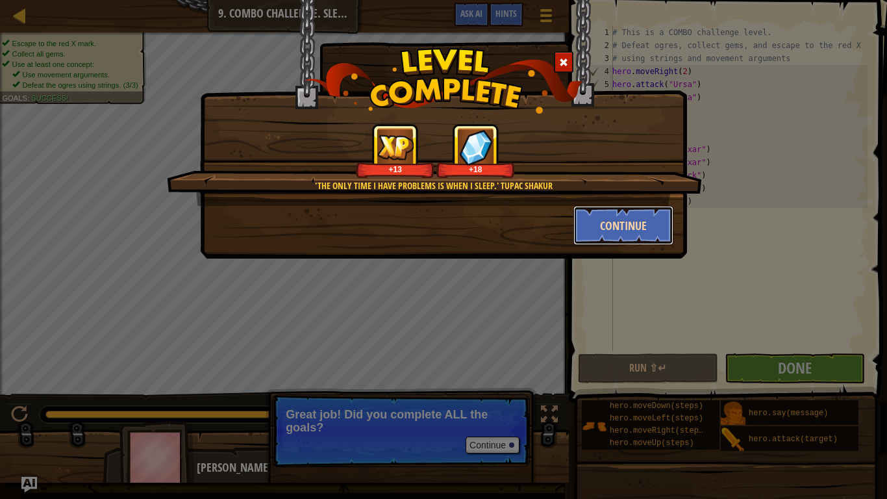
click at [595, 225] on button "Continue" at bounding box center [624, 225] width 101 height 39
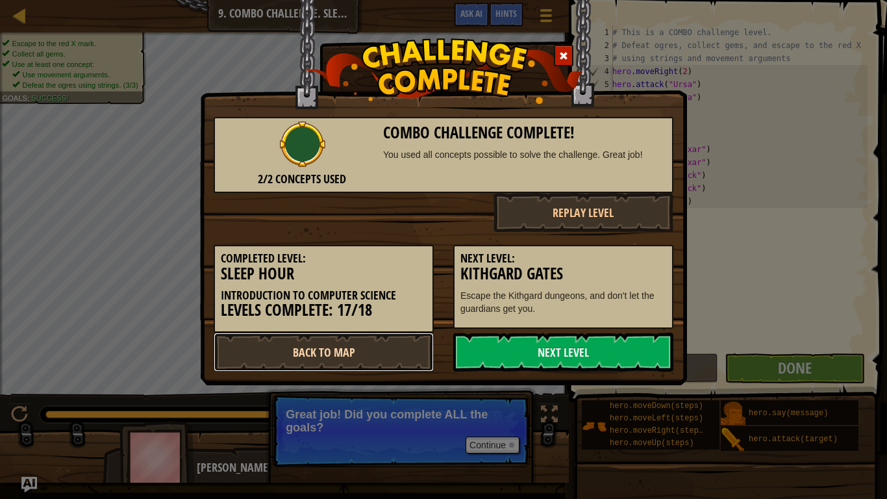
click at [407, 350] on link "Back to Map" at bounding box center [324, 352] width 220 height 39
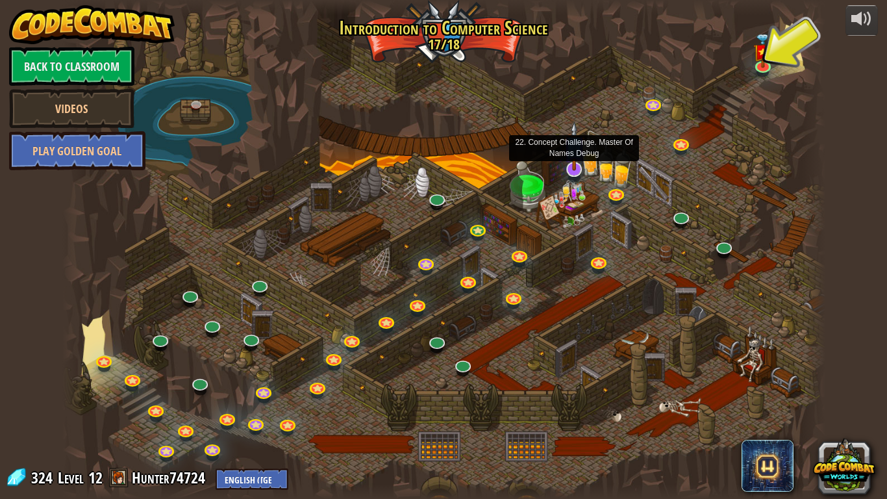
click at [574, 169] on img at bounding box center [574, 145] width 21 height 49
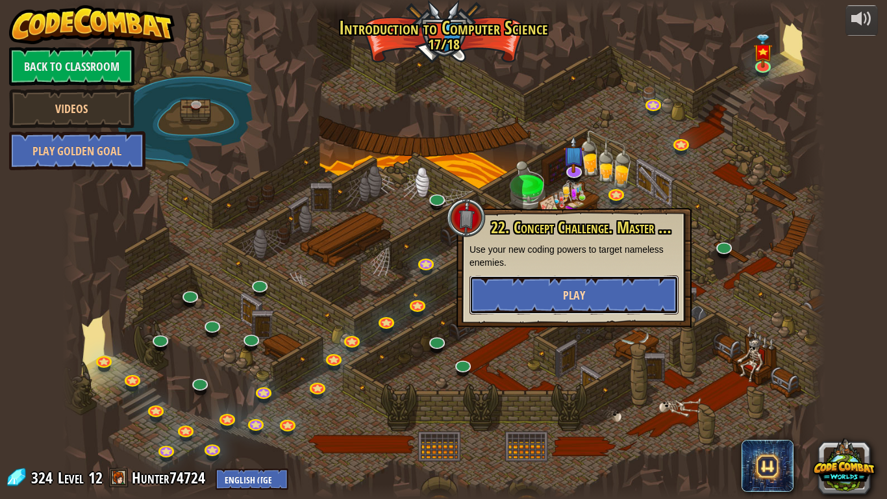
click at [566, 301] on span "Play" at bounding box center [574, 295] width 22 height 16
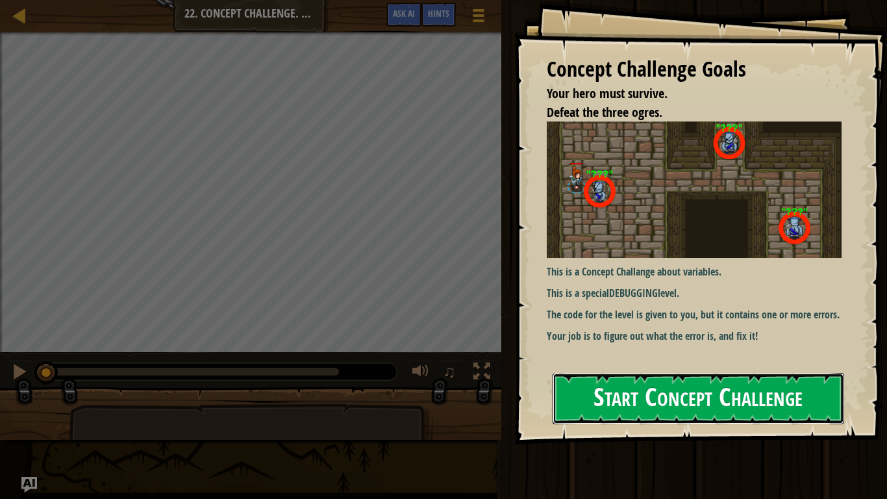
click at [636, 389] on button "Start Concept Challenge" at bounding box center [699, 398] width 292 height 51
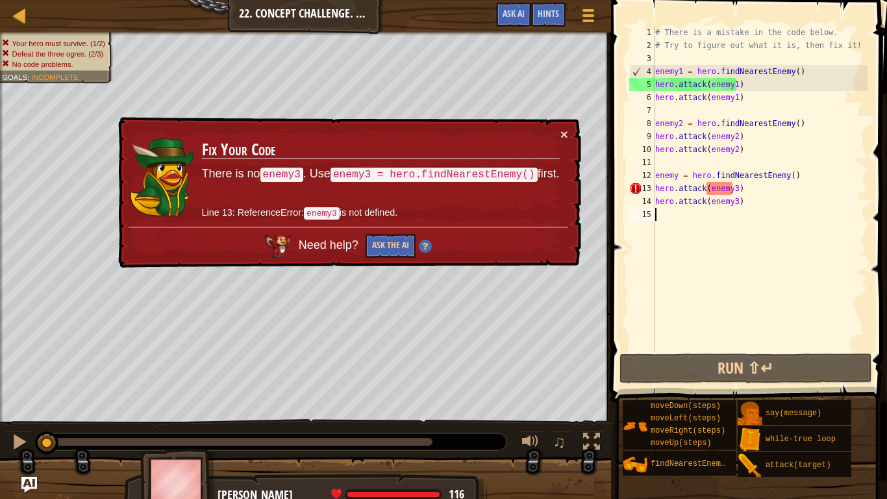
click at [736, 184] on div "# There is a mistake in the code below. # Try to figure out what it is, then fi…" at bounding box center [760, 201] width 215 height 351
click at [721, 188] on div "# There is a mistake in the code below. # Try to figure out what it is, then fi…" at bounding box center [760, 201] width 215 height 351
click at [678, 177] on div "# There is a mistake in the code below. # Try to figure out what it is, then fi…" at bounding box center [760, 201] width 215 height 351
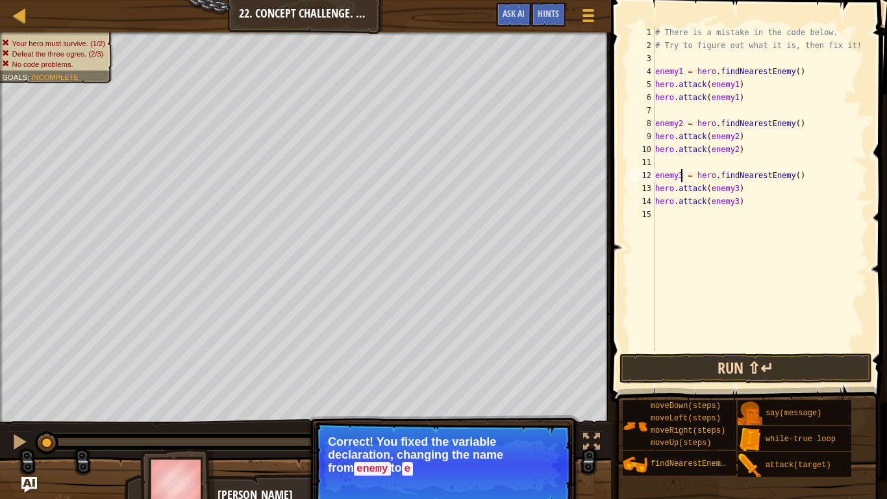
type textarea "enemy3 = hero.findNearestEnemy()"
drag, startPoint x: 693, startPoint y: 362, endPoint x: 694, endPoint y: 309, distance: 52.6
click at [693, 362] on button "Run ⇧↵" at bounding box center [746, 368] width 253 height 30
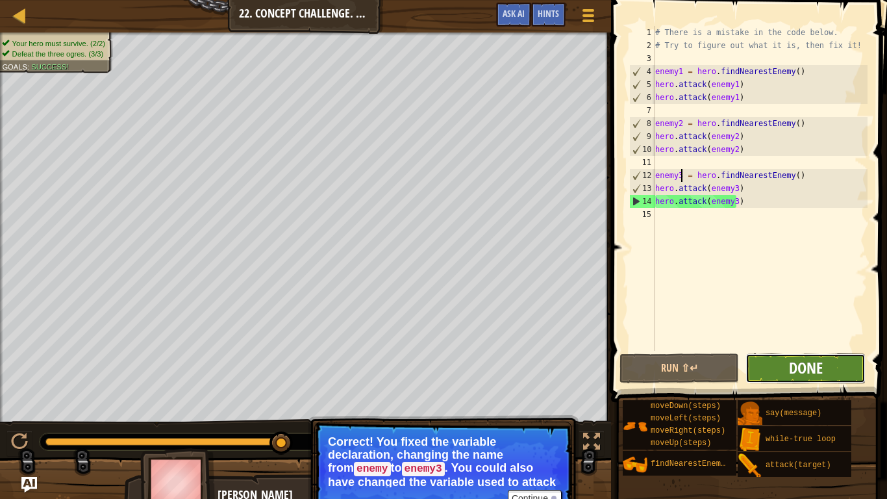
click at [789, 373] on button "Done" at bounding box center [806, 368] width 120 height 30
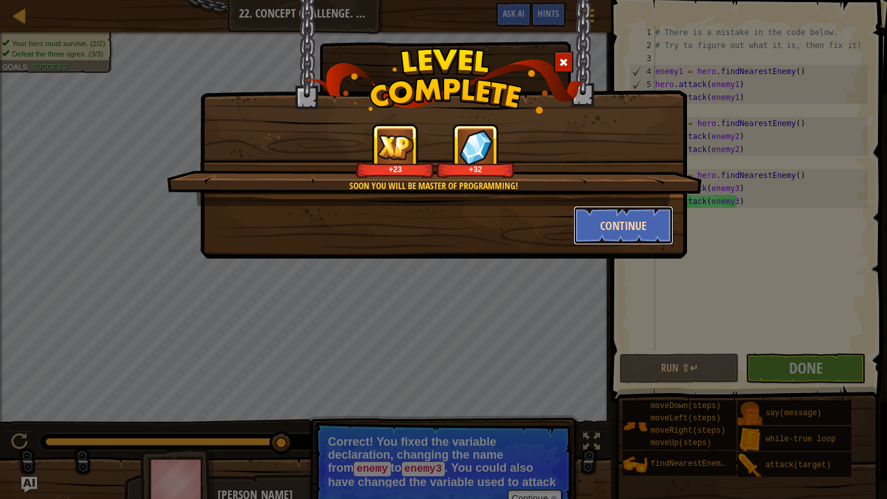
click at [600, 231] on button "Continue" at bounding box center [624, 225] width 101 height 39
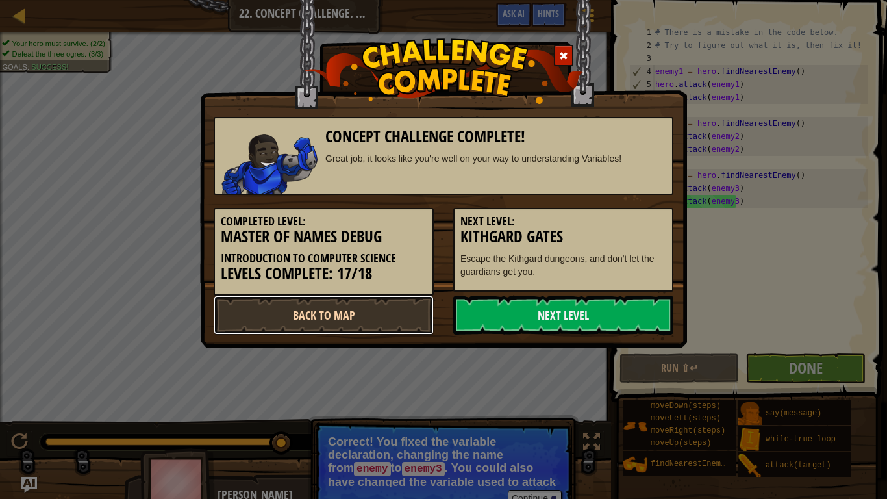
click at [330, 319] on link "Back to Map" at bounding box center [324, 315] width 220 height 39
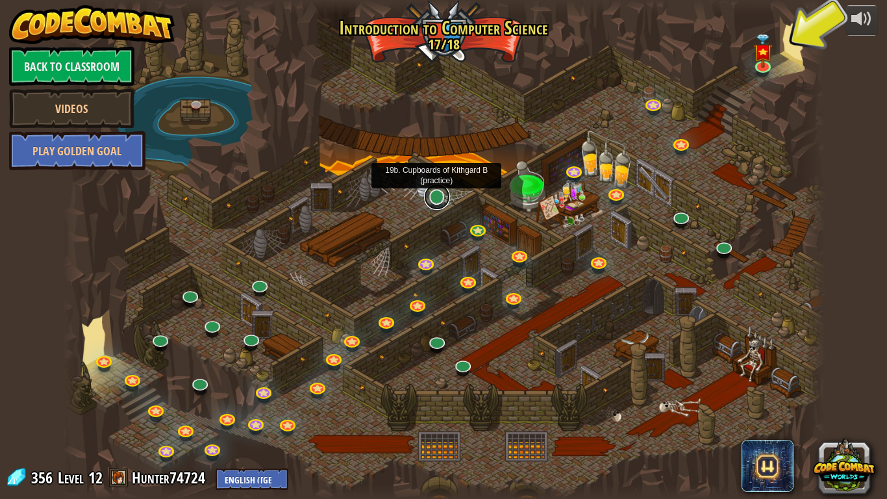
click at [440, 198] on link at bounding box center [437, 197] width 26 height 26
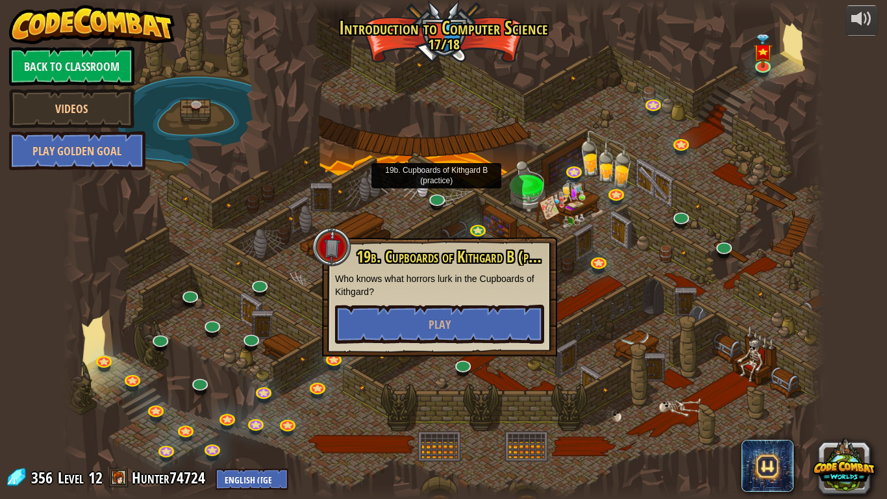
click at [306, 232] on div at bounding box center [443, 249] width 763 height 499
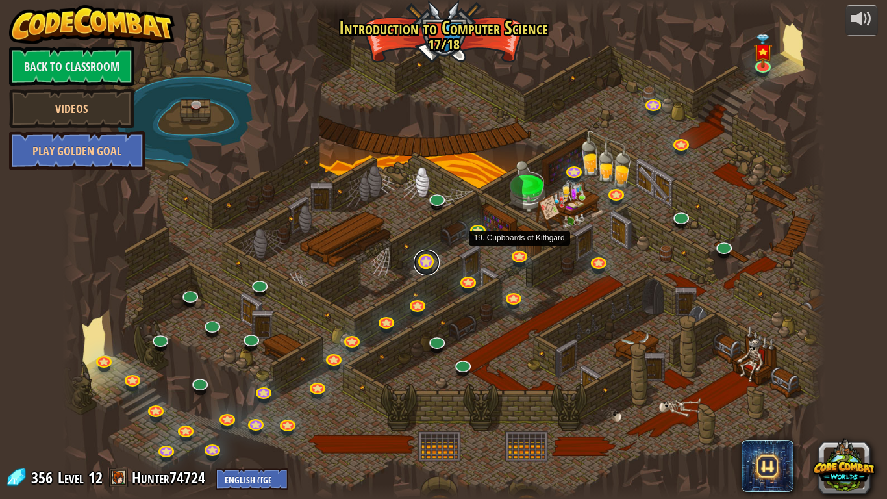
click at [422, 259] on link at bounding box center [427, 262] width 26 height 26
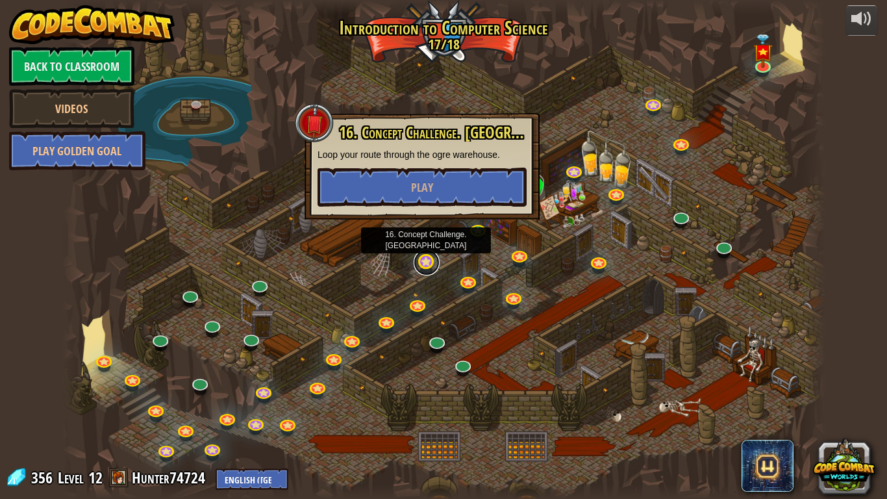
click at [431, 270] on link at bounding box center [427, 262] width 26 height 26
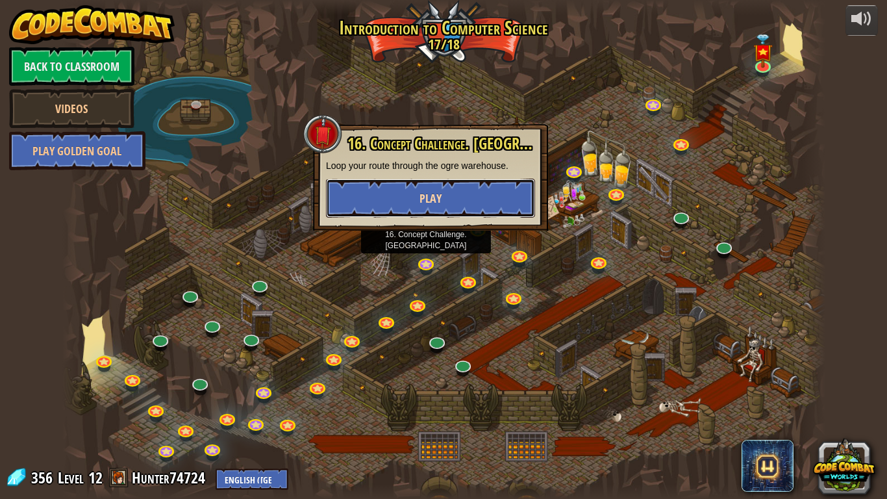
click at [404, 196] on button "Play" at bounding box center [430, 198] width 209 height 39
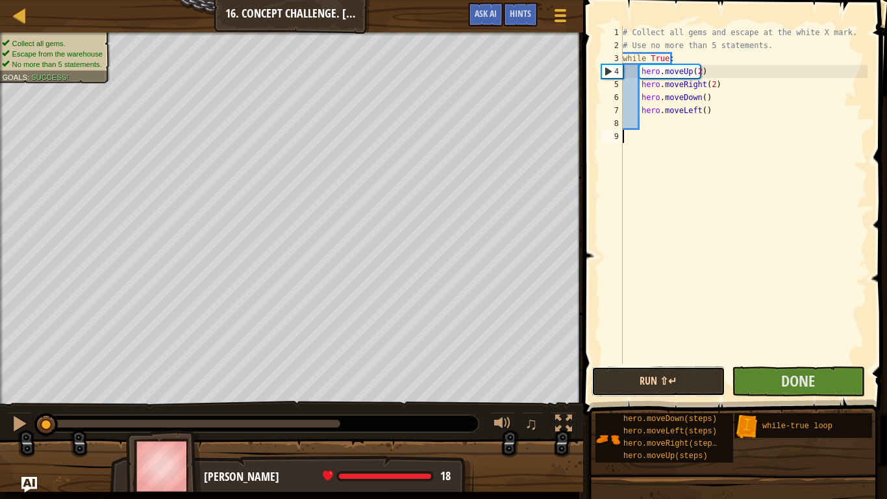
click at [684, 377] on button "Run ⇧↵" at bounding box center [658, 381] width 133 height 30
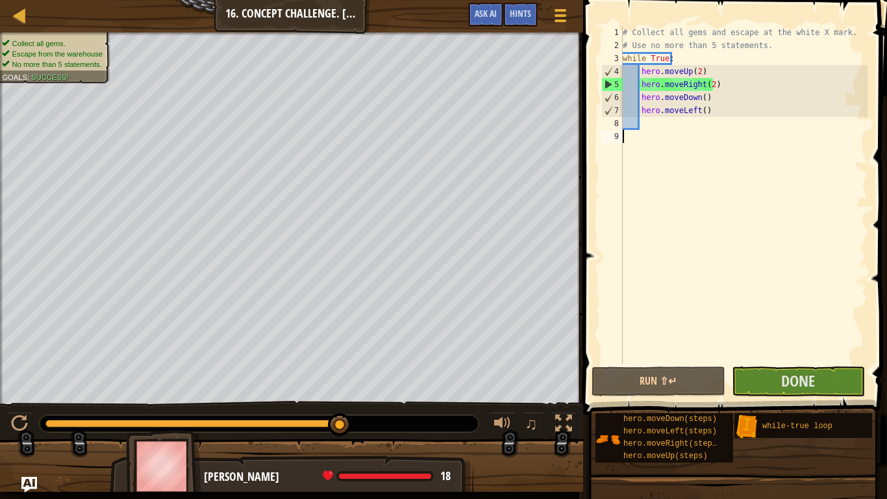
drag, startPoint x: 58, startPoint y: 423, endPoint x: 424, endPoint y: 434, distance: 366.5
click at [424, 416] on div "♫" at bounding box center [291, 420] width 583 height 39
drag, startPoint x: 70, startPoint y: 425, endPoint x: 409, endPoint y: 407, distance: 339.6
click at [409, 407] on div "♫" at bounding box center [291, 420] width 583 height 39
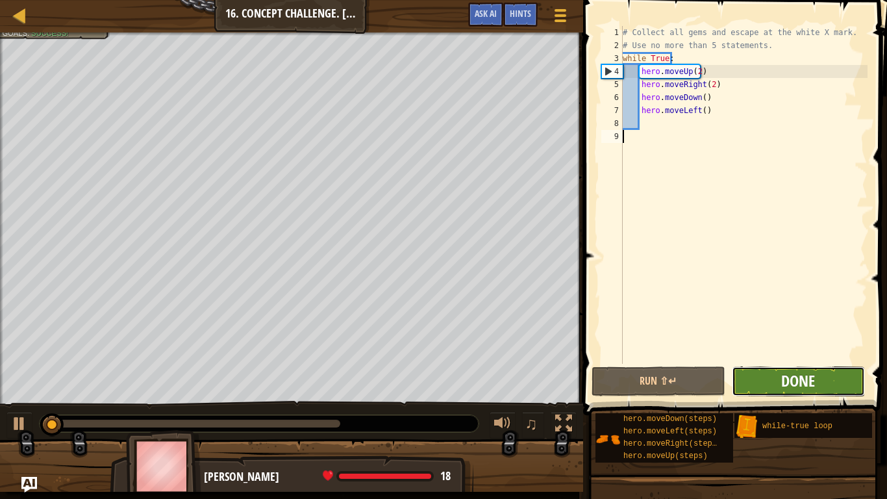
click at [802, 386] on span "Done" at bounding box center [798, 380] width 34 height 21
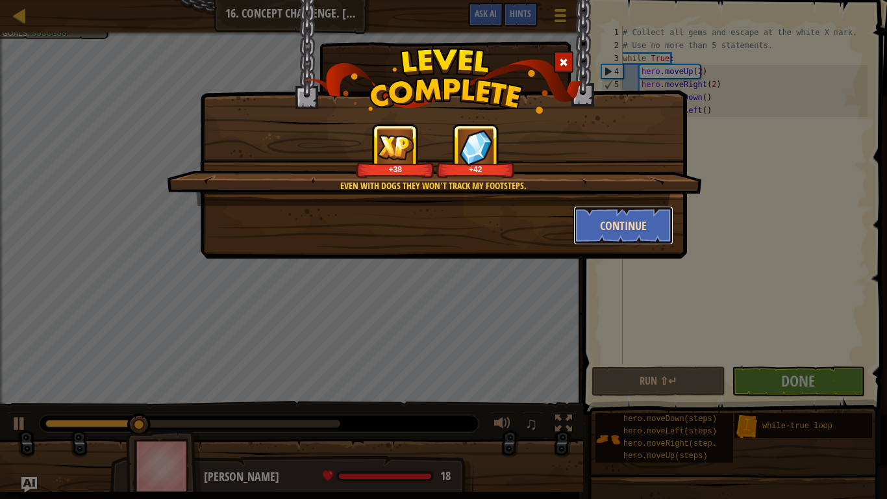
click at [591, 235] on button "Continue" at bounding box center [624, 225] width 101 height 39
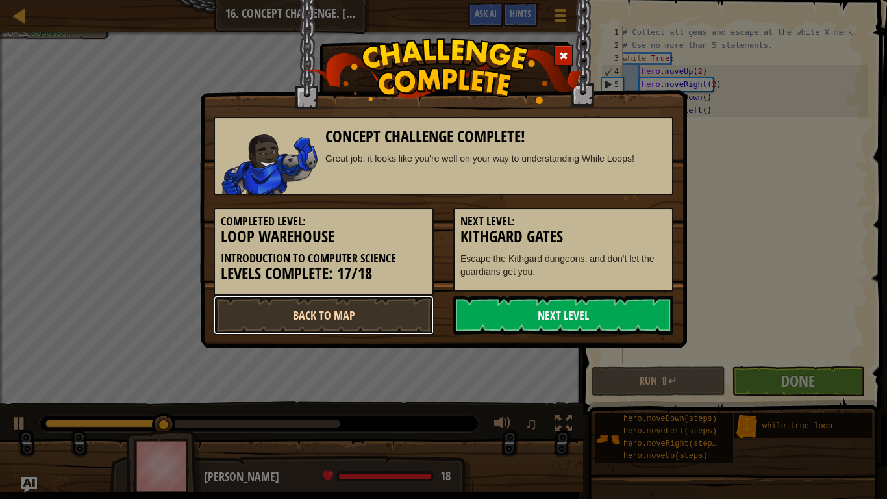
click at [368, 309] on link "Back to Map" at bounding box center [324, 315] width 220 height 39
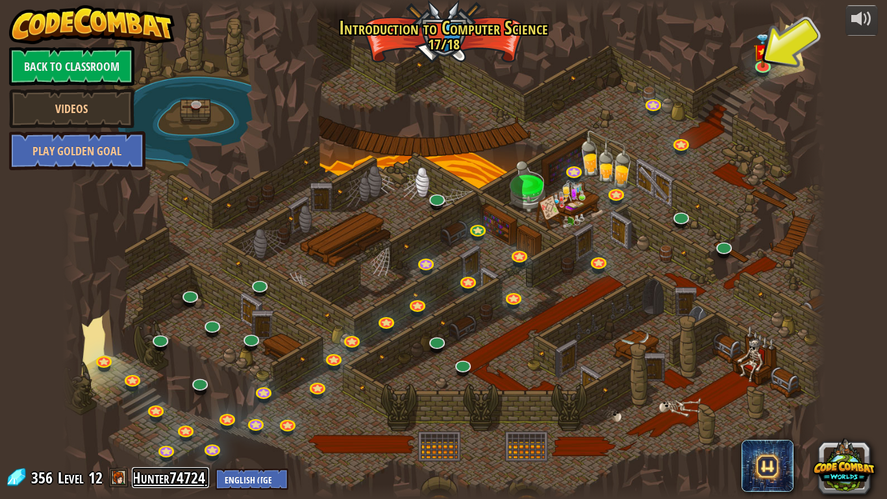
click at [156, 416] on link "Hunter74724" at bounding box center [170, 477] width 77 height 21
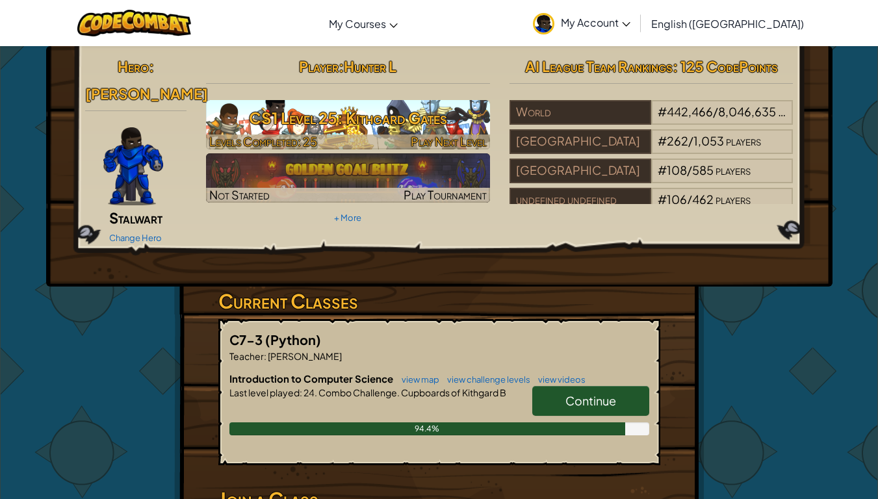
click at [332, 116] on h3 "CS1 Level 25: Kithgard Gates" at bounding box center [348, 117] width 284 height 29
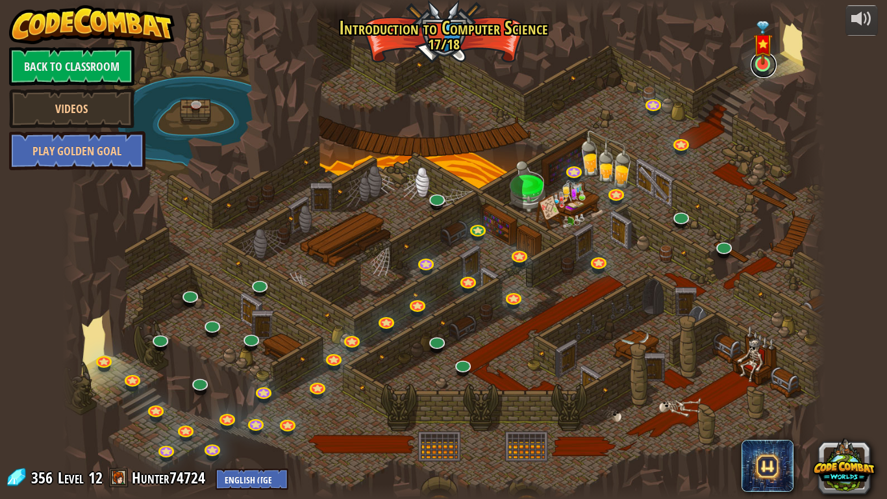
click at [752, 69] on link at bounding box center [764, 65] width 26 height 26
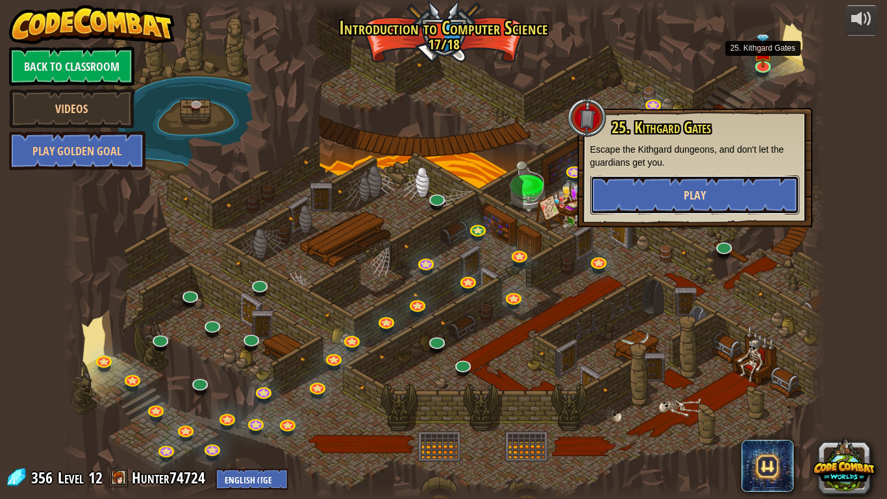
click at [634, 199] on button "Play" at bounding box center [694, 194] width 209 height 39
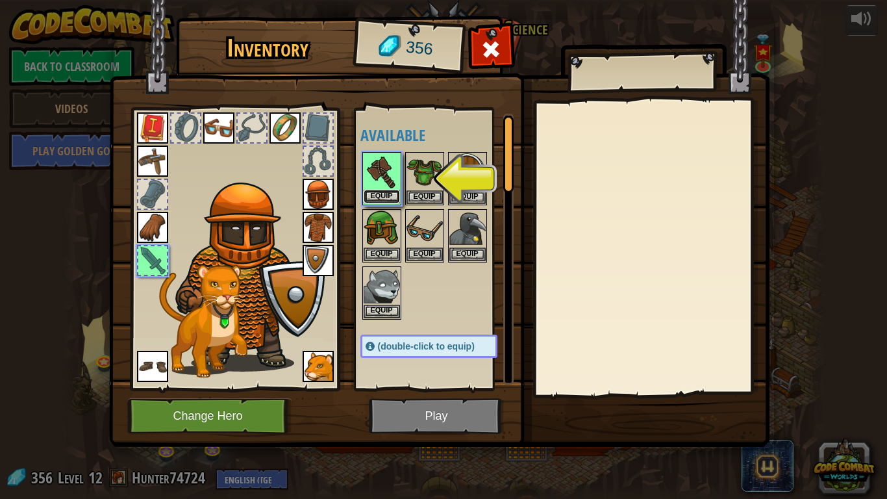
click at [377, 191] on button "Equip" at bounding box center [382, 197] width 36 height 14
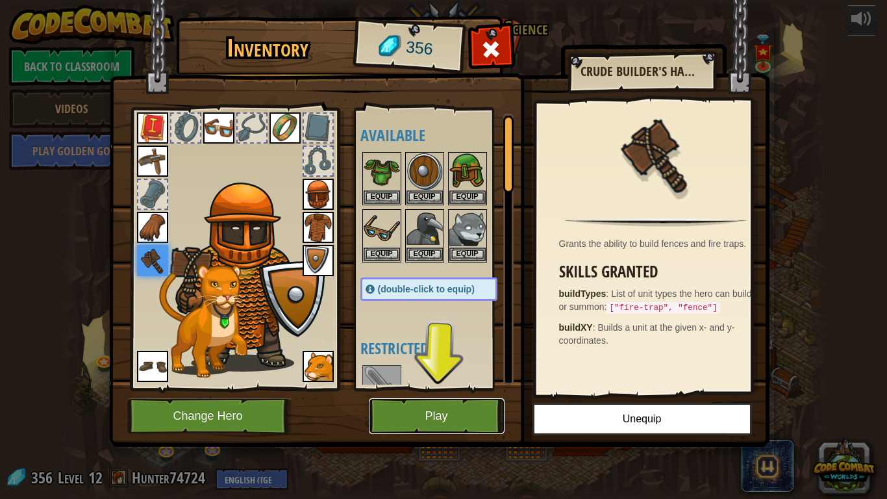
click at [445, 416] on button "Play" at bounding box center [437, 416] width 136 height 36
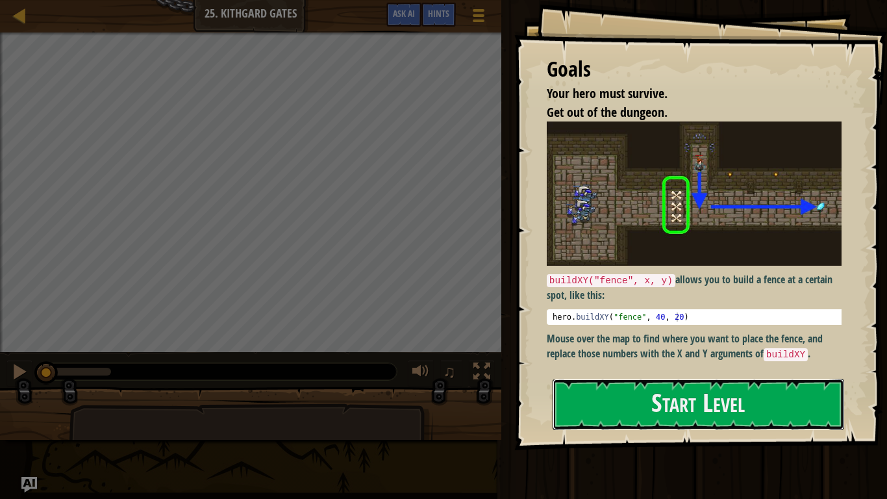
click at [608, 396] on button "Start Level" at bounding box center [699, 404] width 292 height 51
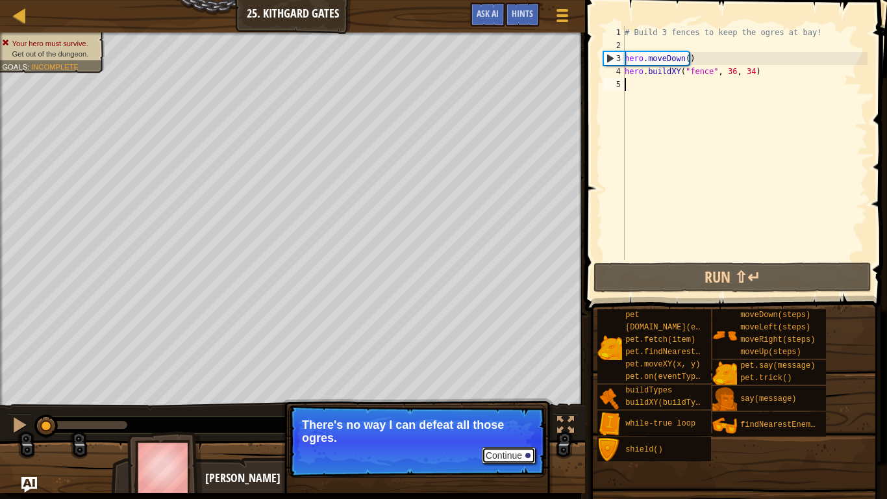
click at [512, 416] on button "Continue" at bounding box center [509, 455] width 54 height 17
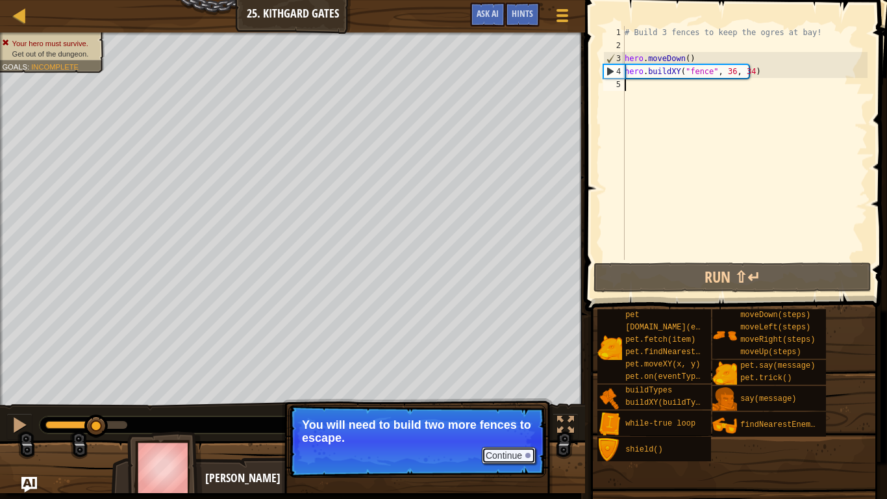
click at [516, 416] on button "Continue" at bounding box center [509, 455] width 54 height 17
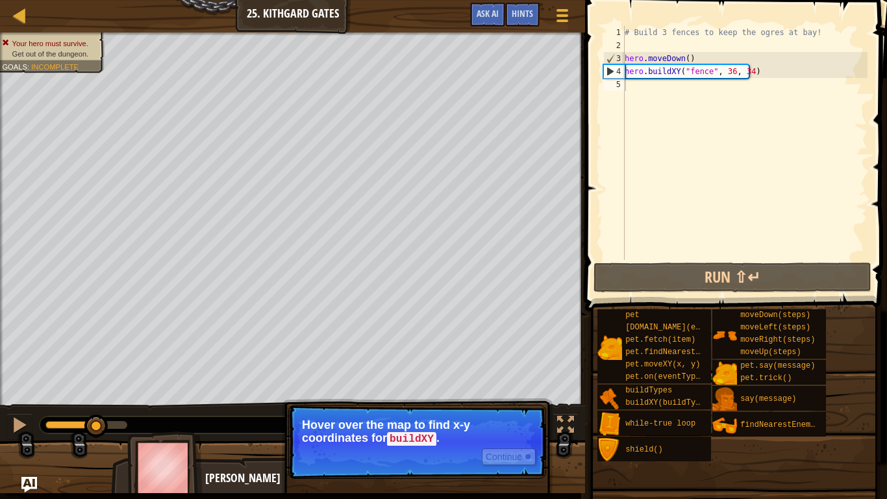
click at [507, 416] on p "Continue Hover over the map to find x-y coordinates for buildXY ." at bounding box center [417, 442] width 258 height 74
click at [514, 416] on button "Continue" at bounding box center [509, 456] width 54 height 17
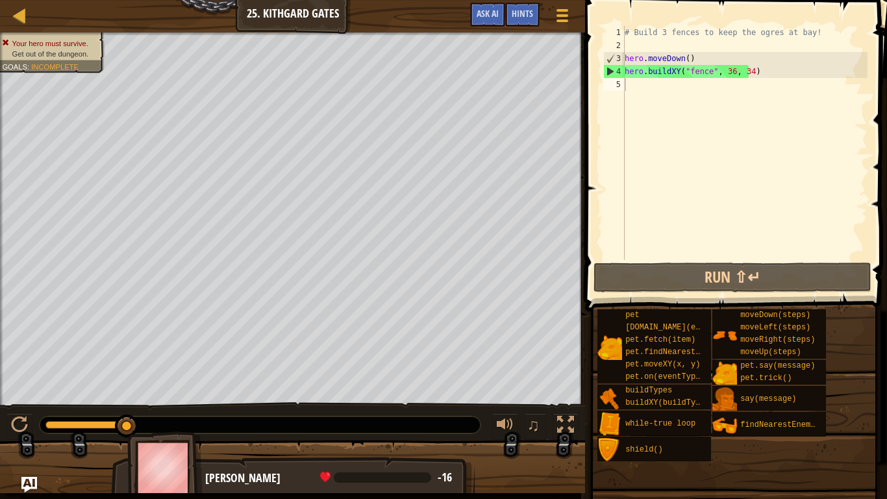
click at [2, 416] on div "♫" at bounding box center [292, 421] width 585 height 39
click at [12, 416] on div at bounding box center [19, 424] width 17 height 17
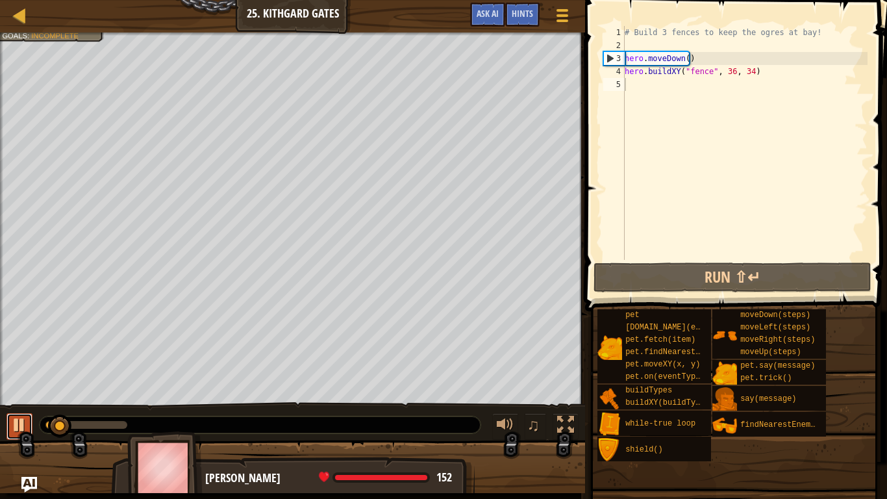
click at [12, 416] on div at bounding box center [19, 424] width 17 height 17
click at [650, 86] on div "# Build 3 fences to keep the ogres at bay! hero . moveDown ( ) hero . buildXY (…" at bounding box center [745, 156] width 246 height 260
click at [640, 85] on div "# Build 3 fences to keep the ogres at bay! hero . moveDown ( ) hero . buildXY (…" at bounding box center [745, 156] width 246 height 260
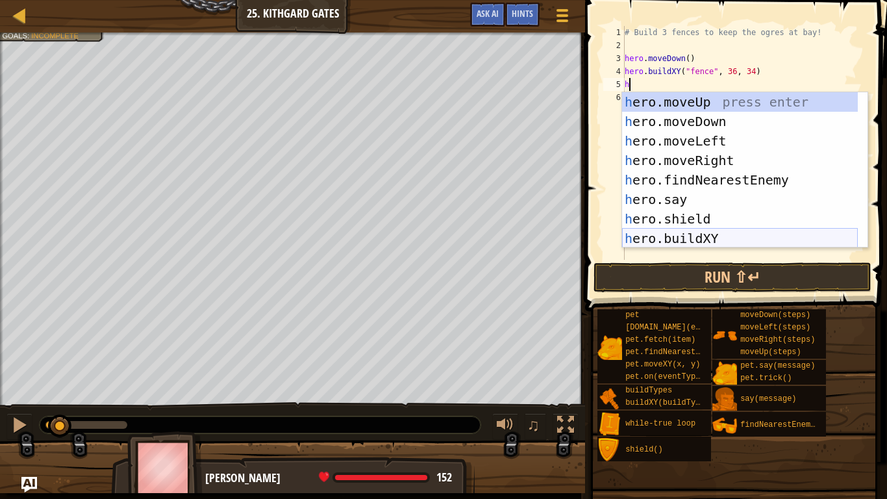
click at [675, 238] on div "h ero.moveUp press enter h ero.moveDown press enter h ero.moveLeft press enter …" at bounding box center [740, 189] width 236 height 195
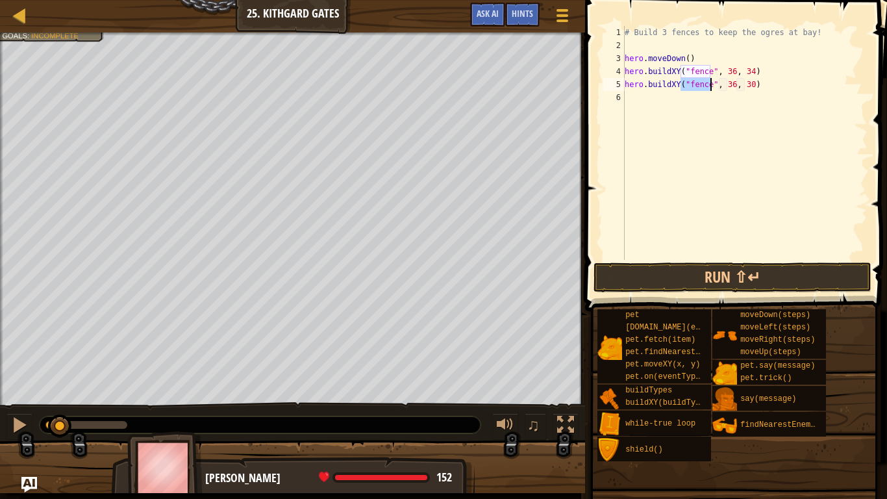
click at [742, 83] on div "# Build 3 fences to keep the ogres at bay! hero . moveDown ( ) hero . buildXY (…" at bounding box center [745, 156] width 246 height 260
click at [745, 84] on div "# Build 3 fences to keep the ogres at bay! hero . moveDown ( ) hero . buildXY (…" at bounding box center [745, 156] width 246 height 260
type textarea "hero.buildXY("fence", 36, 30)"
click at [646, 103] on div "# Build 3 fences to keep the ogres at bay! hero . moveDown ( ) hero . buildXY (…" at bounding box center [745, 156] width 246 height 260
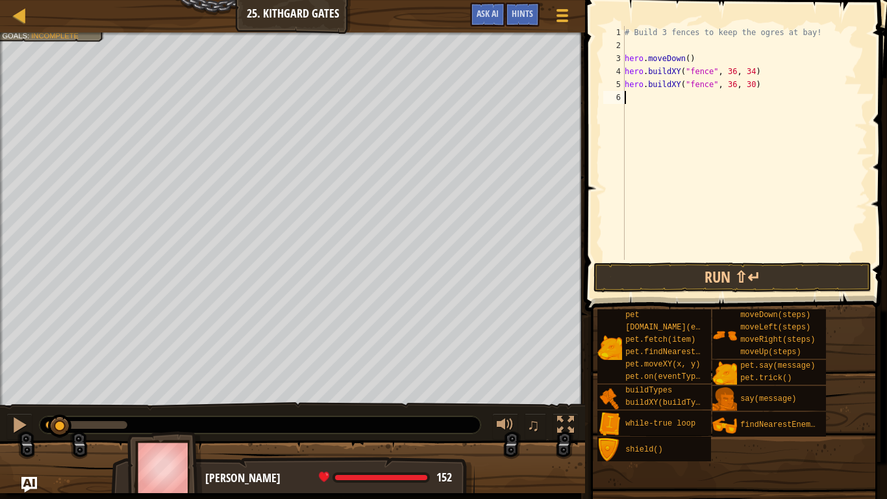
scroll to position [6, 0]
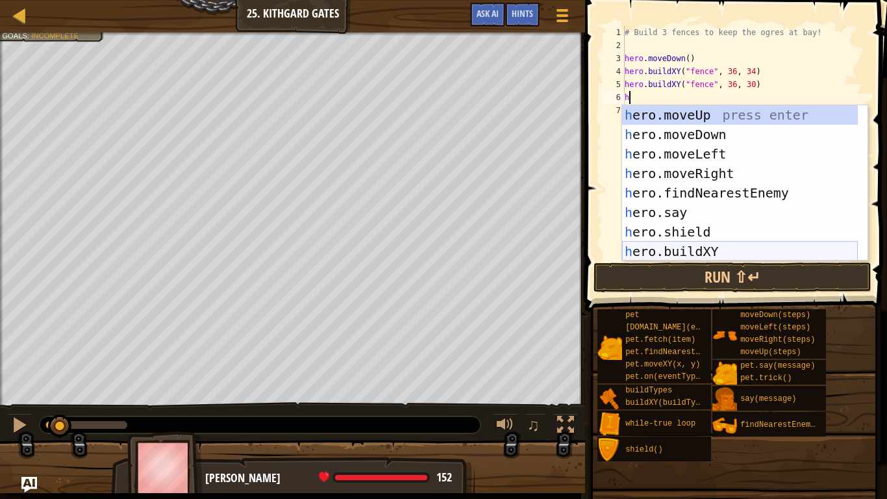
click at [718, 246] on div "h ero.moveUp press enter h ero.moveDown press enter h ero.moveLeft press enter …" at bounding box center [740, 202] width 236 height 195
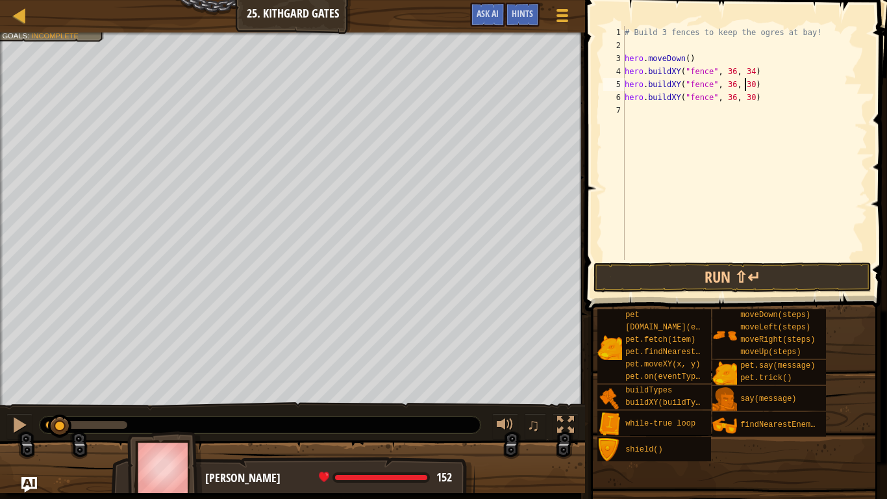
click at [747, 86] on div "# Build 3 fences to keep the ogres at bay! hero . moveDown ( ) hero . buildXY (…" at bounding box center [745, 156] width 246 height 260
click at [749, 98] on div "# Build 3 fences to keep the ogres at bay! hero . moveDown ( ) hero . buildXY (…" at bounding box center [745, 156] width 246 height 260
click at [746, 98] on div "# Build 3 fences to keep the ogres at bay! hero . moveDown ( ) hero . buildXY (…" at bounding box center [745, 156] width 246 height 260
type textarea "hero.buildXY("fence", 36, 27)"
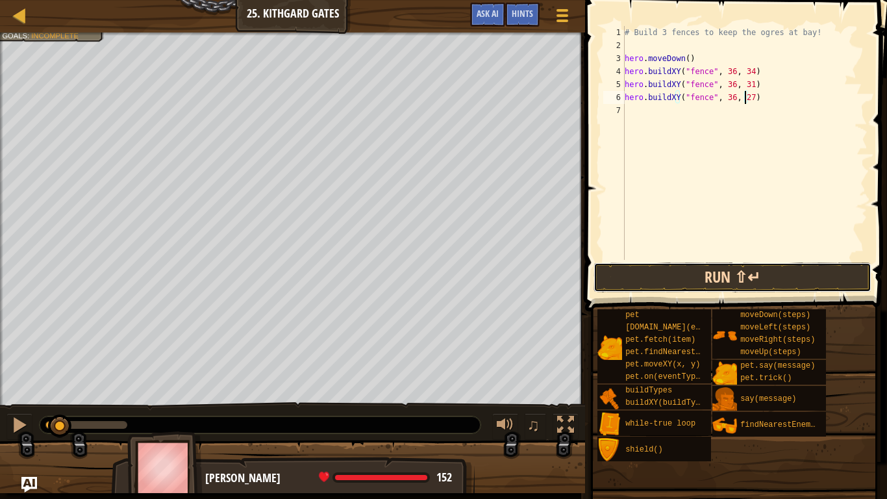
click at [748, 268] on button "Run ⇧↵" at bounding box center [733, 277] width 278 height 30
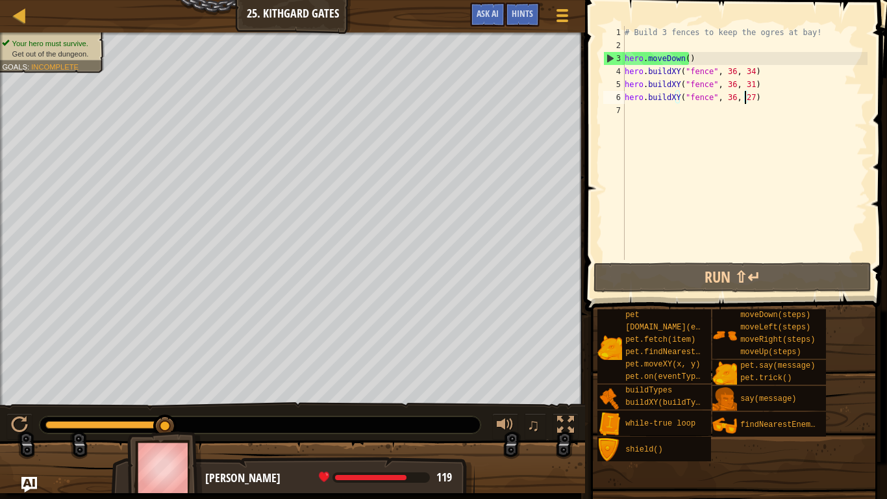
click at [631, 116] on div "# Build 3 fences to keep the ogres at bay! hero . moveDown ( ) hero . buildXY (…" at bounding box center [745, 156] width 246 height 260
type textarea "H"
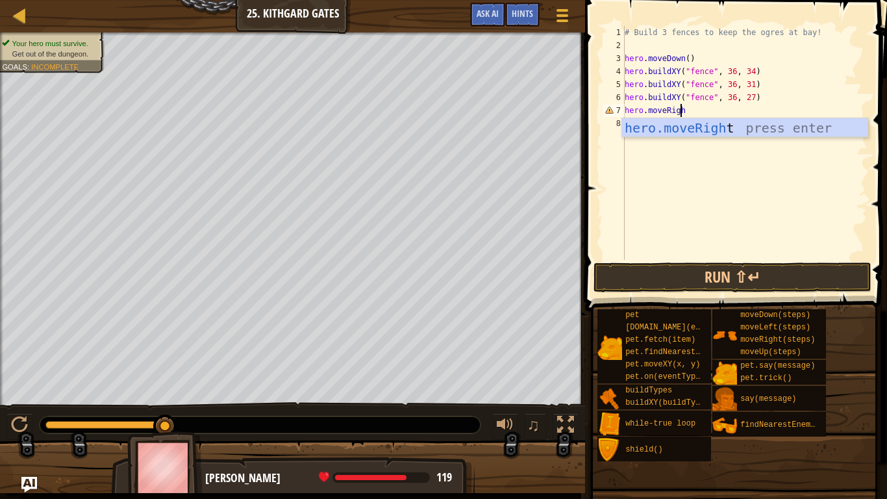
scroll to position [6, 4]
type textarea "hero.moveRight"
click at [658, 128] on div "hero.moveRight press enter" at bounding box center [745, 147] width 246 height 58
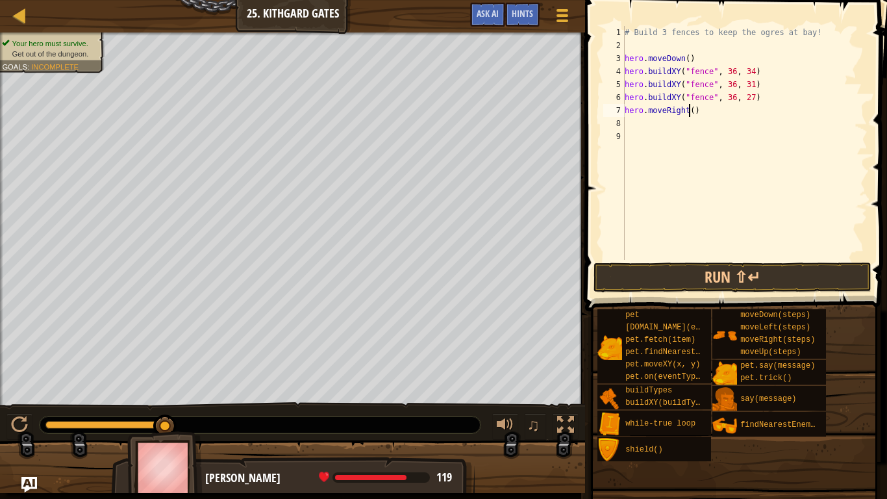
click at [690, 111] on div "# Build 3 fences to keep the ogres at bay! hero . moveDown ( ) hero . buildXY (…" at bounding box center [745, 156] width 246 height 260
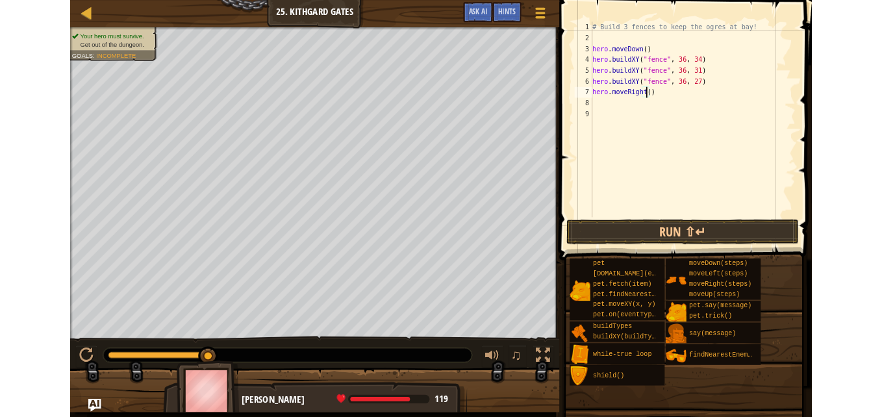
scroll to position [6, 5]
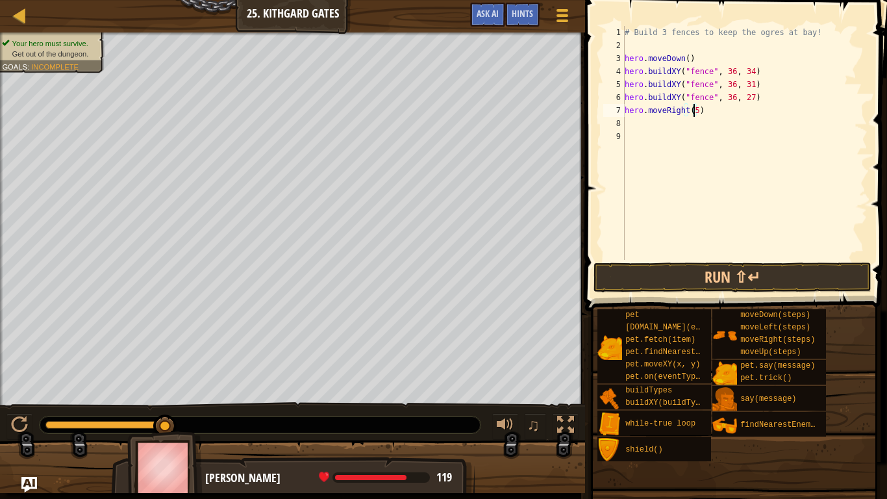
type textarea "hero.moveRight(5)"
click at [739, 270] on button "Run ⇧↵" at bounding box center [733, 277] width 278 height 30
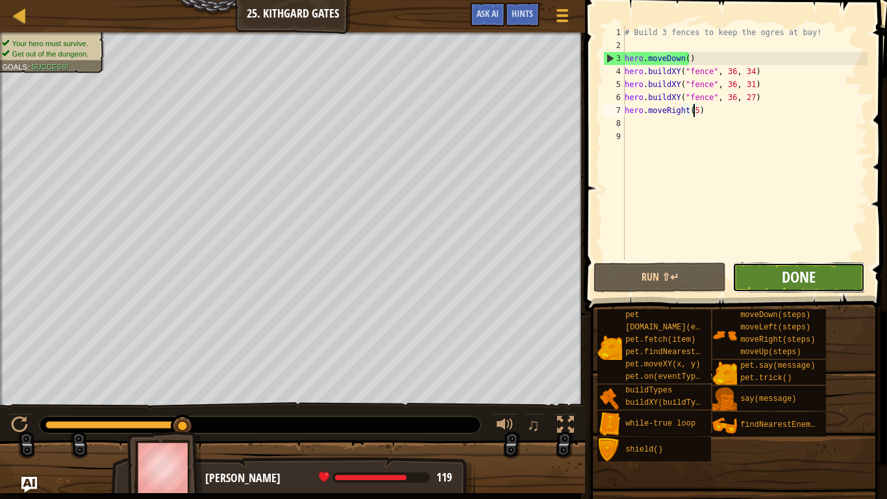
click at [793, 285] on span "Done" at bounding box center [799, 276] width 34 height 21
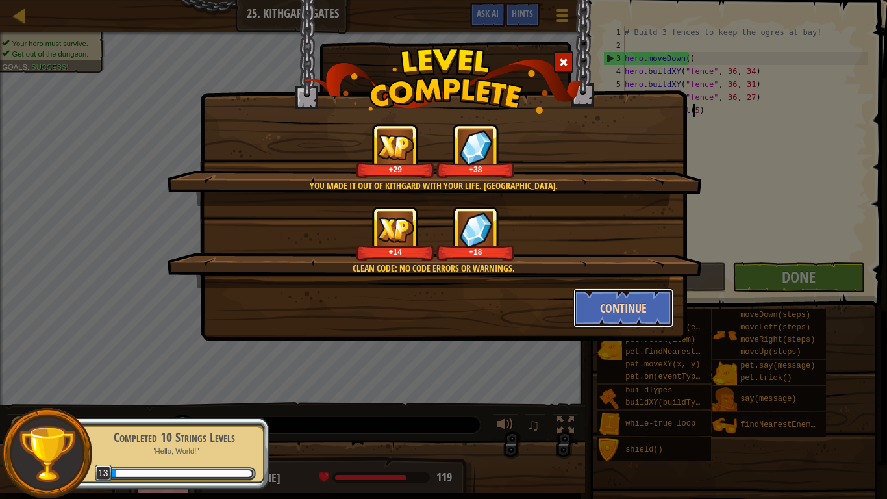
click at [590, 303] on button "Continue" at bounding box center [624, 307] width 101 height 39
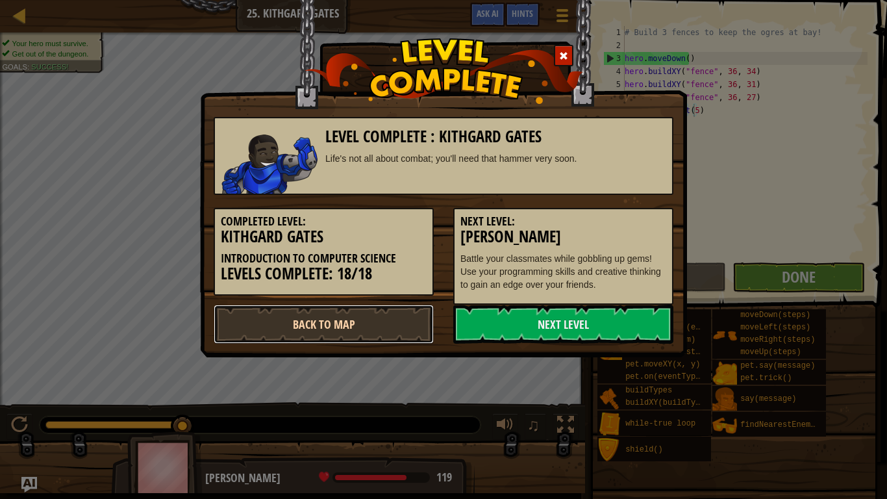
click at [297, 316] on link "Back to Map" at bounding box center [324, 324] width 220 height 39
